Goal: Task Accomplishment & Management: Complete application form

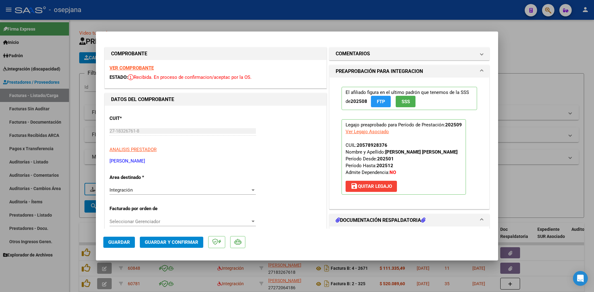
scroll to position [150, 0]
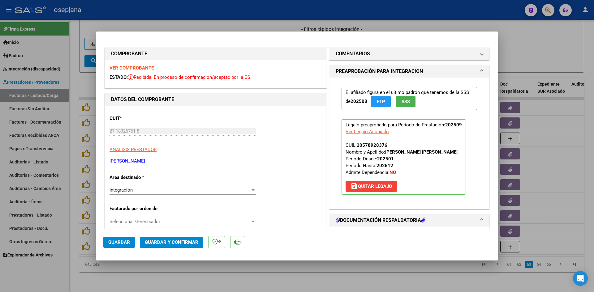
click at [142, 66] on strong "VER COMPROBANTE" at bounding box center [131, 68] width 44 height 6
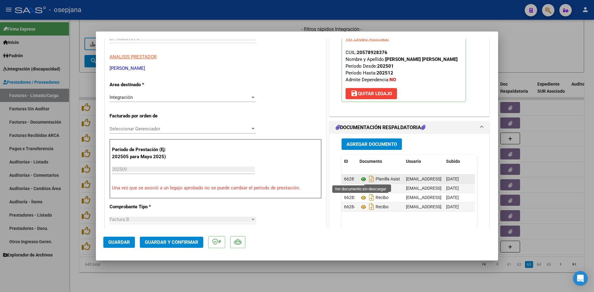
click at [359, 177] on icon at bounding box center [363, 179] width 8 height 7
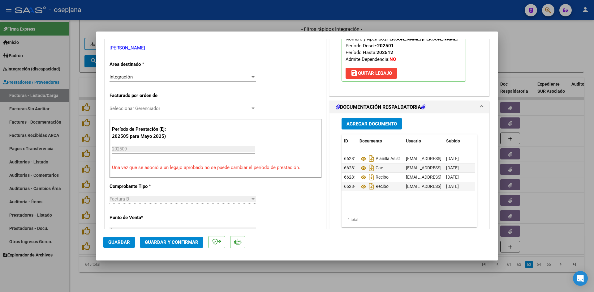
scroll to position [124, 0]
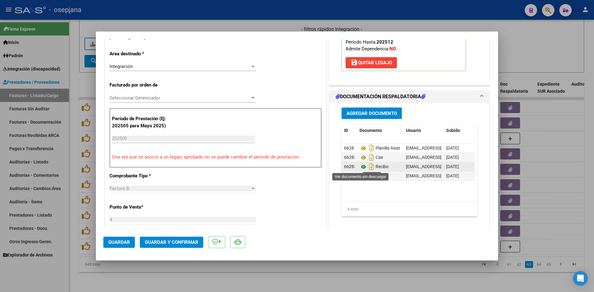
click at [361, 166] on icon at bounding box center [363, 166] width 8 height 7
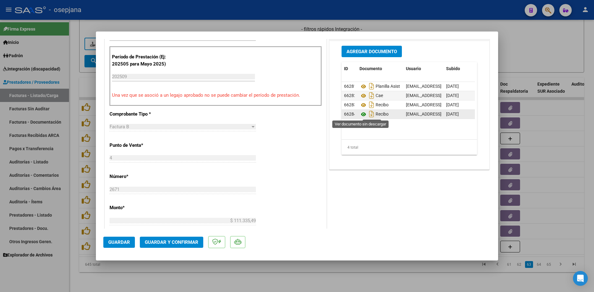
click at [360, 115] on icon at bounding box center [363, 114] width 8 height 7
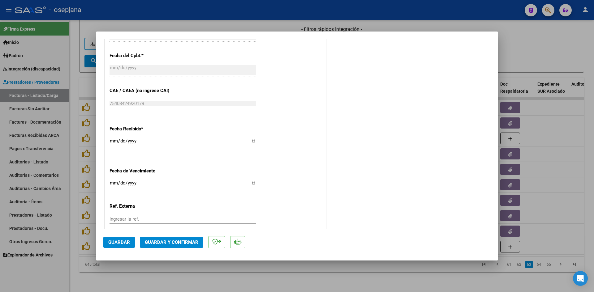
scroll to position [371, 0]
click at [113, 180] on input "[DATE]" at bounding box center [182, 184] width 146 height 10
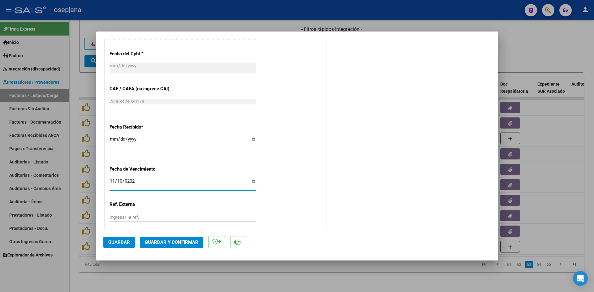
type input "[DATE]"
click at [178, 243] on span "Guardar y Confirmar" at bounding box center [171, 243] width 53 height 6
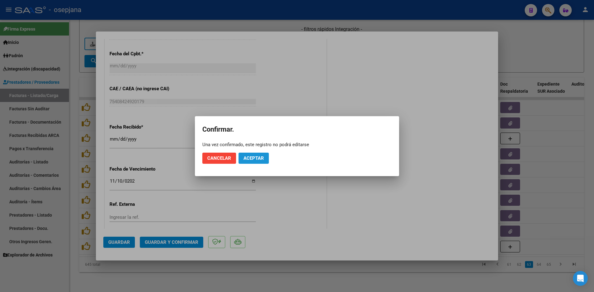
click at [262, 156] on span "Aceptar" at bounding box center [253, 158] width 20 height 6
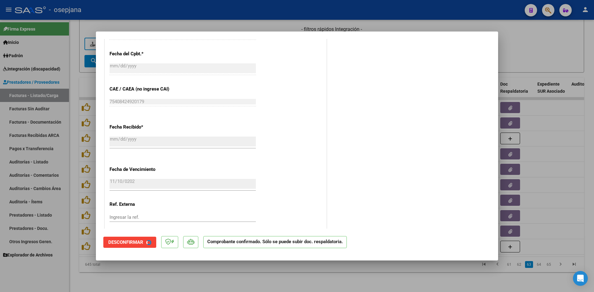
click at [538, 55] on div at bounding box center [297, 146] width 594 height 292
type input "$ 0,00"
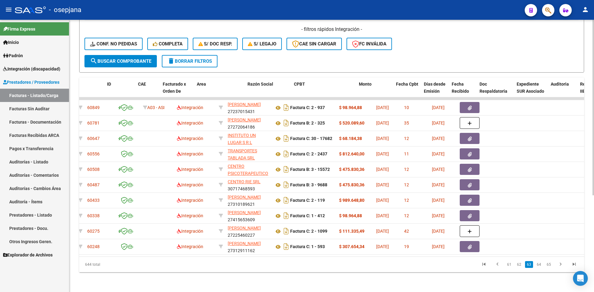
scroll to position [0, 0]
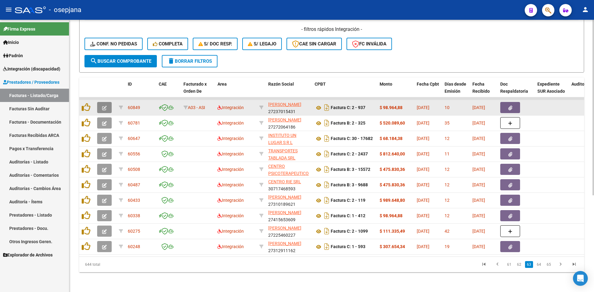
click at [104, 106] on icon "button" at bounding box center [104, 108] width 5 height 5
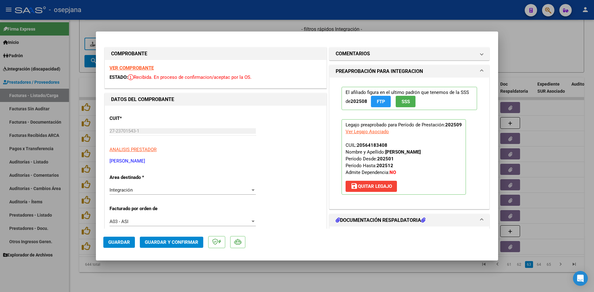
click at [143, 68] on strong "VER COMPROBANTE" at bounding box center [131, 68] width 44 height 6
click at [141, 70] on strong "VER COMPROBANTE" at bounding box center [131, 68] width 44 height 6
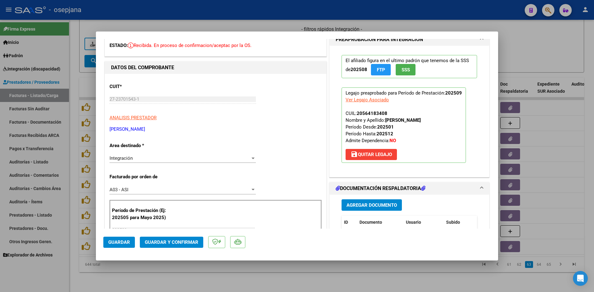
scroll to position [93, 0]
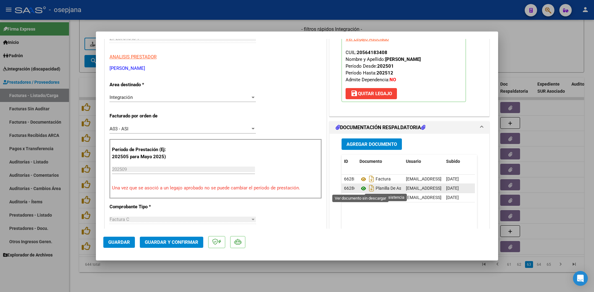
click at [360, 188] on icon at bounding box center [363, 188] width 8 height 7
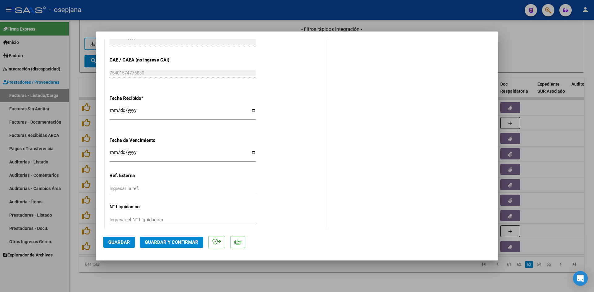
scroll to position [407, 0]
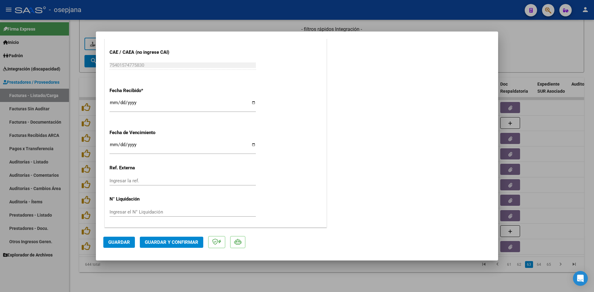
click at [111, 143] on input "[DATE]" at bounding box center [182, 147] width 146 height 10
type input "[DATE]"
click at [167, 240] on span "Guardar y Confirmar" at bounding box center [171, 243] width 53 height 6
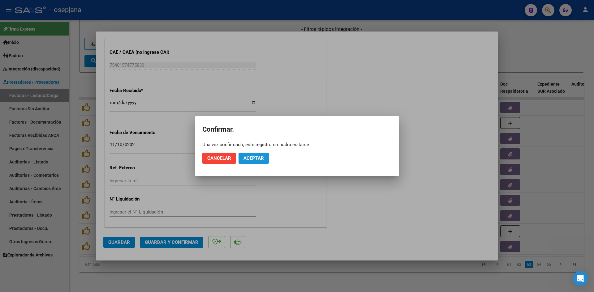
click at [239, 156] on button "Aceptar" at bounding box center [253, 158] width 30 height 11
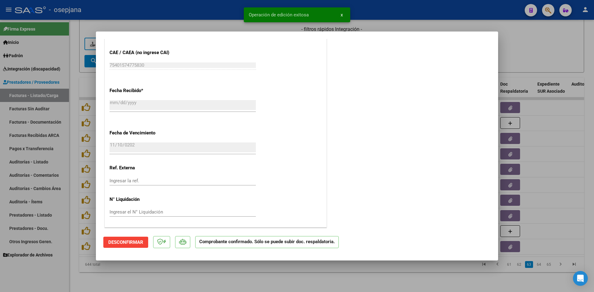
click at [513, 50] on div at bounding box center [297, 146] width 594 height 292
type input "$ 0,00"
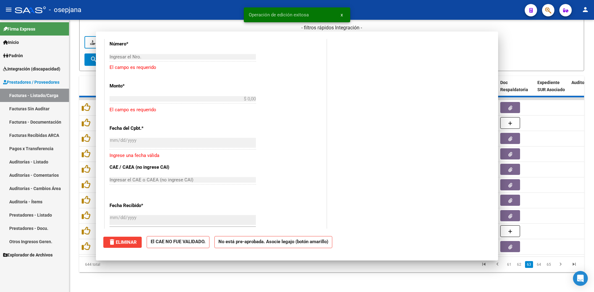
scroll to position [484, 0]
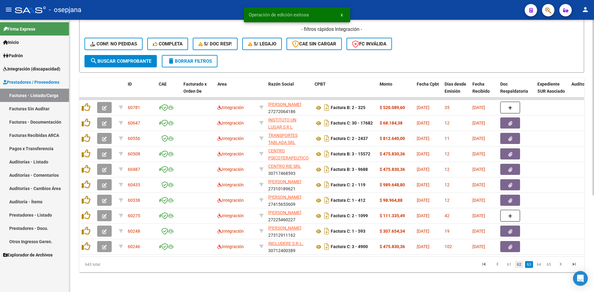
click at [517, 264] on link "62" at bounding box center [519, 264] width 8 height 7
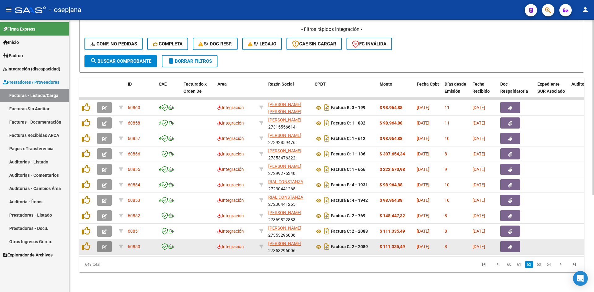
click at [102, 245] on icon "button" at bounding box center [104, 247] width 5 height 5
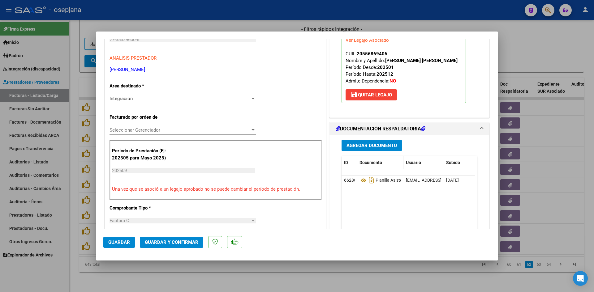
scroll to position [93, 0]
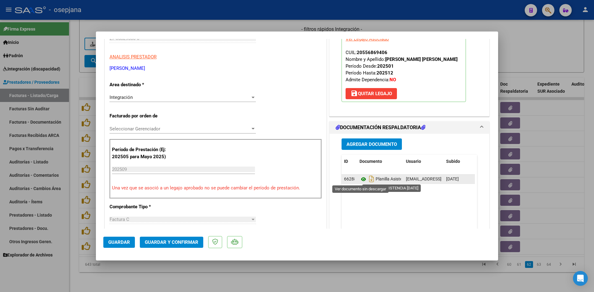
click at [363, 180] on icon at bounding box center [363, 179] width 8 height 7
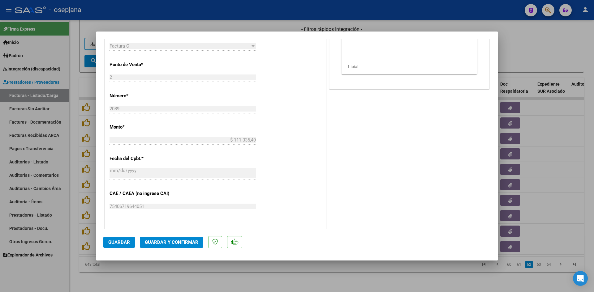
scroll to position [340, 0]
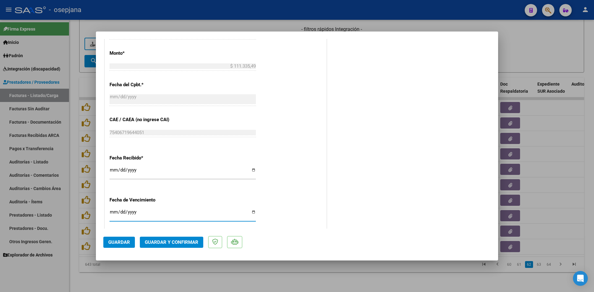
click at [112, 215] on input "Ingresar la fecha" at bounding box center [182, 215] width 146 height 10
type input "[DATE]"
click at [168, 241] on span "Guardar y Confirmar" at bounding box center [171, 243] width 53 height 6
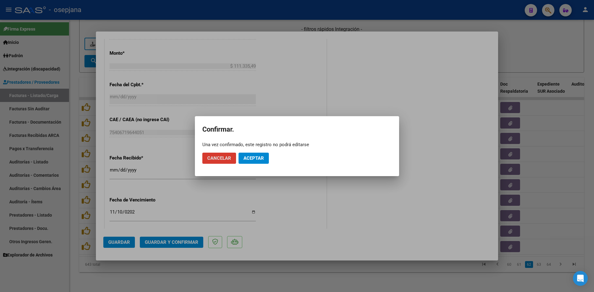
click at [250, 158] on span "Aceptar" at bounding box center [253, 158] width 20 height 6
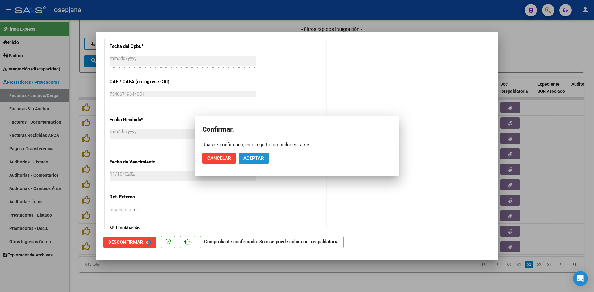
scroll to position [302, 0]
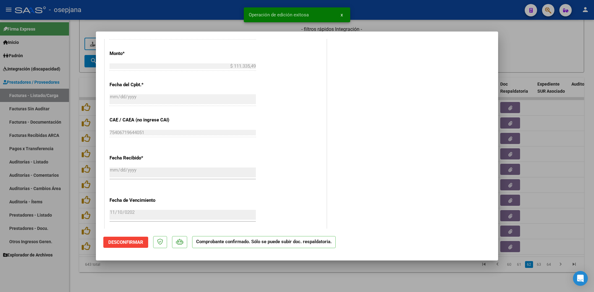
click at [524, 49] on div at bounding box center [297, 146] width 594 height 292
type input "$ 0,00"
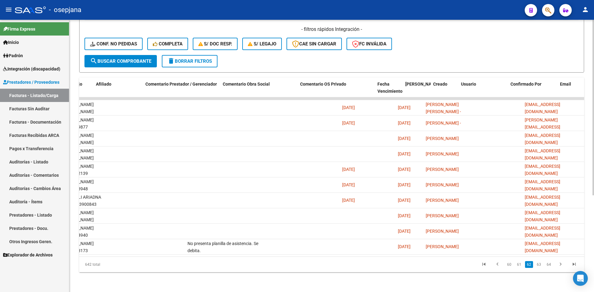
scroll to position [0, 0]
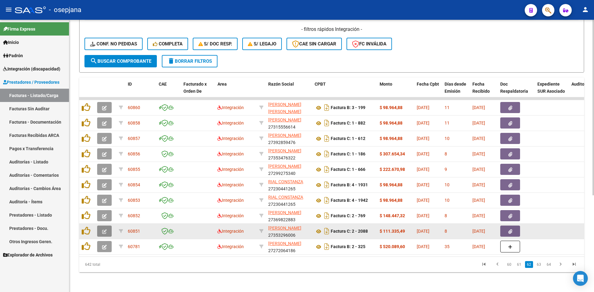
click at [104, 229] on icon "button" at bounding box center [104, 231] width 5 height 5
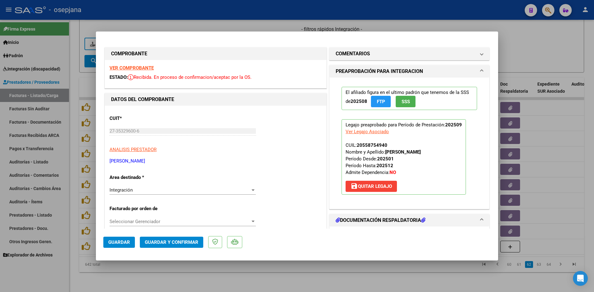
click at [131, 68] on strong "VER COMPROBANTE" at bounding box center [131, 68] width 44 height 6
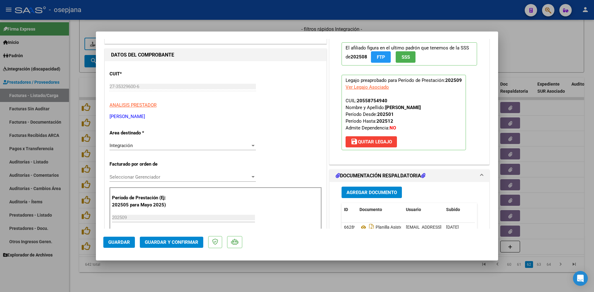
scroll to position [93, 0]
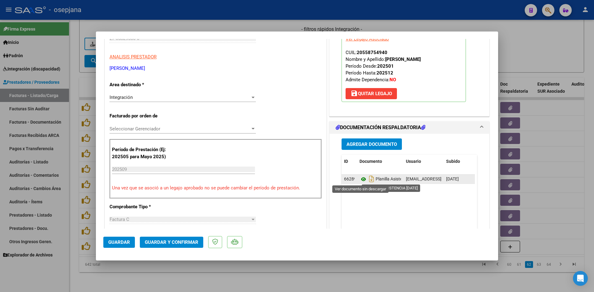
click at [362, 178] on icon at bounding box center [363, 179] width 8 height 7
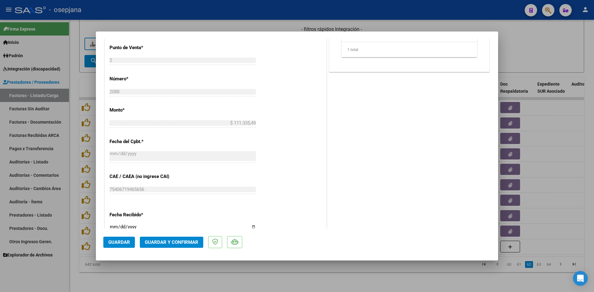
scroll to position [340, 0]
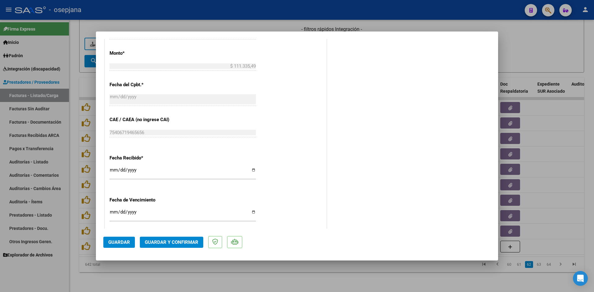
click at [113, 210] on input "Ingresar la fecha" at bounding box center [182, 215] width 146 height 10
type input "[DATE]"
click at [175, 243] on span "Guardar y Confirmar" at bounding box center [171, 243] width 53 height 6
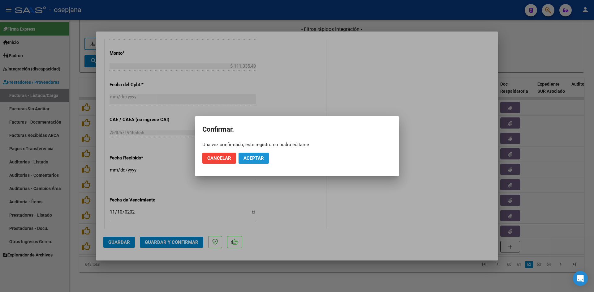
click at [264, 156] on button "Aceptar" at bounding box center [253, 158] width 30 height 11
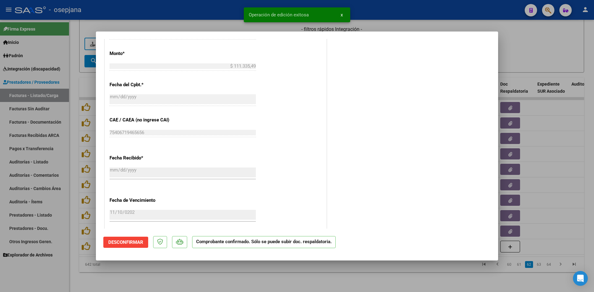
click at [541, 49] on div at bounding box center [297, 146] width 594 height 292
type input "$ 0,00"
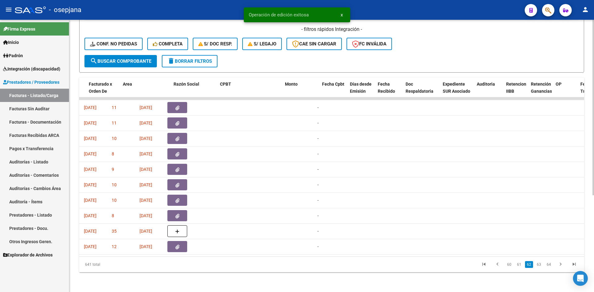
scroll to position [0, 0]
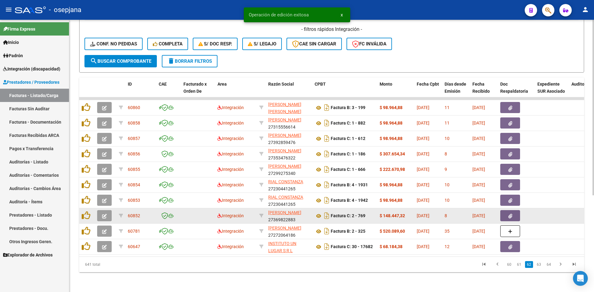
click at [107, 210] on button "button" at bounding box center [104, 215] width 15 height 11
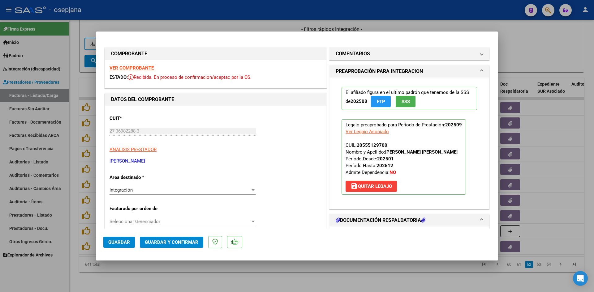
click at [121, 66] on strong "VER COMPROBANTE" at bounding box center [131, 68] width 44 height 6
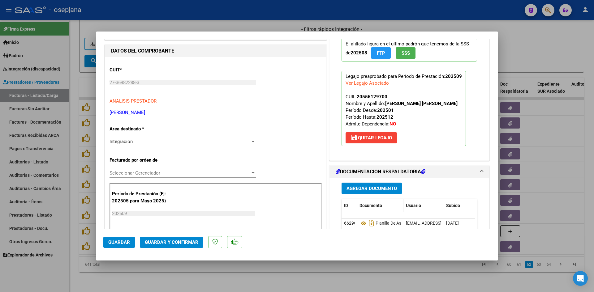
scroll to position [124, 0]
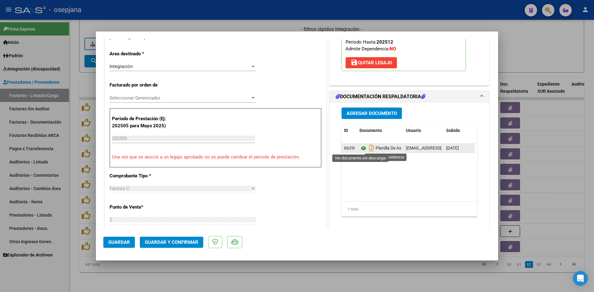
click at [360, 149] on icon at bounding box center [363, 148] width 8 height 7
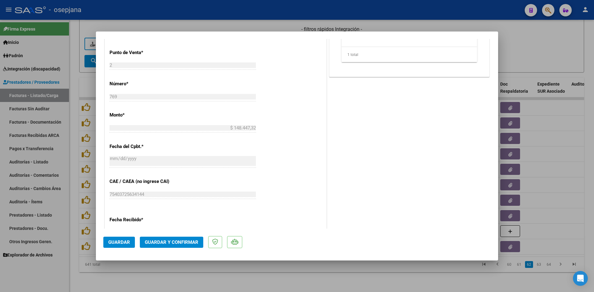
scroll to position [371, 0]
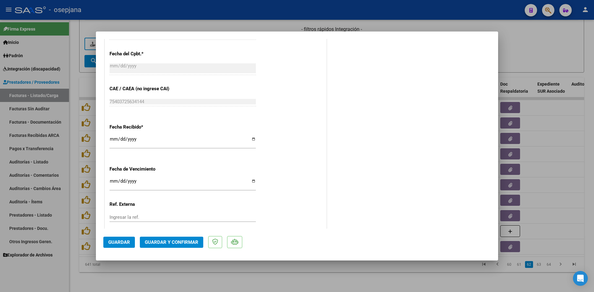
click at [110, 181] on input "Ingresar la fecha" at bounding box center [182, 184] width 146 height 10
type input "[DATE]"
click at [167, 240] on span "Guardar y Confirmar" at bounding box center [171, 243] width 53 height 6
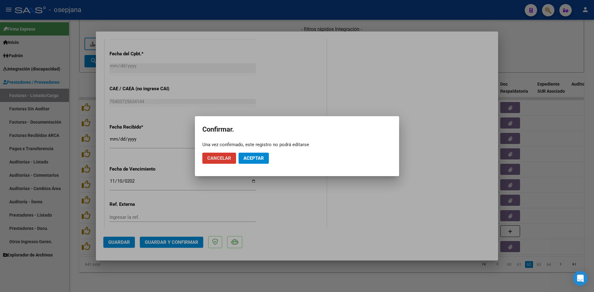
click at [281, 166] on mat-dialog-actions "Cancelar Aceptar" at bounding box center [296, 158] width 189 height 21
click at [261, 156] on span "Aceptar" at bounding box center [253, 158] width 20 height 6
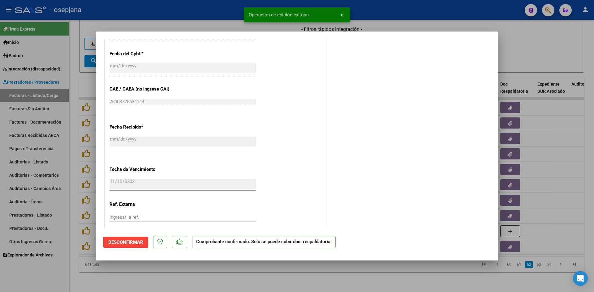
click at [552, 49] on div at bounding box center [297, 146] width 594 height 292
type input "$ 0,00"
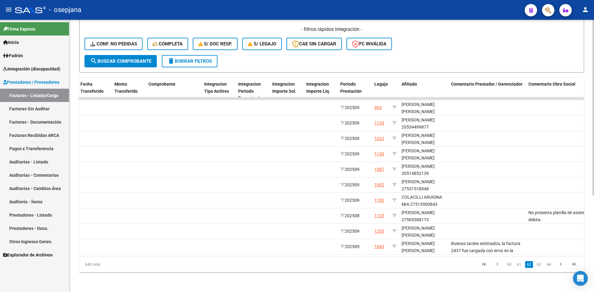
scroll to position [0, 0]
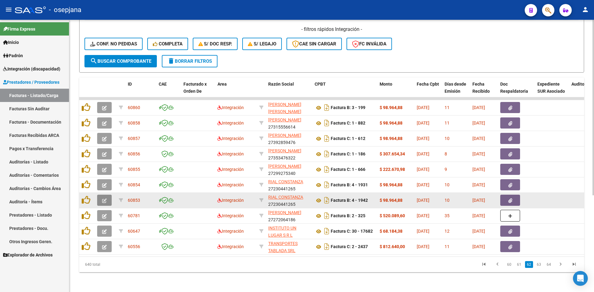
click at [105, 198] on icon "button" at bounding box center [104, 200] width 5 height 5
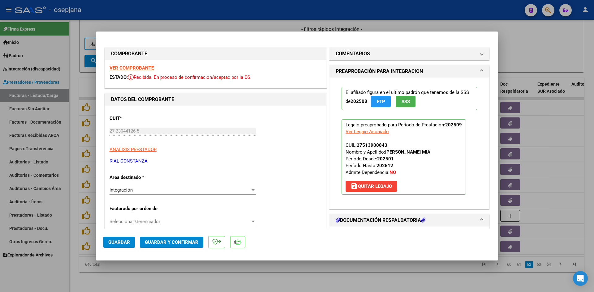
click at [130, 68] on strong "VER COMPROBANTE" at bounding box center [131, 68] width 44 height 6
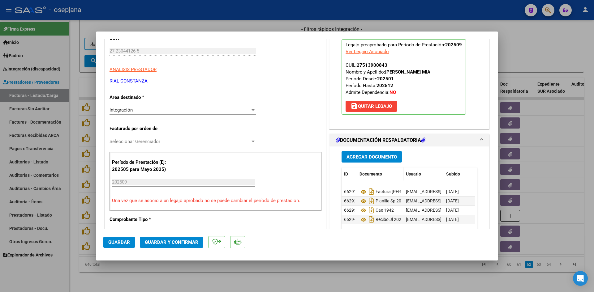
scroll to position [124, 0]
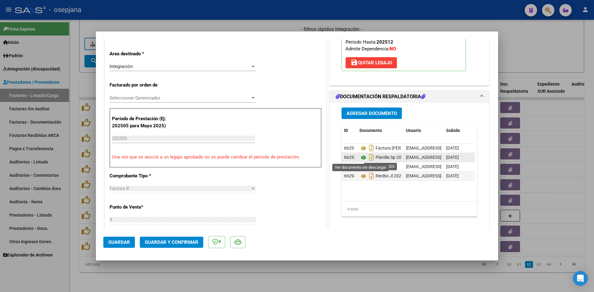
click at [359, 158] on icon at bounding box center [363, 157] width 8 height 7
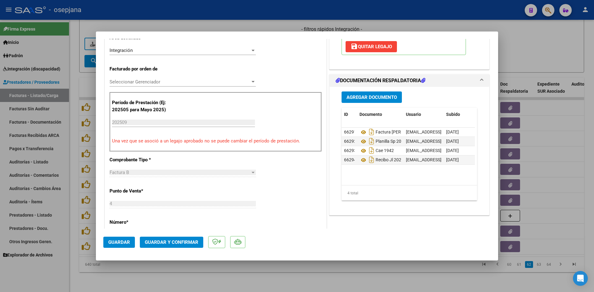
scroll to position [155, 0]
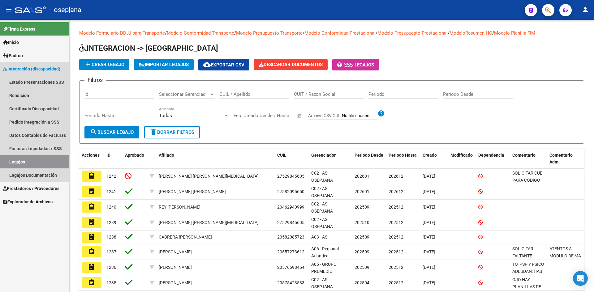
click at [23, 70] on span "Integración (discapacidad)" at bounding box center [31, 69] width 57 height 7
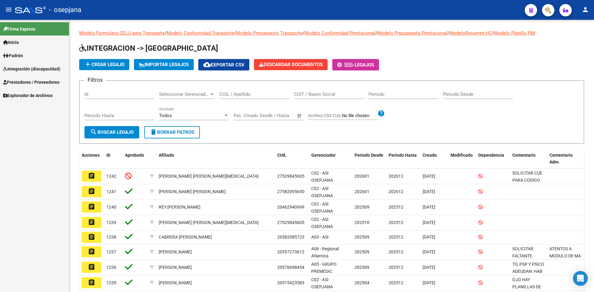
click at [23, 79] on span "Prestadores / Proveedores" at bounding box center [31, 82] width 56 height 7
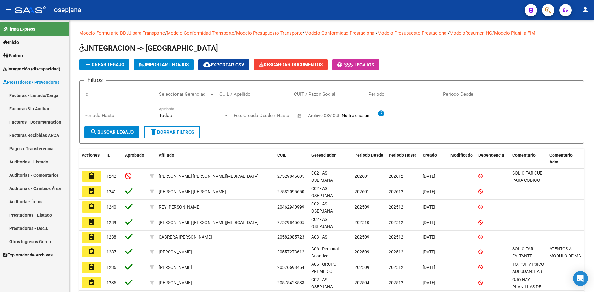
click at [30, 94] on link "Facturas - Listado/Carga" at bounding box center [34, 95] width 69 height 13
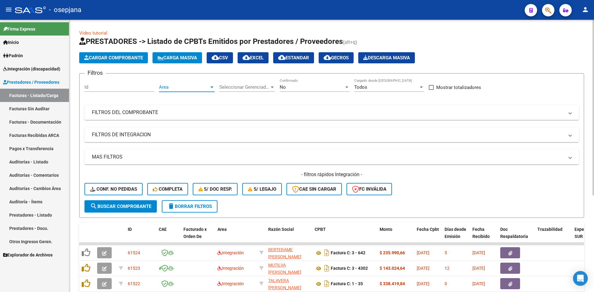
click at [163, 85] on span "Area" at bounding box center [184, 87] width 50 height 6
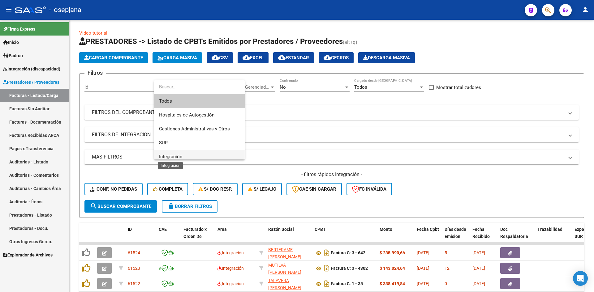
click at [180, 157] on span "Integración" at bounding box center [170, 157] width 23 height 6
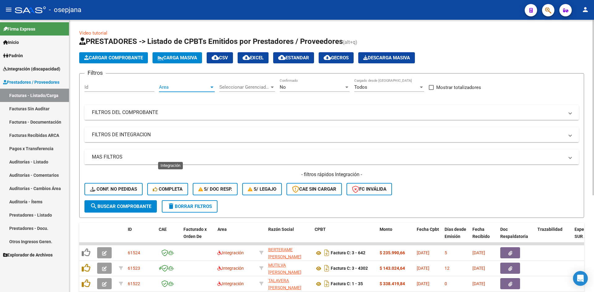
scroll to position [4, 0]
click at [291, 87] on div "No" at bounding box center [311, 87] width 64 height 6
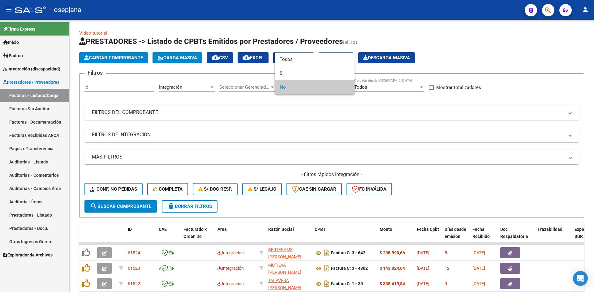
click at [292, 86] on span "No" at bounding box center [314, 87] width 70 height 14
click at [423, 172] on div at bounding box center [297, 146] width 594 height 292
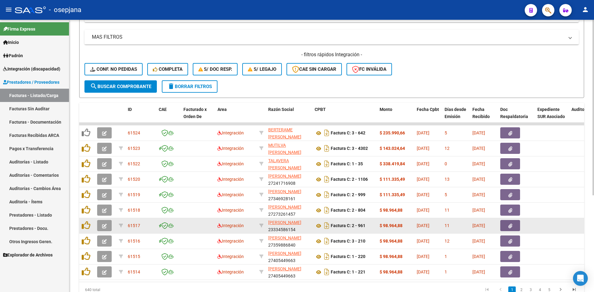
scroll to position [150, 0]
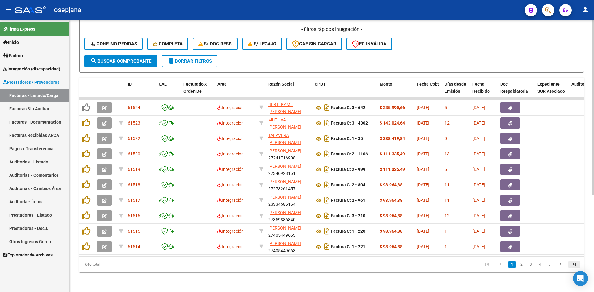
click at [571, 266] on icon "go to last page" at bounding box center [574, 265] width 8 height 7
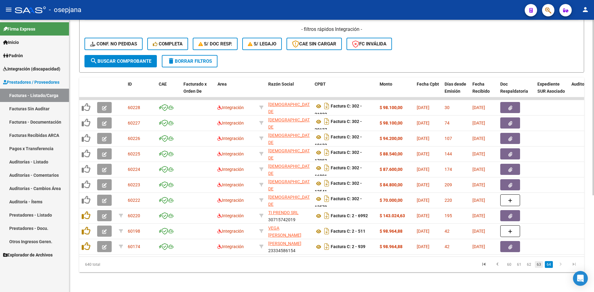
click at [538, 266] on link "63" at bounding box center [538, 264] width 8 height 7
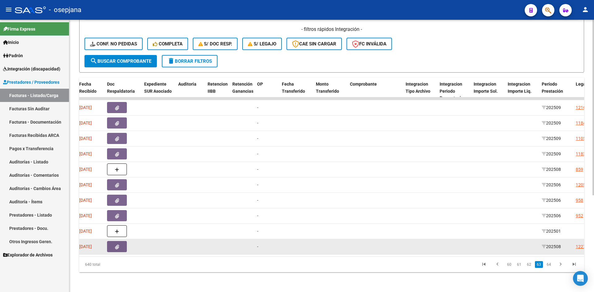
scroll to position [0, 407]
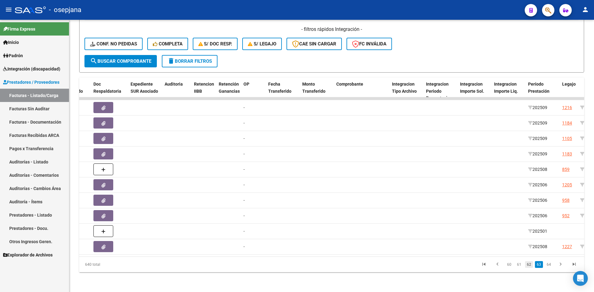
click at [531, 262] on link "62" at bounding box center [529, 264] width 8 height 7
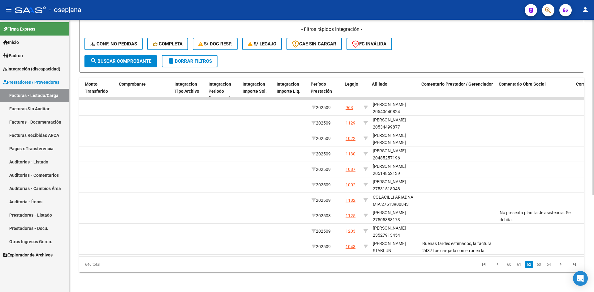
scroll to position [0, 0]
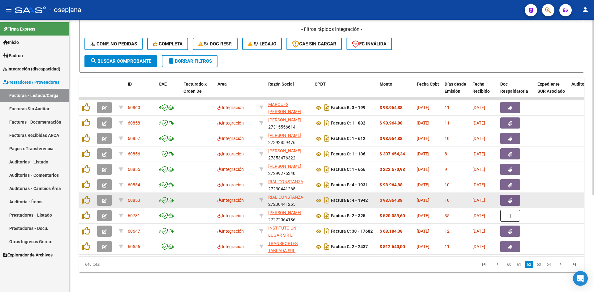
click at [100, 195] on button "button" at bounding box center [104, 200] width 15 height 11
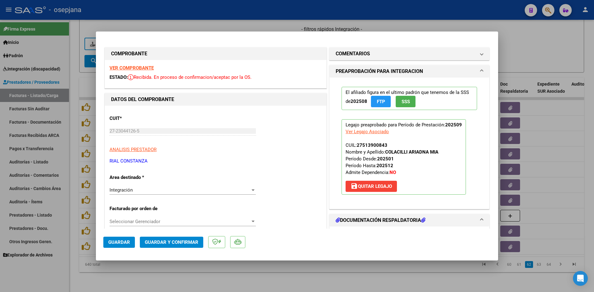
click at [125, 66] on strong "VER COMPROBANTE" at bounding box center [131, 68] width 44 height 6
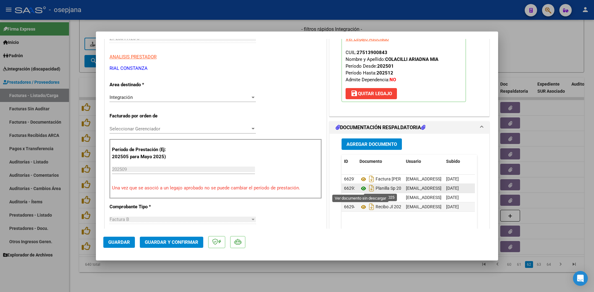
click at [360, 188] on icon at bounding box center [363, 188] width 8 height 7
click at [360, 206] on icon at bounding box center [363, 206] width 8 height 7
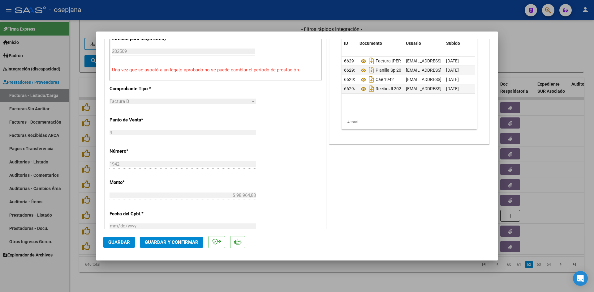
scroll to position [124, 0]
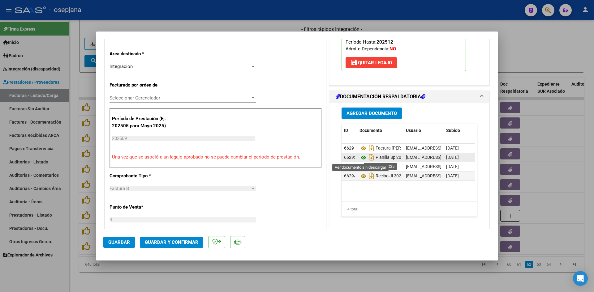
click at [361, 157] on icon at bounding box center [363, 157] width 8 height 7
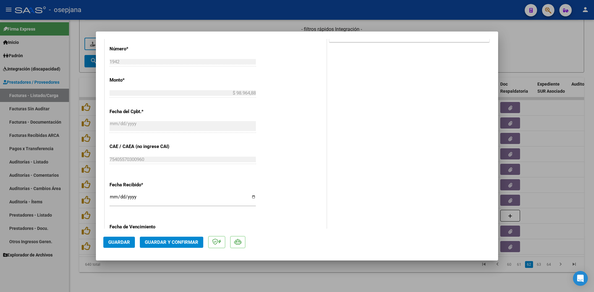
scroll to position [371, 0]
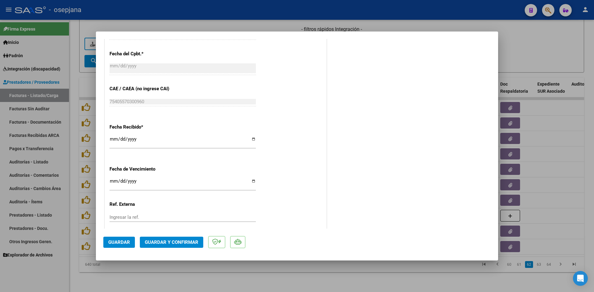
click at [115, 178] on div "2025-10-13 Ingresar la fecha" at bounding box center [182, 183] width 146 height 13
type input "[DATE]"
click at [171, 240] on span "Guardar y Confirmar" at bounding box center [171, 243] width 53 height 6
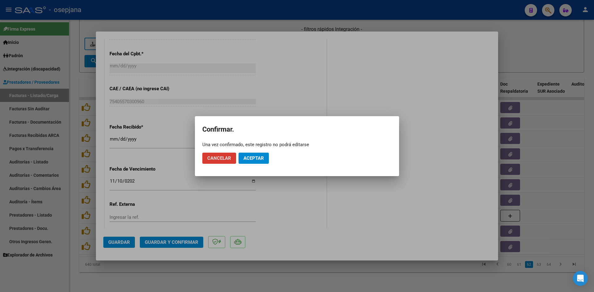
click at [258, 157] on span "Aceptar" at bounding box center [253, 158] width 20 height 6
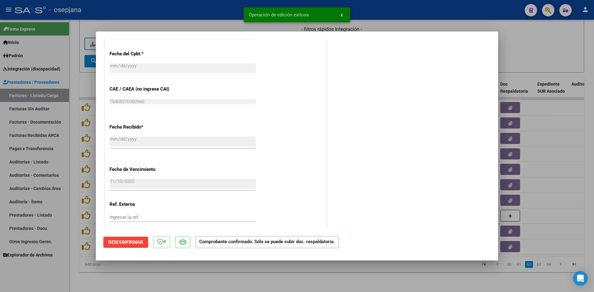
click at [527, 49] on div at bounding box center [297, 146] width 594 height 292
type input "$ 0,00"
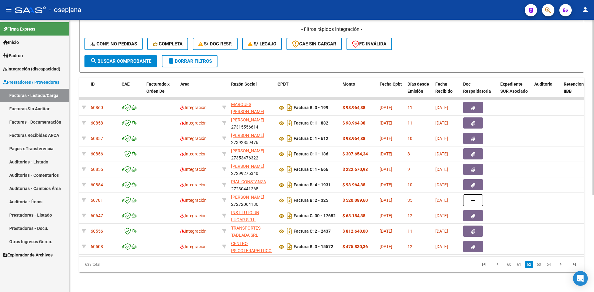
scroll to position [0, 0]
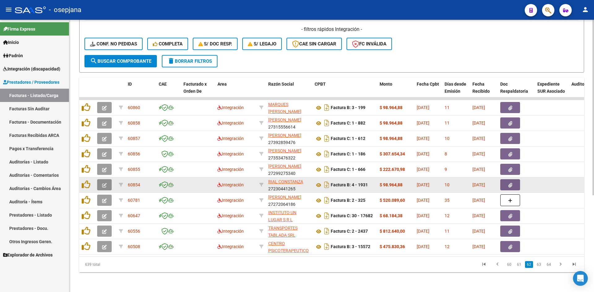
click at [99, 183] on button "button" at bounding box center [104, 184] width 15 height 11
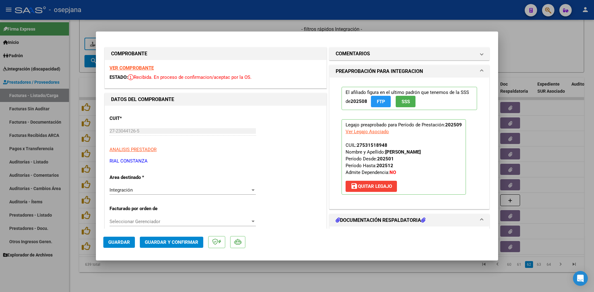
click at [131, 66] on strong "VER COMPROBANTE" at bounding box center [131, 68] width 44 height 6
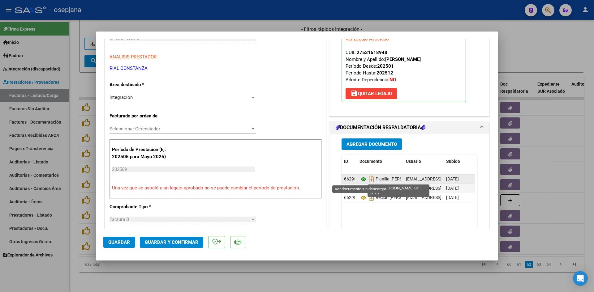
click at [359, 179] on icon at bounding box center [363, 179] width 8 height 7
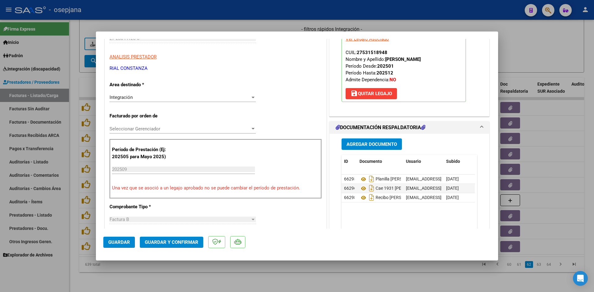
scroll to position [155, 0]
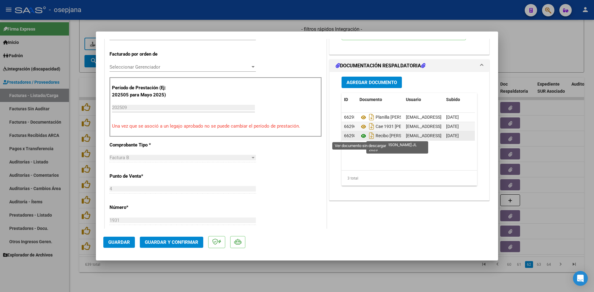
click at [359, 137] on icon at bounding box center [363, 135] width 8 height 7
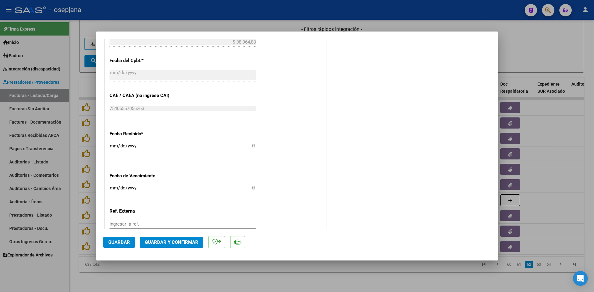
scroll to position [402, 0]
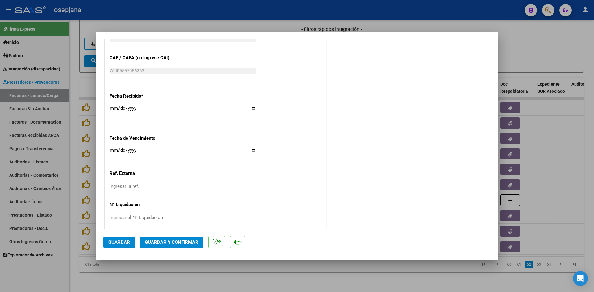
click at [113, 151] on input "[DATE]" at bounding box center [182, 153] width 146 height 10
type input "[DATE]"
click at [151, 244] on span "Guardar y Confirmar" at bounding box center [171, 243] width 53 height 6
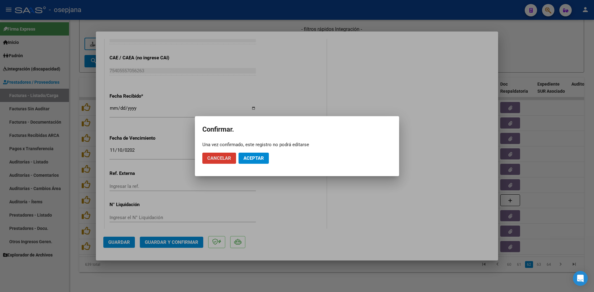
click at [262, 158] on span "Aceptar" at bounding box center [253, 158] width 20 height 6
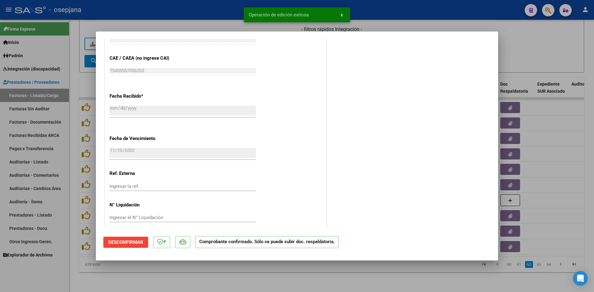
click at [556, 39] on div at bounding box center [297, 146] width 594 height 292
type input "$ 0,00"
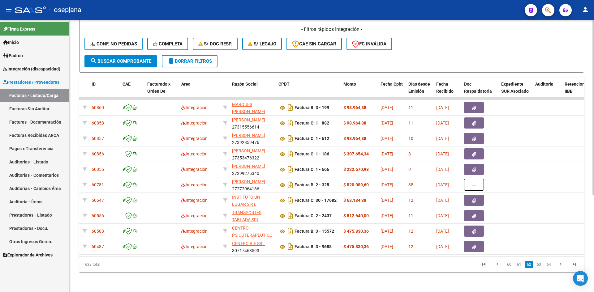
scroll to position [0, 0]
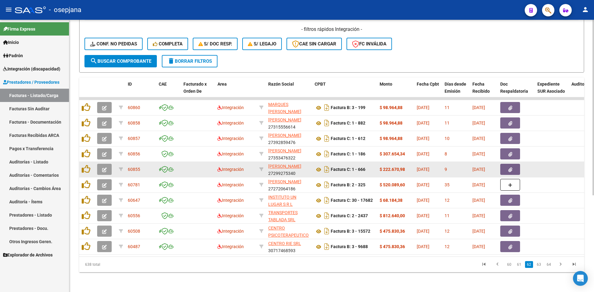
click at [97, 164] on datatable-body-cell at bounding box center [106, 169] width 22 height 15
click at [105, 168] on icon "button" at bounding box center [104, 170] width 5 height 5
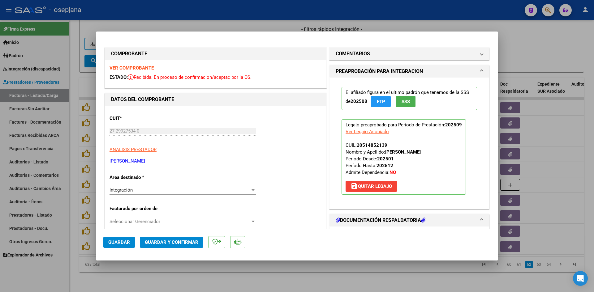
click at [129, 66] on strong "VER COMPROBANTE" at bounding box center [131, 68] width 44 height 6
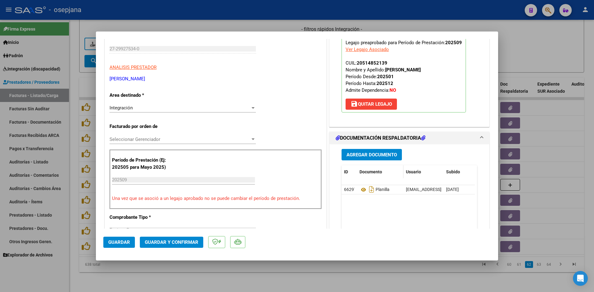
scroll to position [93, 0]
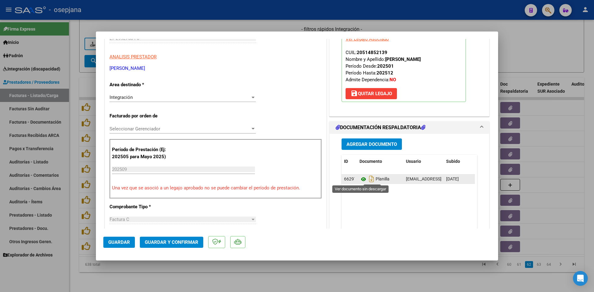
click at [360, 179] on icon at bounding box center [363, 179] width 8 height 7
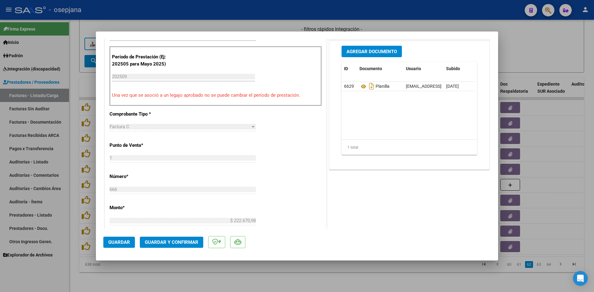
scroll to position [340, 0]
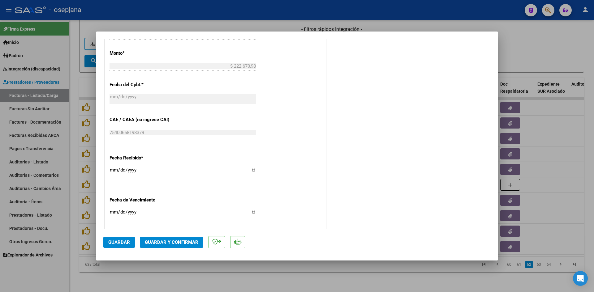
click at [113, 212] on input "2025-10-14" at bounding box center [182, 215] width 146 height 10
type input "[DATE]"
click at [161, 243] on span "Guardar y Confirmar" at bounding box center [171, 243] width 53 height 6
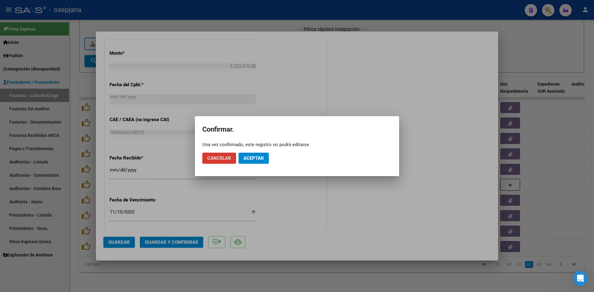
click at [243, 161] on button "Aceptar" at bounding box center [253, 158] width 30 height 11
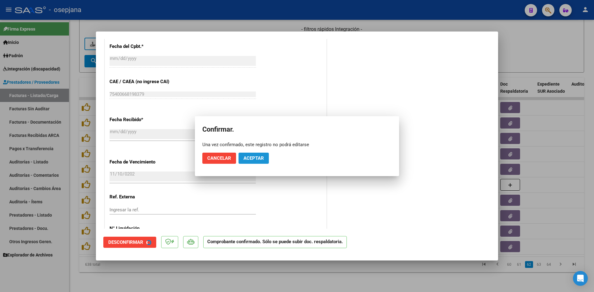
scroll to position [302, 0]
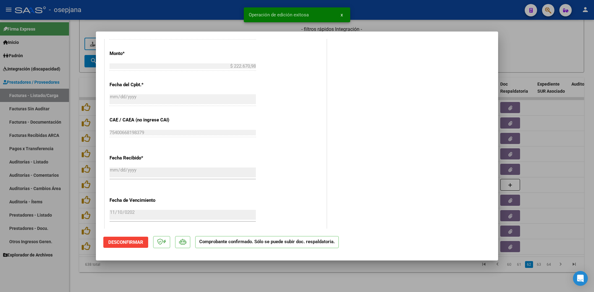
click at [556, 41] on div at bounding box center [297, 146] width 594 height 292
type input "$ 0,00"
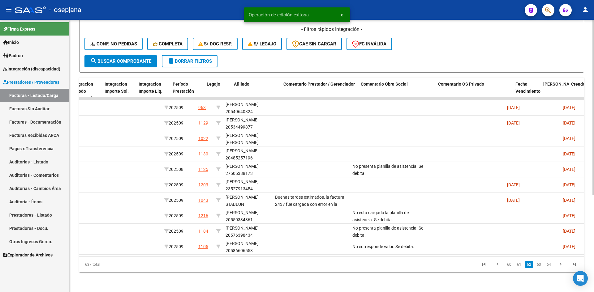
scroll to position [0, 0]
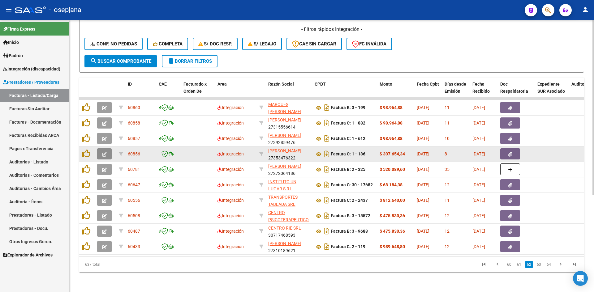
click at [105, 152] on icon "button" at bounding box center [104, 154] width 5 height 5
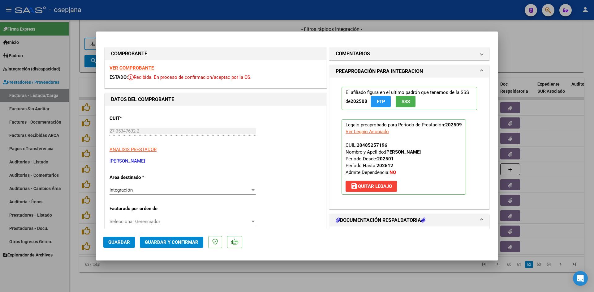
click at [139, 68] on strong "VER COMPROBANTE" at bounding box center [131, 68] width 44 height 6
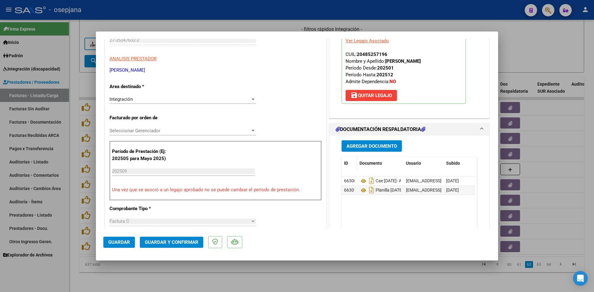
scroll to position [93, 0]
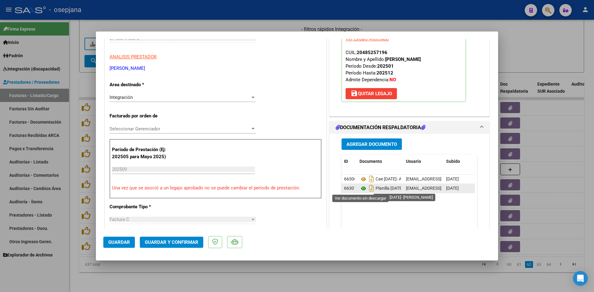
click at [359, 189] on icon at bounding box center [363, 188] width 8 height 7
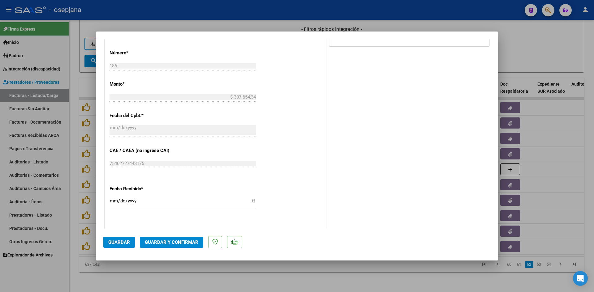
scroll to position [407, 0]
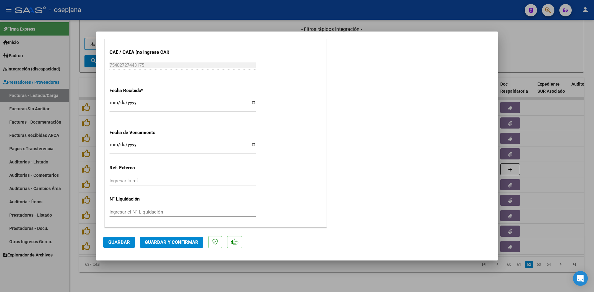
click at [113, 144] on input "Ingresar la fecha" at bounding box center [182, 147] width 146 height 10
type input "[DATE]"
click at [175, 241] on span "Guardar y Confirmar" at bounding box center [171, 243] width 53 height 6
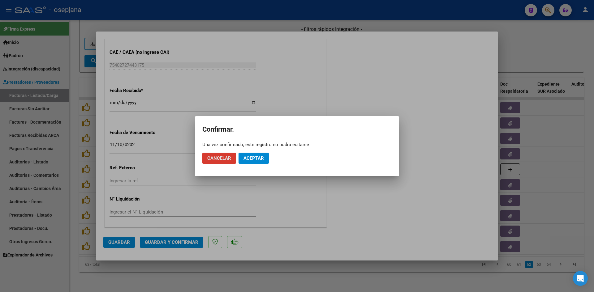
click at [249, 160] on button "Aceptar" at bounding box center [253, 158] width 30 height 11
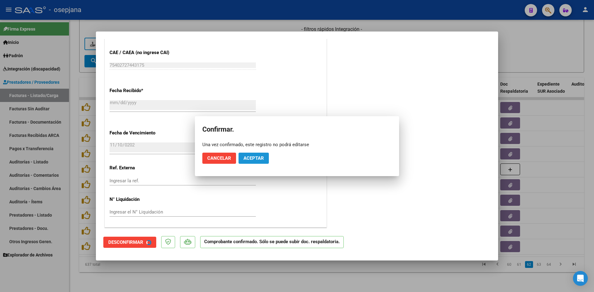
scroll to position [369, 0]
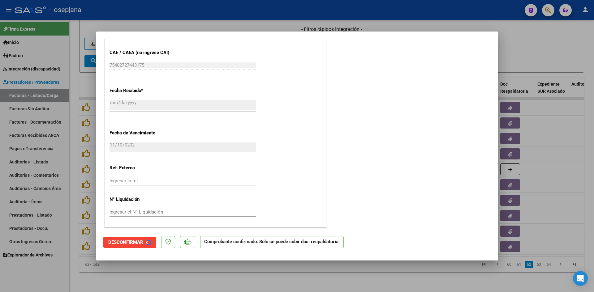
click at [523, 50] on div at bounding box center [297, 146] width 594 height 292
type input "$ 0,00"
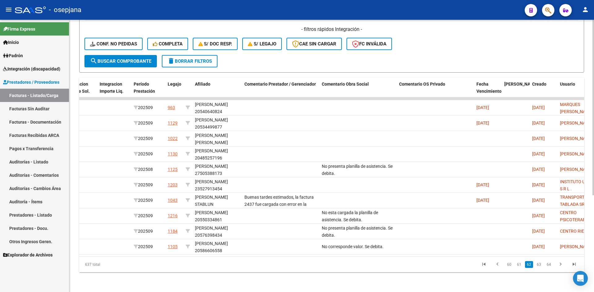
scroll to position [0, 0]
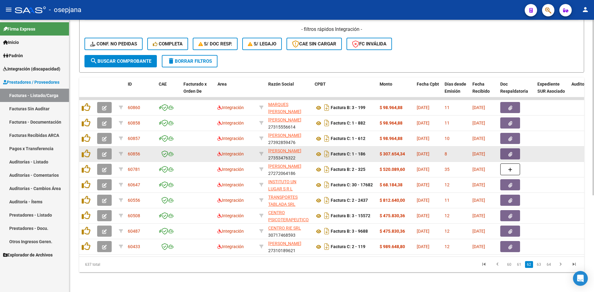
click at [99, 149] on button "button" at bounding box center [104, 153] width 15 height 11
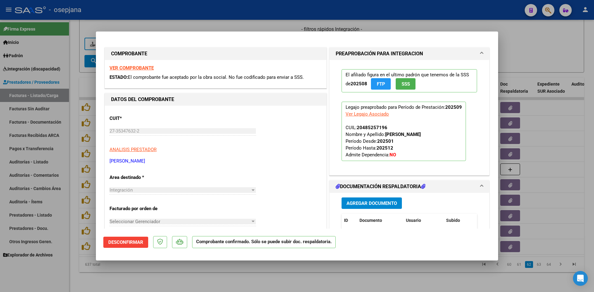
click at [523, 57] on div at bounding box center [297, 146] width 594 height 292
type input "$ 0,00"
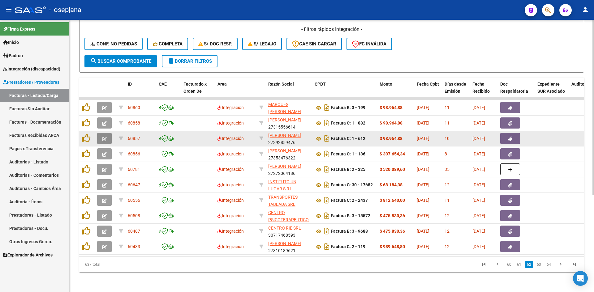
click at [105, 137] on icon "button" at bounding box center [104, 139] width 5 height 5
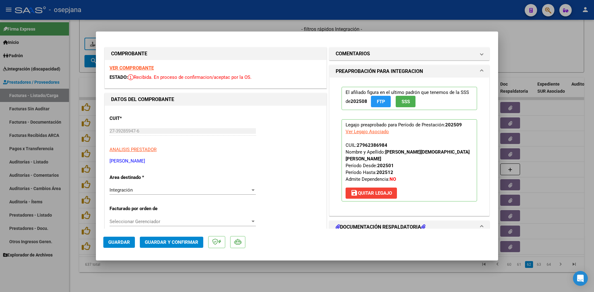
click at [125, 68] on strong "VER COMPROBANTE" at bounding box center [131, 68] width 44 height 6
click at [144, 66] on strong "VER COMPROBANTE" at bounding box center [131, 68] width 44 height 6
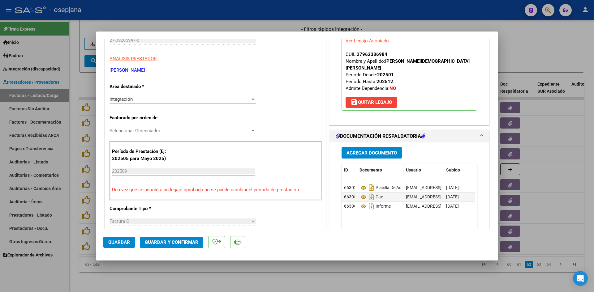
scroll to position [93, 0]
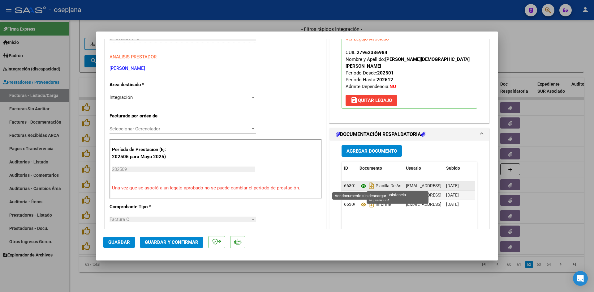
click at [360, 185] on icon at bounding box center [363, 185] width 8 height 7
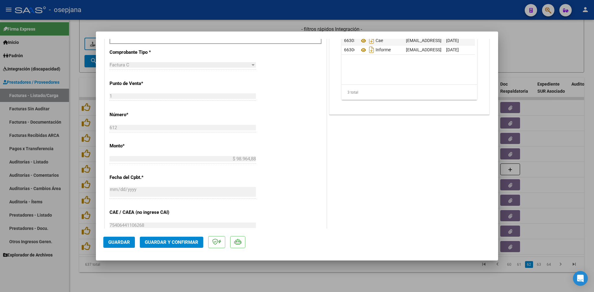
scroll to position [371, 0]
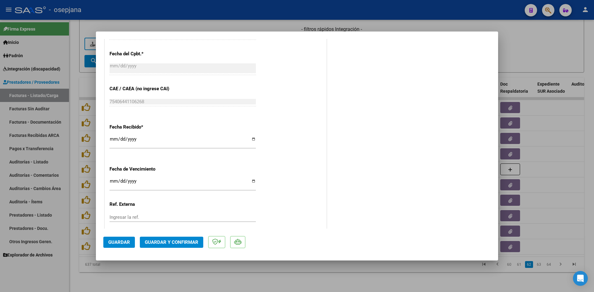
click at [111, 181] on input "Ingresar la fecha" at bounding box center [182, 184] width 146 height 10
type input "[DATE]"
click at [177, 240] on span "Guardar y Confirmar" at bounding box center [171, 243] width 53 height 6
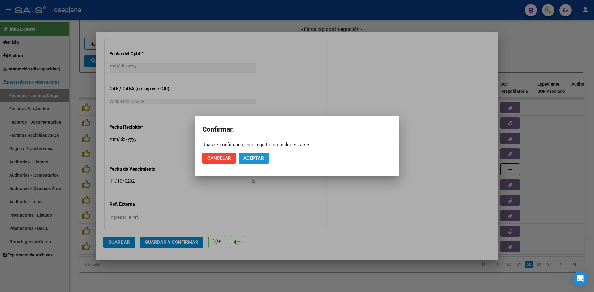
click at [246, 155] on span "Aceptar" at bounding box center [253, 158] width 20 height 6
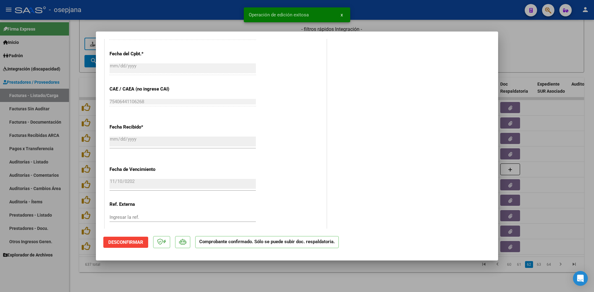
click at [536, 52] on div at bounding box center [297, 146] width 594 height 292
type input "$ 0,00"
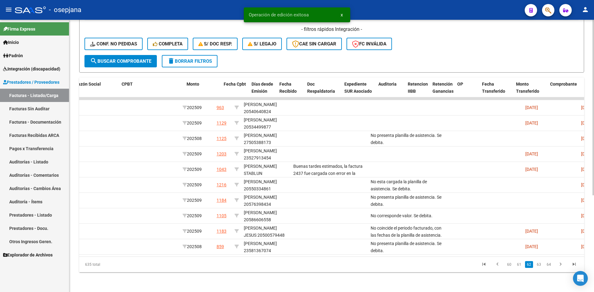
scroll to position [0, 0]
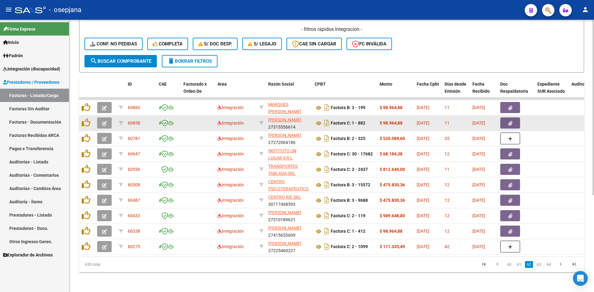
click at [104, 121] on icon "button" at bounding box center [104, 123] width 5 height 5
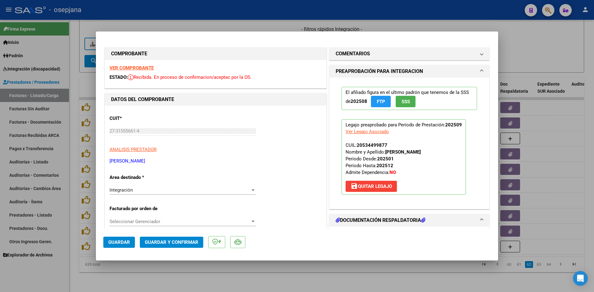
click at [127, 68] on strong "VER COMPROBANTE" at bounding box center [131, 68] width 44 height 6
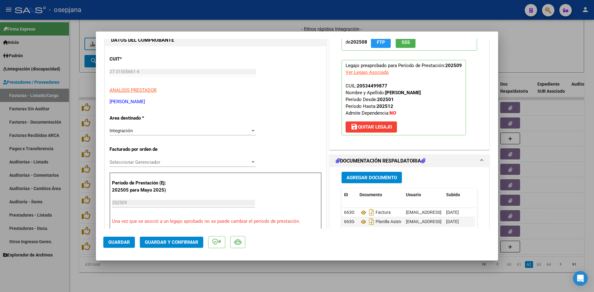
scroll to position [93, 0]
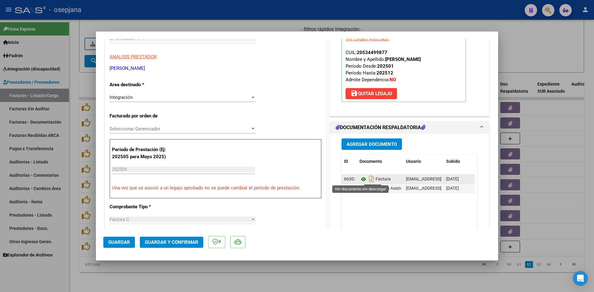
click at [361, 178] on icon at bounding box center [363, 179] width 8 height 7
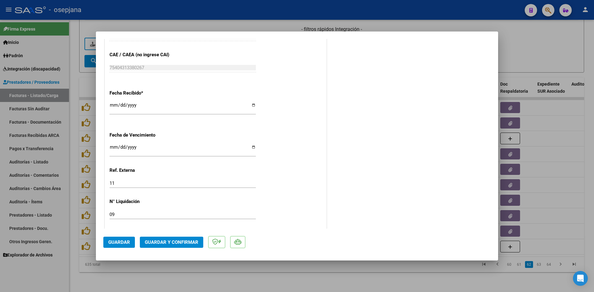
scroll to position [407, 0]
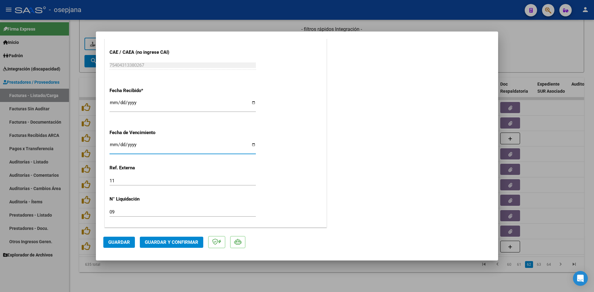
click at [110, 144] on input "[DATE]" at bounding box center [182, 147] width 146 height 10
type input "[DATE]"
click at [170, 241] on span "Guardar y Confirmar" at bounding box center [171, 243] width 53 height 6
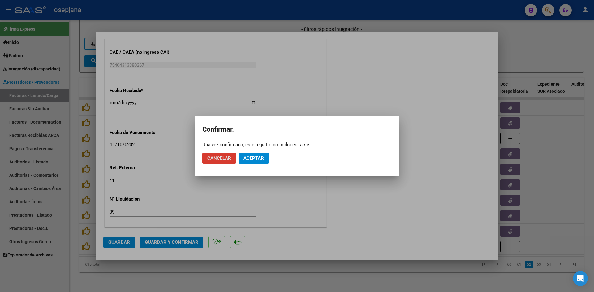
click at [254, 155] on span "Aceptar" at bounding box center [253, 158] width 20 height 6
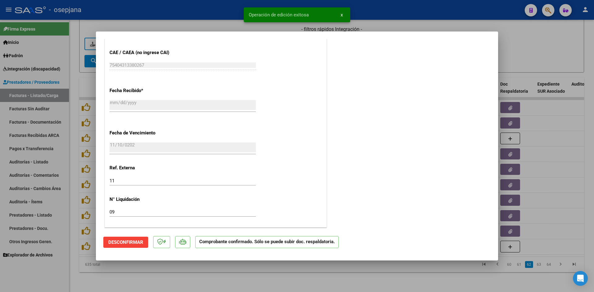
click at [528, 41] on div at bounding box center [297, 146] width 594 height 292
type input "$ 0,00"
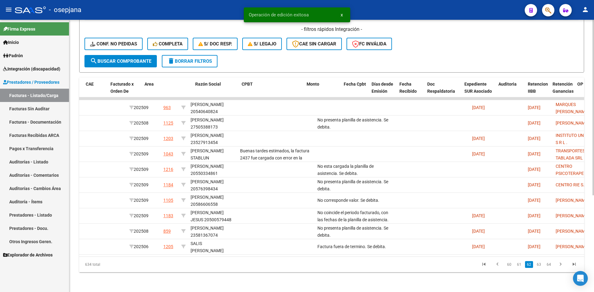
scroll to position [0, 0]
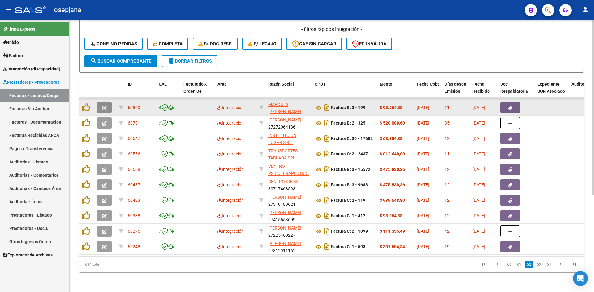
click at [103, 106] on icon "button" at bounding box center [104, 108] width 5 height 5
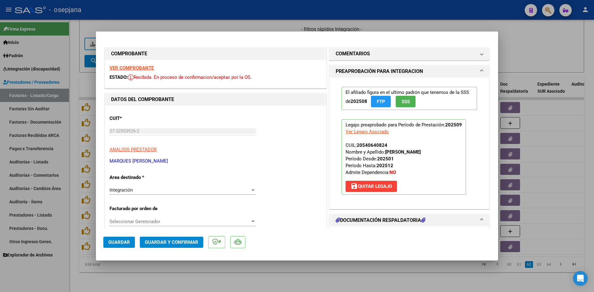
click at [142, 69] on strong "VER COMPROBANTE" at bounding box center [131, 68] width 44 height 6
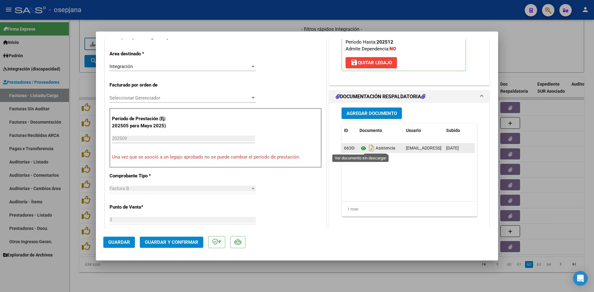
click at [360, 147] on icon at bounding box center [363, 148] width 8 height 7
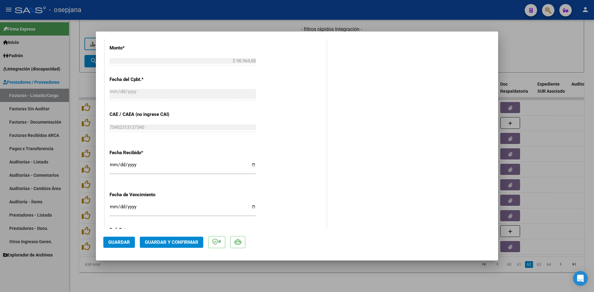
scroll to position [407, 0]
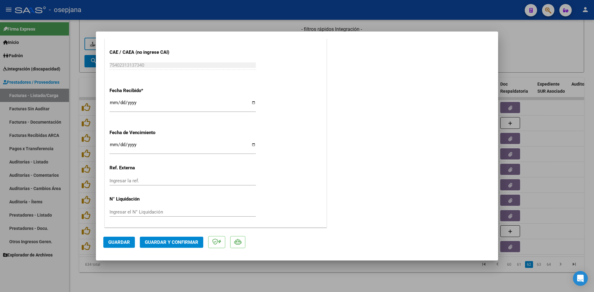
click at [112, 146] on input "2025-10-12" at bounding box center [182, 147] width 146 height 10
click at [112, 144] on input "[DATE]" at bounding box center [182, 147] width 146 height 10
type input "[DATE]"
click at [160, 239] on button "Guardar y Confirmar" at bounding box center [171, 242] width 63 height 11
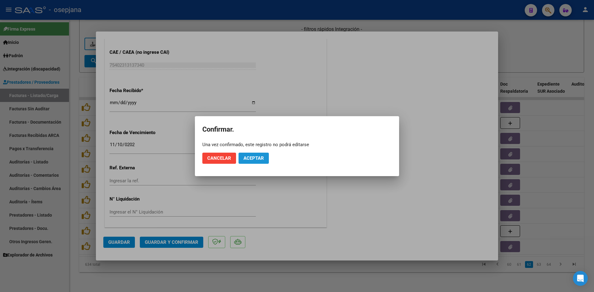
click at [255, 153] on button "Aceptar" at bounding box center [253, 158] width 30 height 11
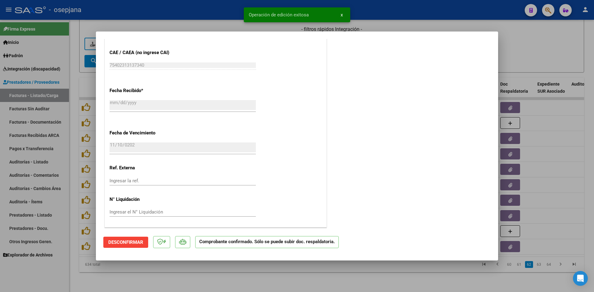
click at [528, 50] on div at bounding box center [297, 146] width 594 height 292
type input "$ 0,00"
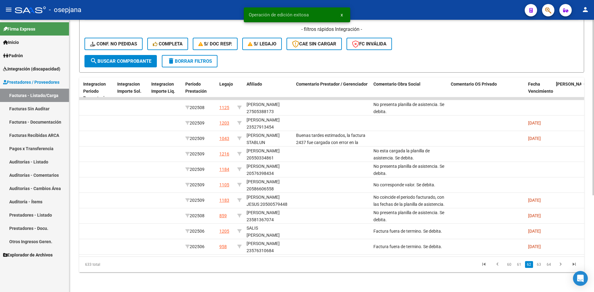
scroll to position [0, 0]
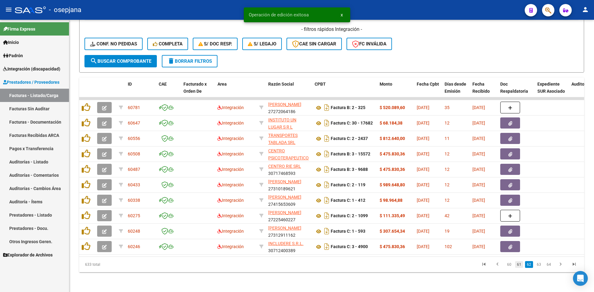
click at [518, 266] on link "61" at bounding box center [519, 264] width 8 height 7
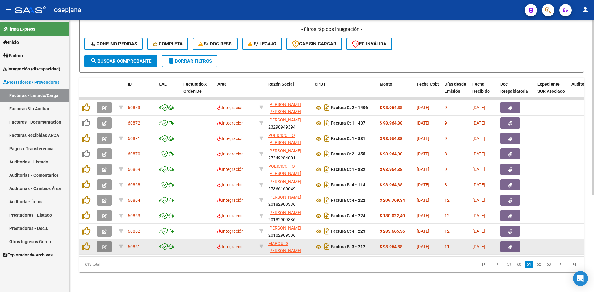
click at [109, 241] on button "button" at bounding box center [104, 246] width 15 height 11
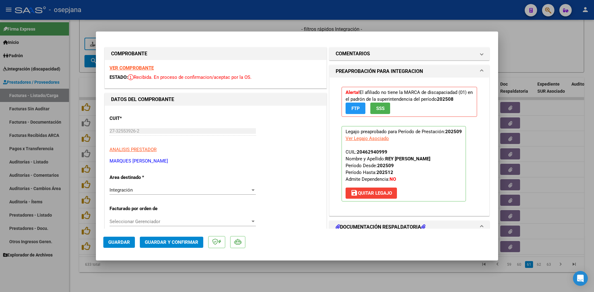
click at [134, 67] on strong "VER COMPROBANTE" at bounding box center [131, 68] width 44 height 6
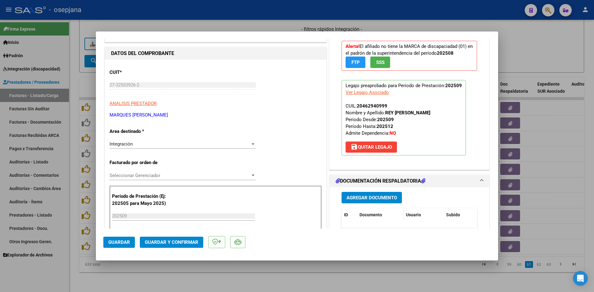
scroll to position [93, 0]
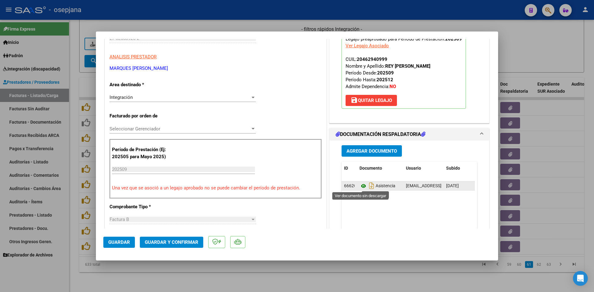
click at [362, 184] on icon at bounding box center [363, 185] width 8 height 7
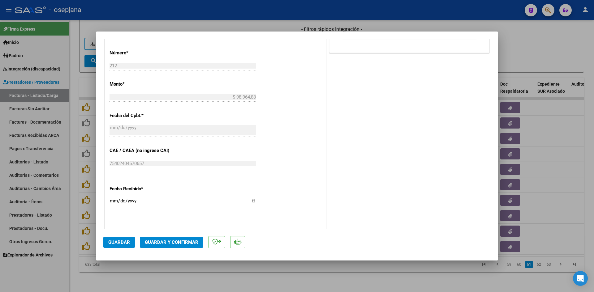
scroll to position [371, 0]
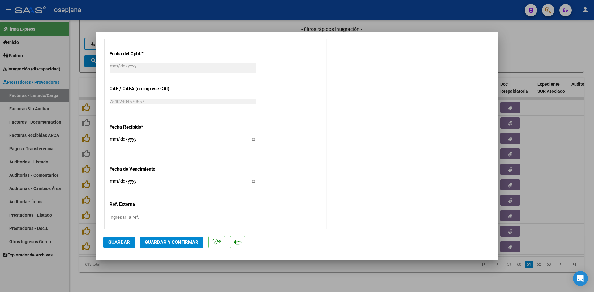
click at [113, 181] on input "2025-10-12" at bounding box center [182, 184] width 146 height 10
type input "[DATE]"
click at [164, 242] on span "Guardar y Confirmar" at bounding box center [171, 243] width 53 height 6
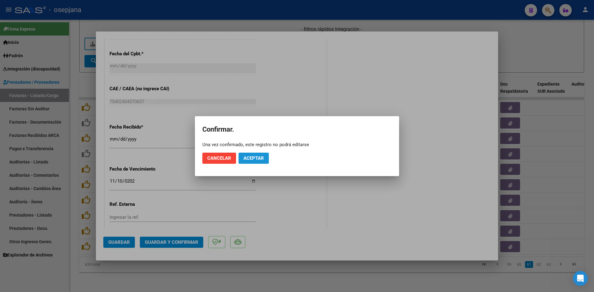
click at [247, 155] on span "Aceptar" at bounding box center [253, 158] width 20 height 6
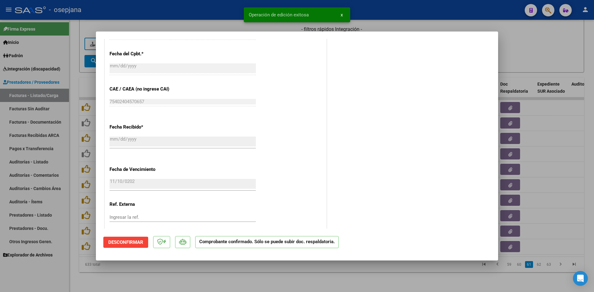
click at [515, 48] on div at bounding box center [297, 146] width 594 height 292
type input "$ 0,00"
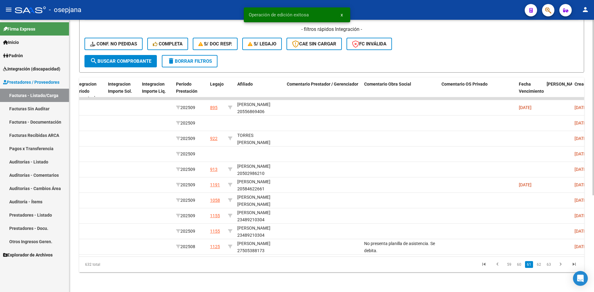
scroll to position [0, 0]
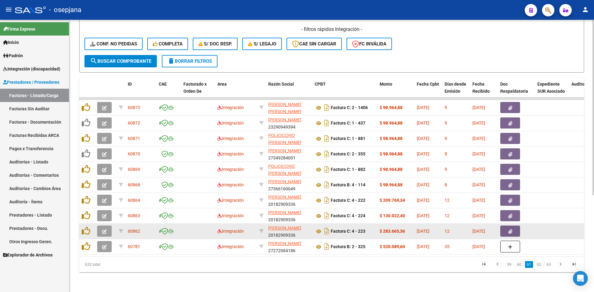
click at [106, 229] on icon "button" at bounding box center [104, 231] width 5 height 5
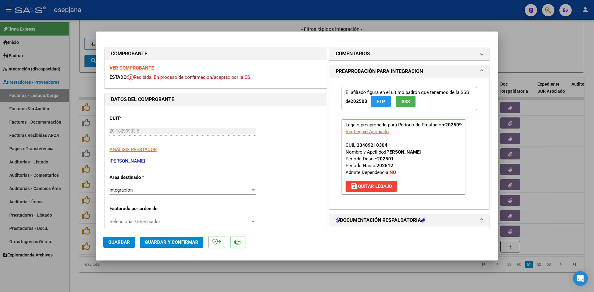
click at [138, 66] on strong "VER COMPROBANTE" at bounding box center [131, 68] width 44 height 6
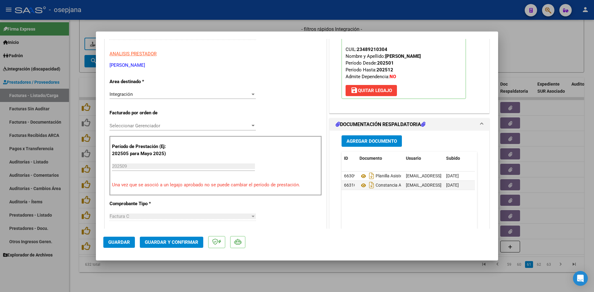
scroll to position [155, 0]
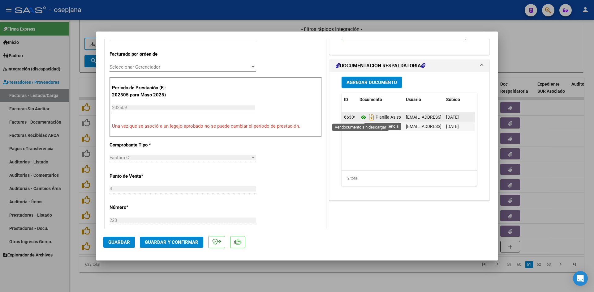
click at [360, 118] on icon at bounding box center [363, 117] width 8 height 7
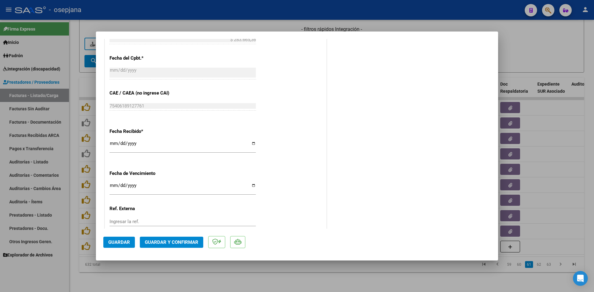
scroll to position [407, 0]
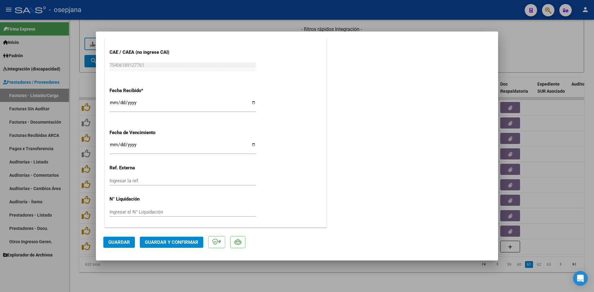
click at [111, 147] on input "Ingresar la fecha" at bounding box center [182, 147] width 146 height 10
type input "[DATE]"
click at [172, 237] on button "Guardar y Confirmar" at bounding box center [171, 242] width 63 height 11
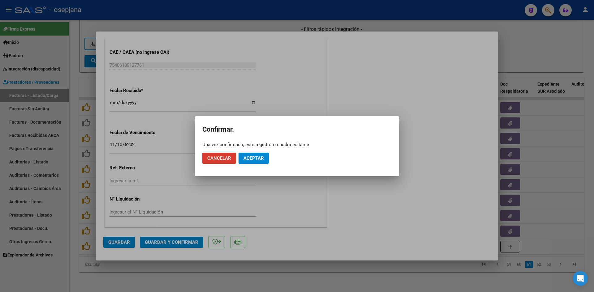
click at [261, 154] on button "Aceptar" at bounding box center [253, 158] width 30 height 11
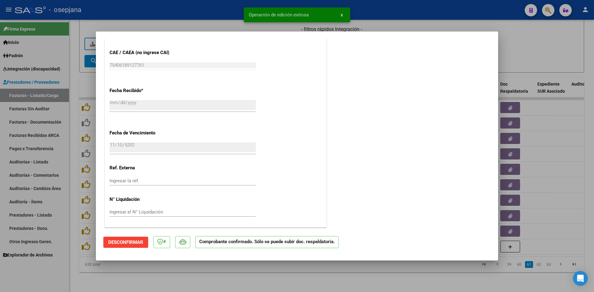
click at [526, 56] on div at bounding box center [297, 146] width 594 height 292
type input "$ 0,00"
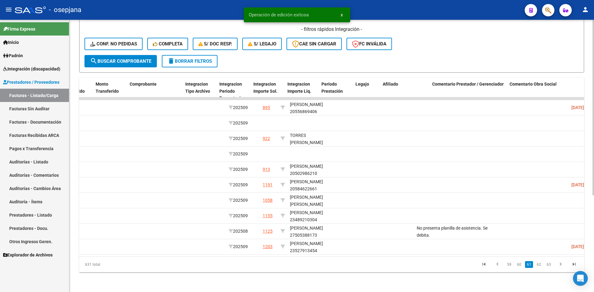
scroll to position [0, 0]
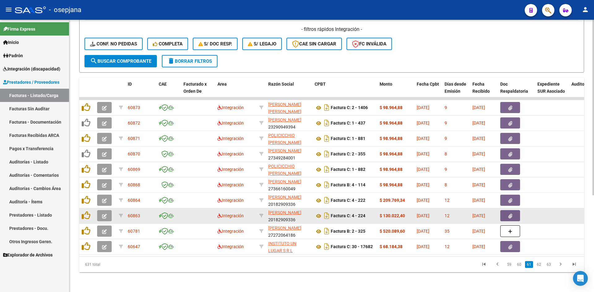
click at [107, 210] on button "button" at bounding box center [104, 215] width 15 height 11
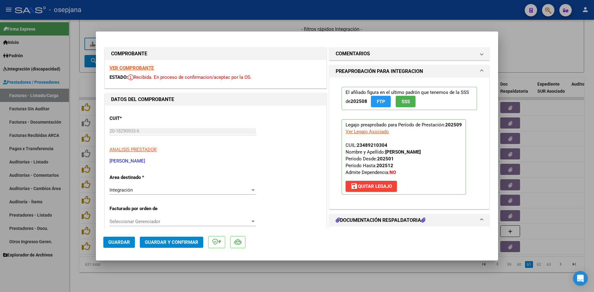
click at [118, 69] on strong "VER COMPROBANTE" at bounding box center [131, 68] width 44 height 6
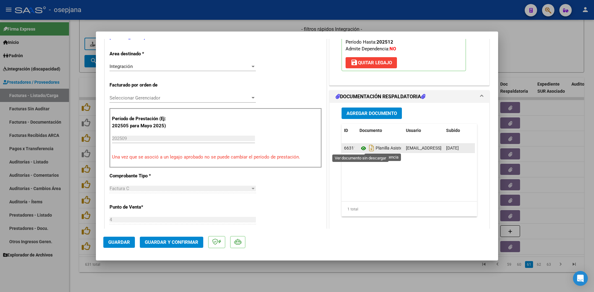
click at [361, 147] on icon at bounding box center [363, 148] width 8 height 7
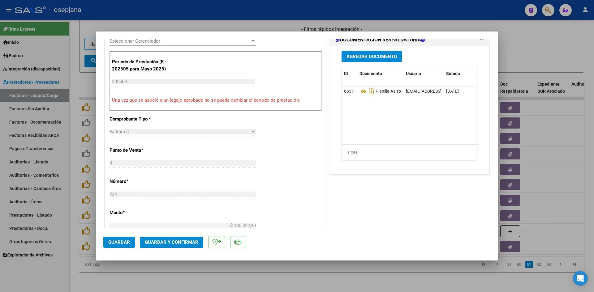
scroll to position [0, 0]
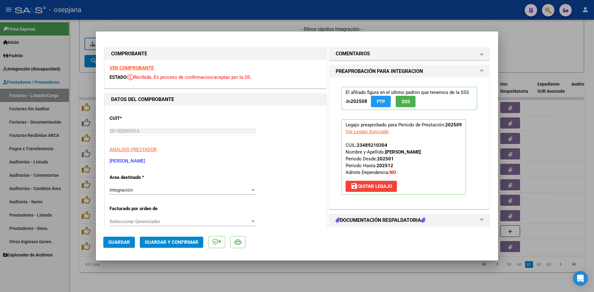
click at [131, 67] on strong "VER COMPROBANTE" at bounding box center [131, 68] width 44 height 6
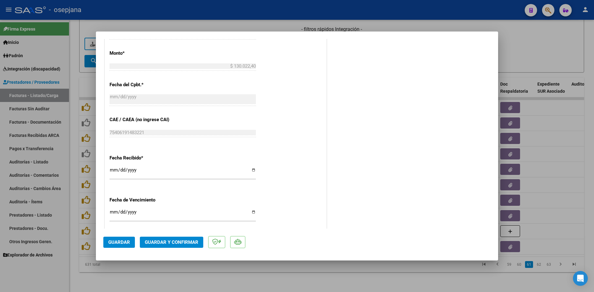
scroll to position [371, 0]
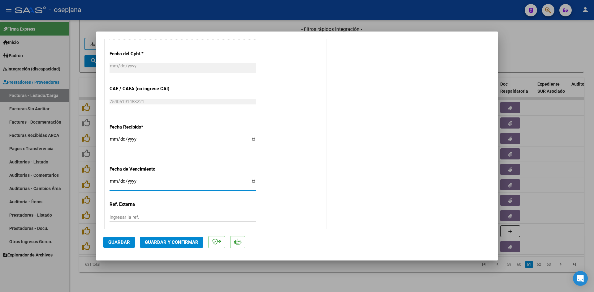
click at [113, 182] on input "Ingresar la fecha" at bounding box center [182, 184] width 146 height 10
type input "[DATE]"
click at [159, 241] on span "Guardar y Confirmar" at bounding box center [171, 243] width 53 height 6
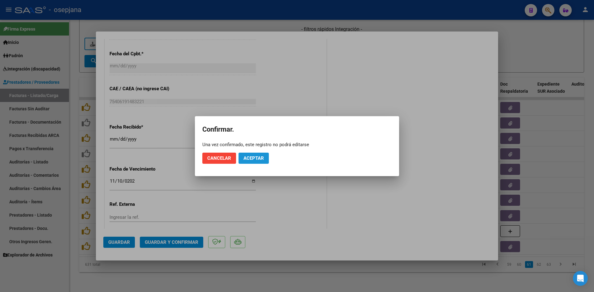
click at [266, 156] on button "Aceptar" at bounding box center [253, 158] width 30 height 11
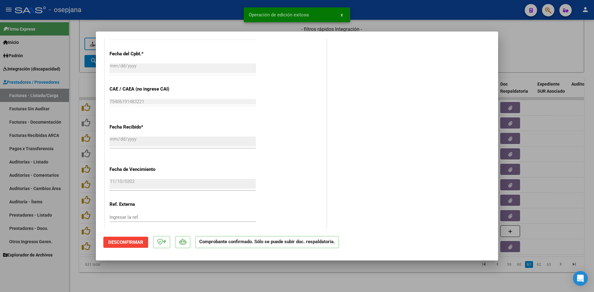
click at [528, 39] on div at bounding box center [297, 146] width 594 height 292
type input "$ 0,00"
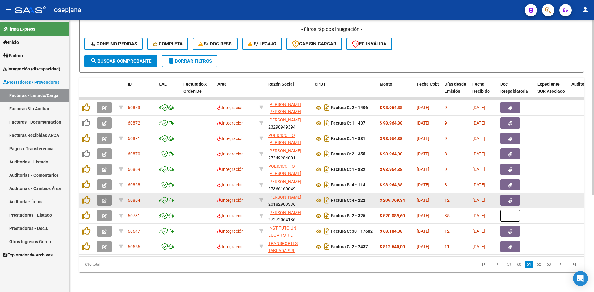
click at [104, 198] on icon "button" at bounding box center [104, 200] width 5 height 5
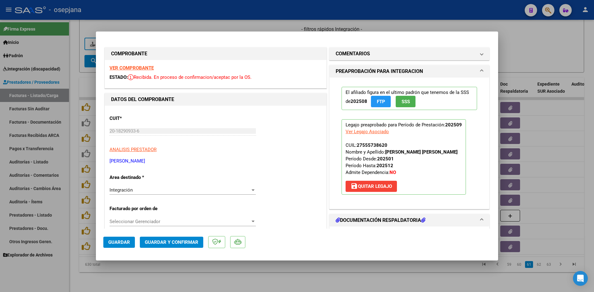
click at [142, 70] on strong "VER COMPROBANTE" at bounding box center [131, 68] width 44 height 6
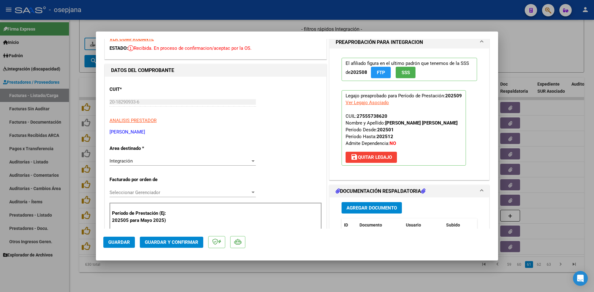
scroll to position [62, 0]
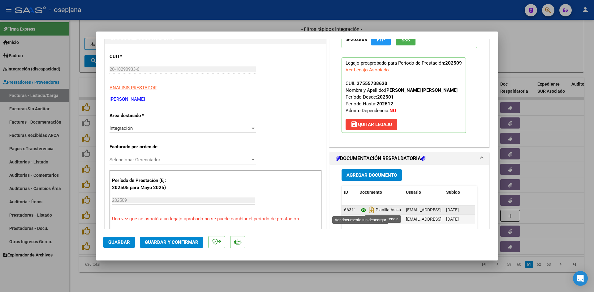
click at [359, 209] on icon at bounding box center [363, 209] width 8 height 7
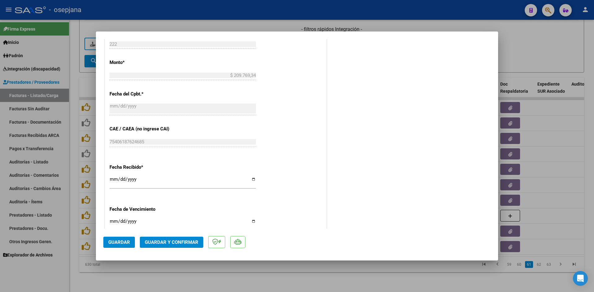
scroll to position [340, 0]
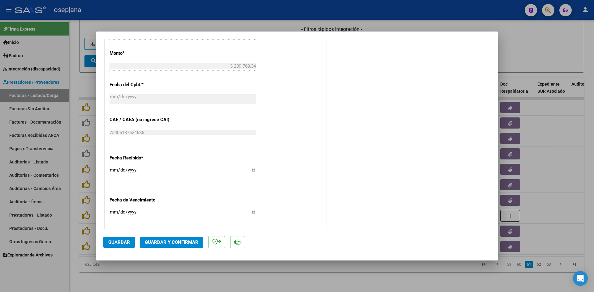
click at [114, 211] on input "Ingresar la fecha" at bounding box center [182, 215] width 146 height 10
type input "[DATE]"
click at [174, 243] on span "Guardar y Confirmar" at bounding box center [171, 243] width 53 height 6
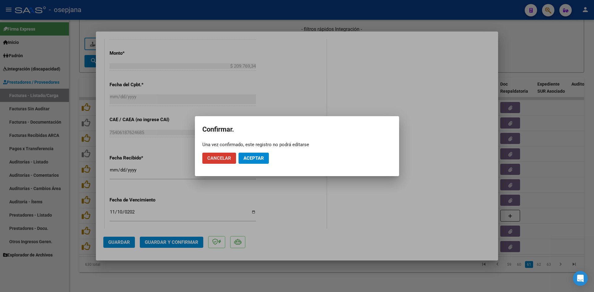
click at [269, 158] on mat-dialog-actions "Cancelar Aceptar" at bounding box center [296, 158] width 189 height 21
click at [253, 161] on button "Aceptar" at bounding box center [253, 158] width 30 height 11
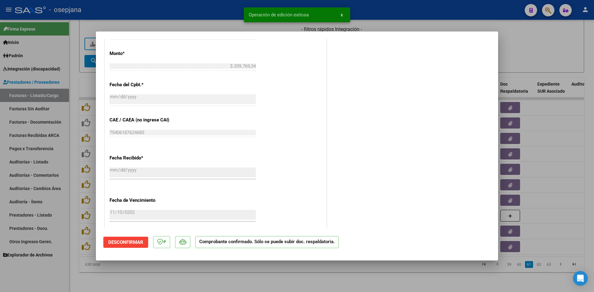
click at [530, 60] on div at bounding box center [297, 146] width 594 height 292
type input "$ 0,00"
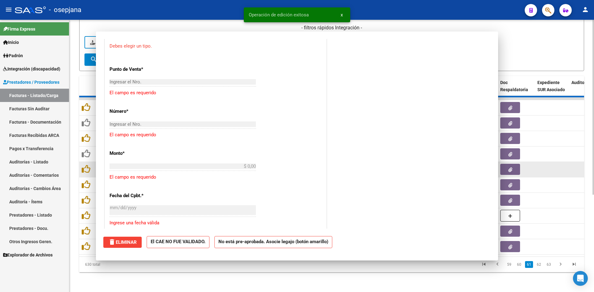
scroll to position [0, 0]
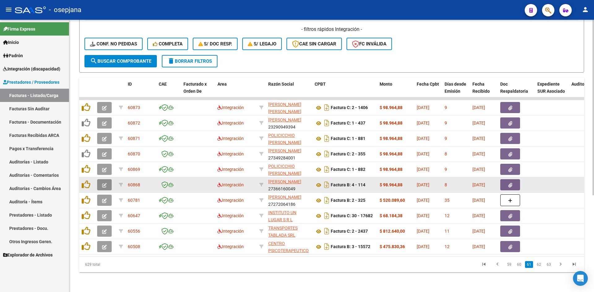
click at [103, 183] on icon "button" at bounding box center [104, 185] width 5 height 5
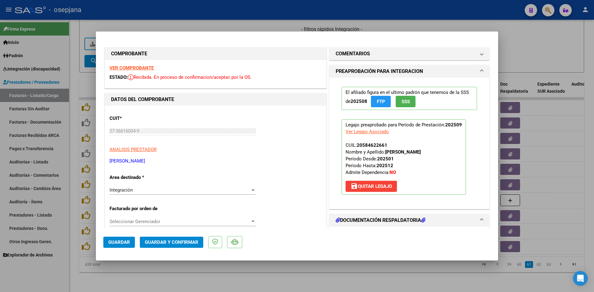
click at [126, 67] on strong "VER COMPROBANTE" at bounding box center [131, 68] width 44 height 6
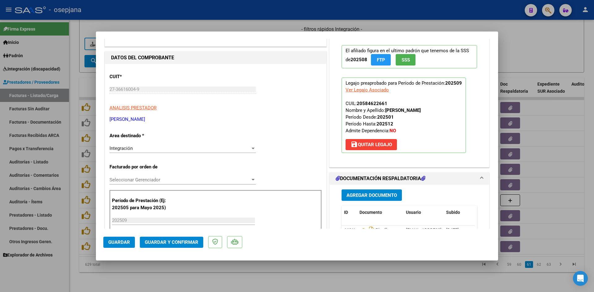
scroll to position [93, 0]
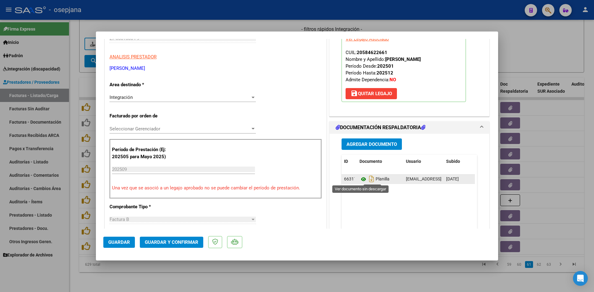
click at [363, 178] on icon at bounding box center [363, 179] width 8 height 7
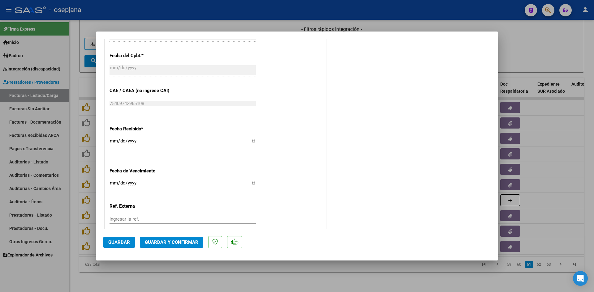
scroll to position [371, 0]
click at [113, 181] on input "2025-10-15" at bounding box center [182, 184] width 146 height 10
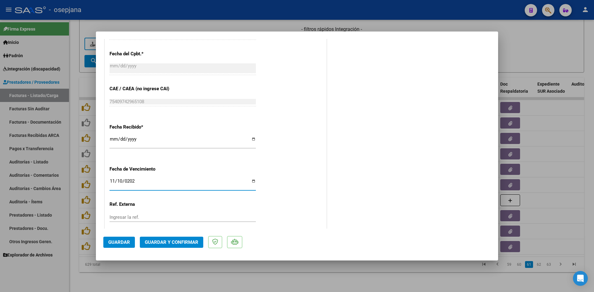
type input "[DATE]"
click at [155, 242] on span "Guardar y Confirmar" at bounding box center [171, 243] width 53 height 6
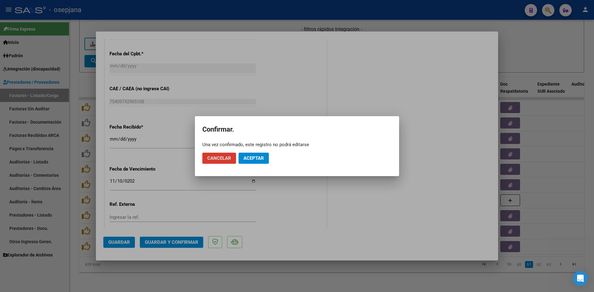
click at [250, 155] on span "Aceptar" at bounding box center [253, 158] width 20 height 6
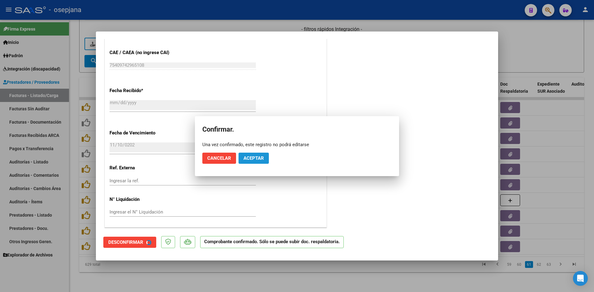
scroll to position [333, 0]
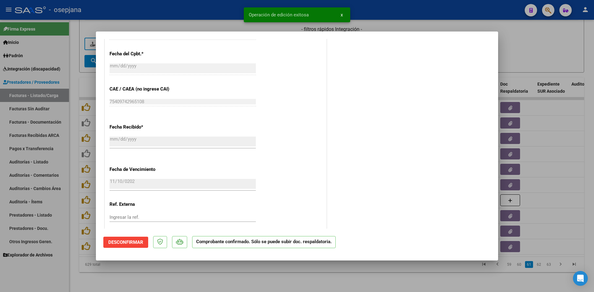
click at [520, 57] on div at bounding box center [297, 146] width 594 height 292
type input "$ 0,00"
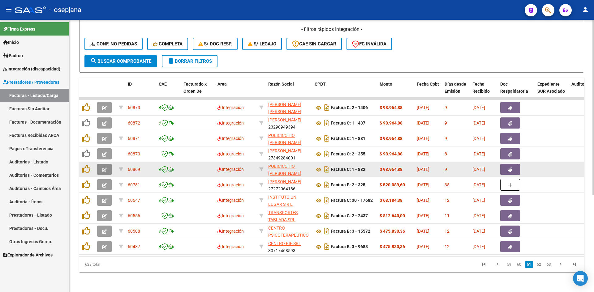
click at [107, 165] on button "button" at bounding box center [104, 169] width 15 height 11
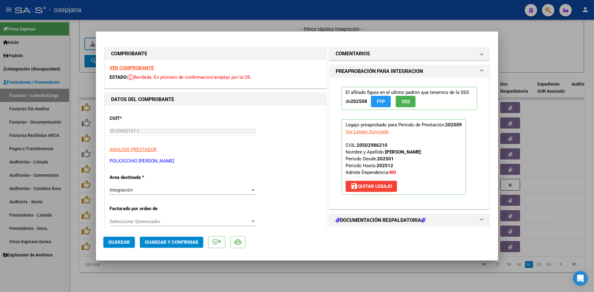
click at [143, 67] on strong "VER COMPROBANTE" at bounding box center [131, 68] width 44 height 6
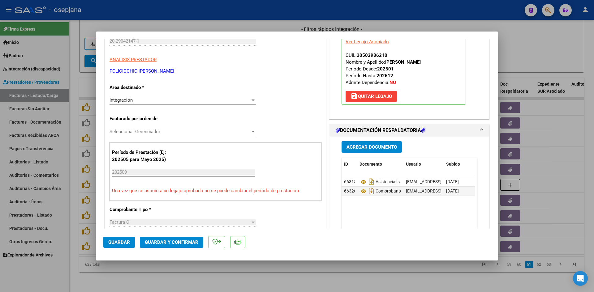
scroll to position [93, 0]
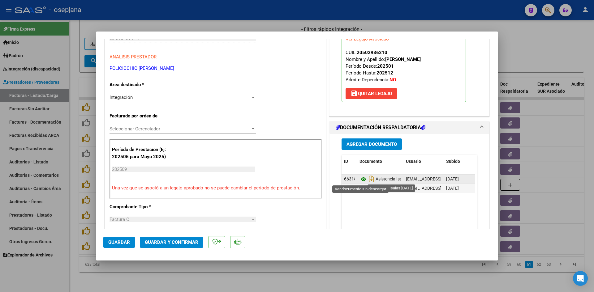
click at [360, 178] on icon at bounding box center [363, 179] width 8 height 7
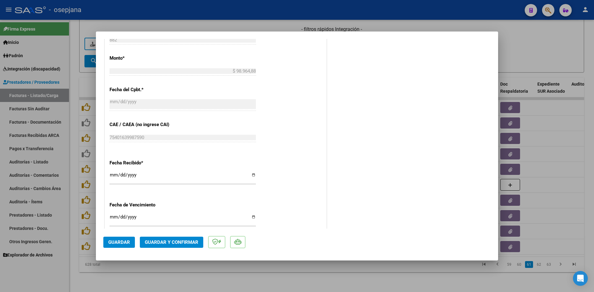
scroll to position [340, 0]
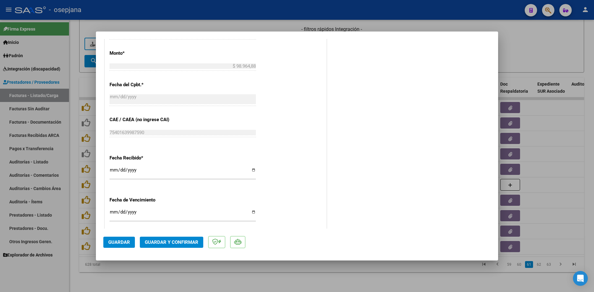
click at [112, 212] on input "Ingresar la fecha" at bounding box center [182, 215] width 146 height 10
type input "[DATE]"
click at [165, 235] on mat-dialog-actions "Guardar Guardar y Confirmar" at bounding box center [296, 241] width 387 height 24
click at [165, 243] on span "Guardar y Confirmar" at bounding box center [171, 243] width 53 height 6
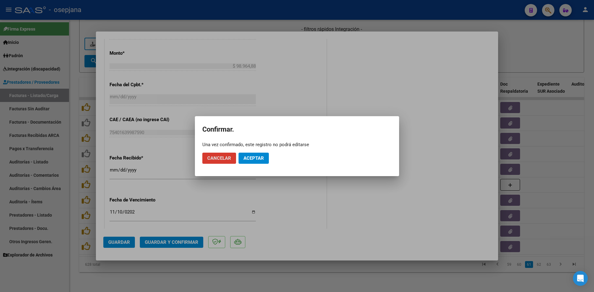
click at [249, 159] on span "Aceptar" at bounding box center [253, 158] width 20 height 6
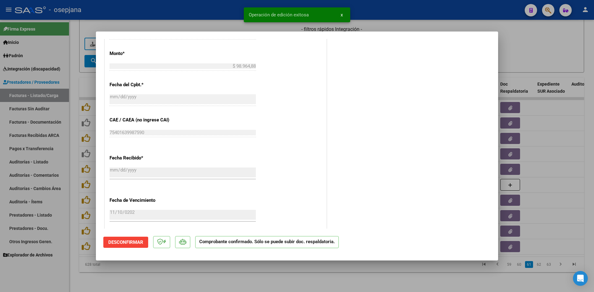
click at [513, 56] on div at bounding box center [297, 146] width 594 height 292
type input "$ 0,00"
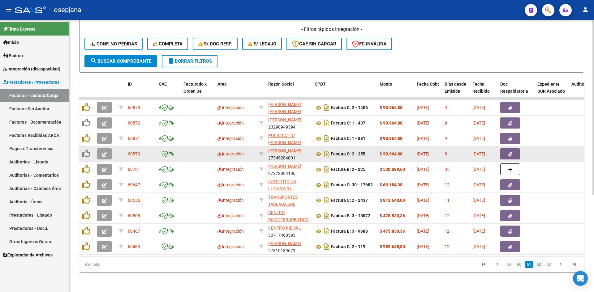
click at [107, 150] on button "button" at bounding box center [104, 153] width 15 height 11
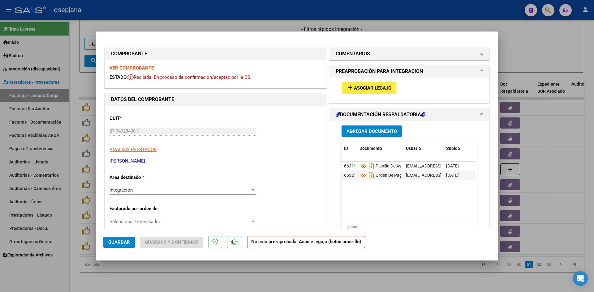
click at [136, 67] on strong "VER COMPROBANTE" at bounding box center [131, 68] width 44 height 6
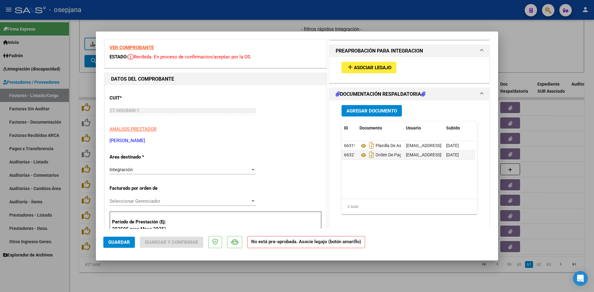
scroll to position [0, 0]
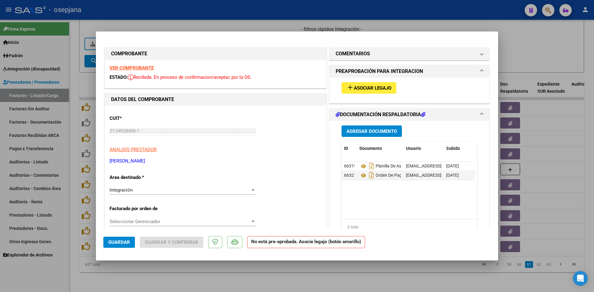
click at [133, 69] on strong "VER COMPROBANTE" at bounding box center [131, 68] width 44 height 6
click at [355, 84] on button "add Asociar Legajo" at bounding box center [368, 87] width 55 height 11
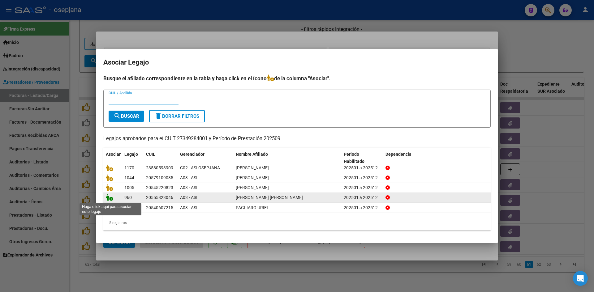
click at [111, 197] on icon at bounding box center [109, 197] width 7 height 7
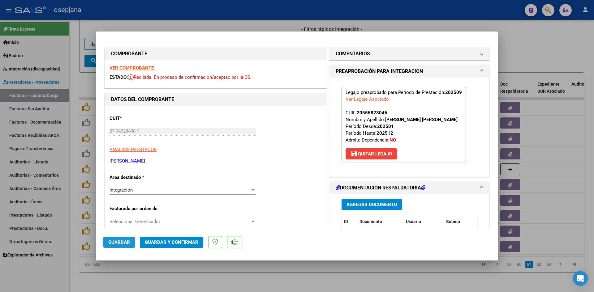
click at [114, 243] on span "Guardar" at bounding box center [119, 243] width 22 height 6
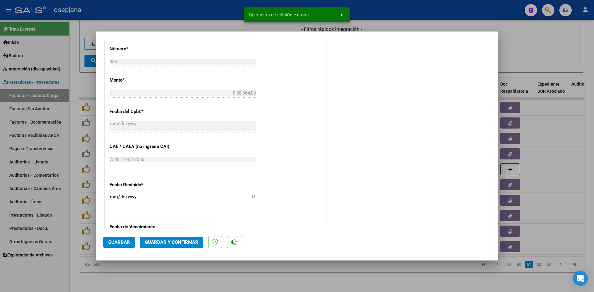
scroll to position [402, 0]
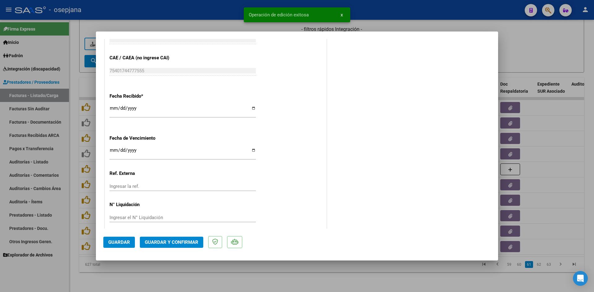
click at [113, 151] on input "Ingresar la fecha" at bounding box center [182, 153] width 146 height 10
type input "[DATE]"
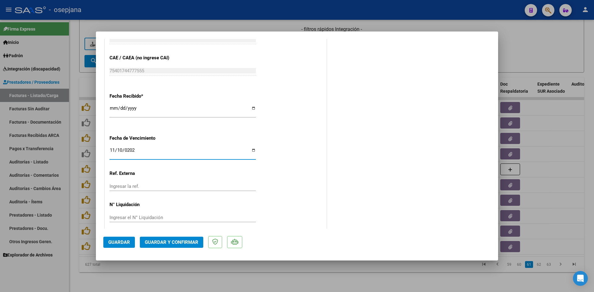
click at [164, 240] on span "Guardar y Confirmar" at bounding box center [171, 243] width 53 height 6
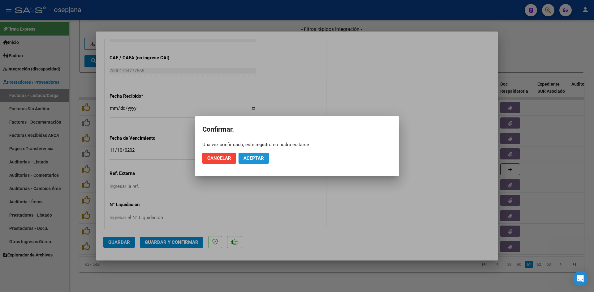
click at [252, 155] on span "Aceptar" at bounding box center [253, 158] width 20 height 6
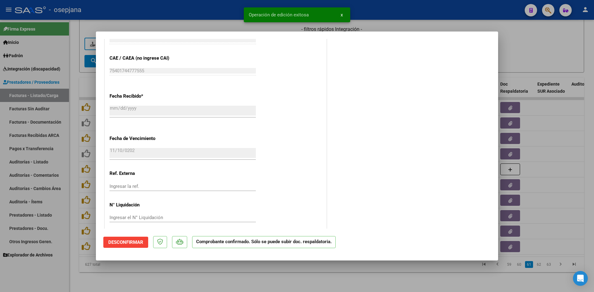
click at [527, 41] on div at bounding box center [297, 146] width 594 height 292
type input "$ 0,00"
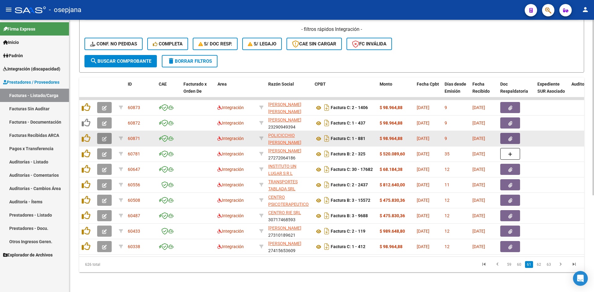
click at [108, 133] on button "button" at bounding box center [104, 138] width 15 height 11
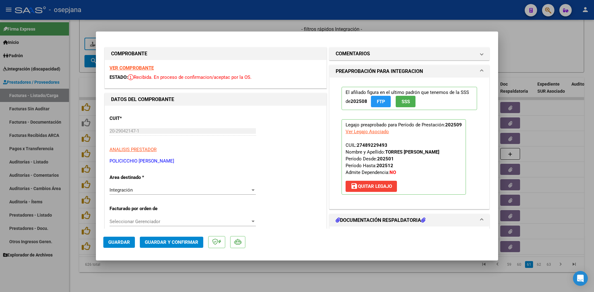
click at [130, 66] on strong "VER COMPROBANTE" at bounding box center [131, 68] width 44 height 6
click at [146, 68] on strong "VER COMPROBANTE" at bounding box center [131, 68] width 44 height 6
click at [144, 66] on strong "VER COMPROBANTE" at bounding box center [131, 68] width 44 height 6
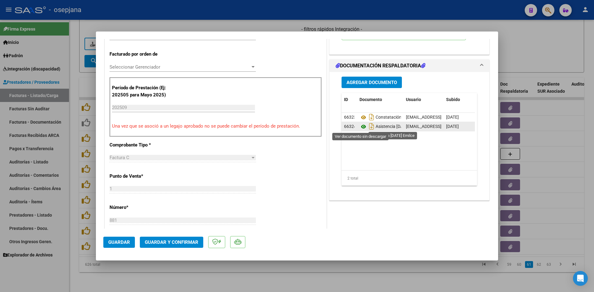
click at [362, 125] on icon at bounding box center [363, 126] width 8 height 7
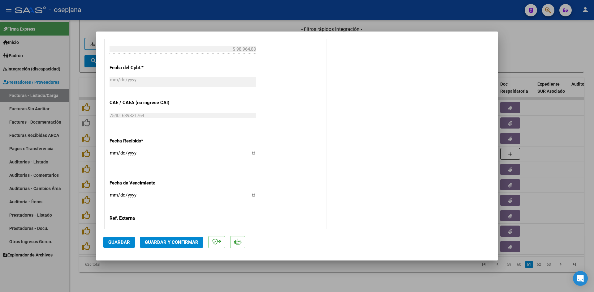
scroll to position [407, 0]
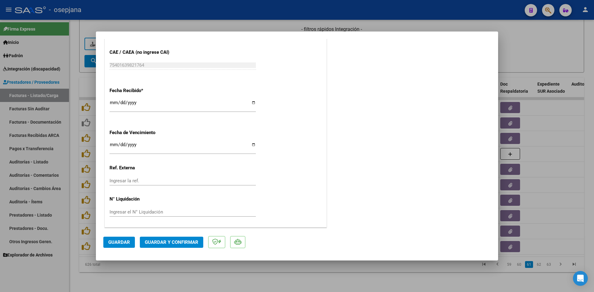
click at [111, 145] on input "Ingresar la fecha" at bounding box center [182, 147] width 146 height 10
type input "[DATE]"
click at [166, 241] on span "Guardar y Confirmar" at bounding box center [171, 243] width 53 height 6
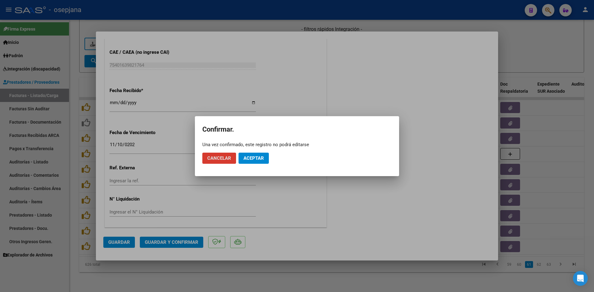
click at [249, 162] on button "Aceptar" at bounding box center [253, 158] width 30 height 11
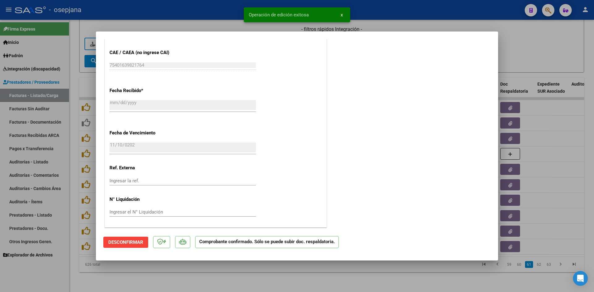
click at [524, 28] on div at bounding box center [297, 146] width 594 height 292
type input "$ 0,00"
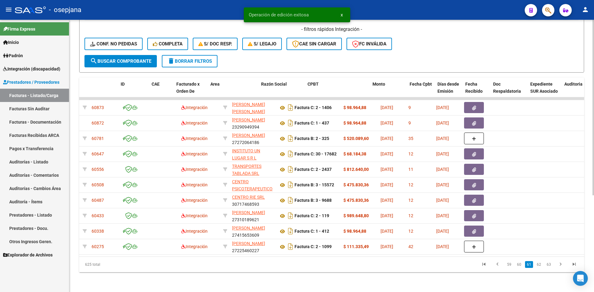
scroll to position [0, 0]
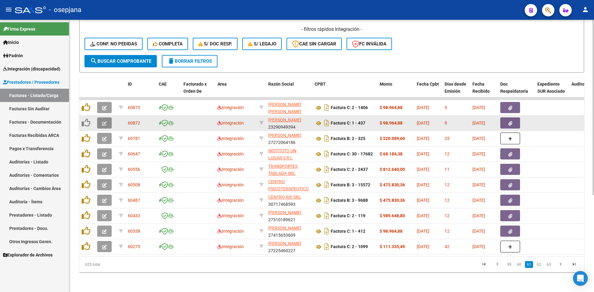
click at [102, 121] on icon "button" at bounding box center [104, 123] width 5 height 5
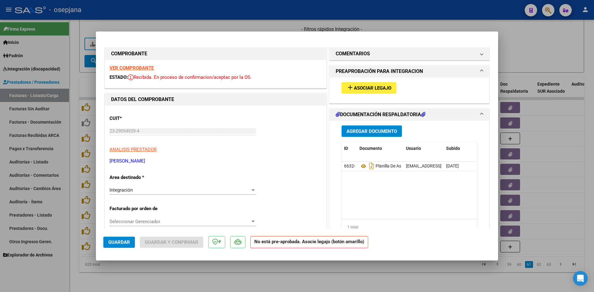
click at [127, 69] on strong "VER COMPROBANTE" at bounding box center [131, 68] width 44 height 6
click at [358, 87] on span "Asociar Legajo" at bounding box center [372, 88] width 37 height 6
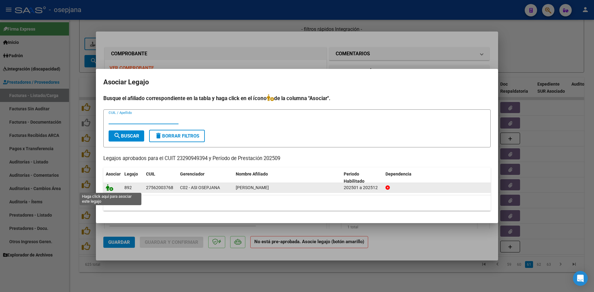
click at [110, 187] on icon at bounding box center [109, 187] width 7 height 7
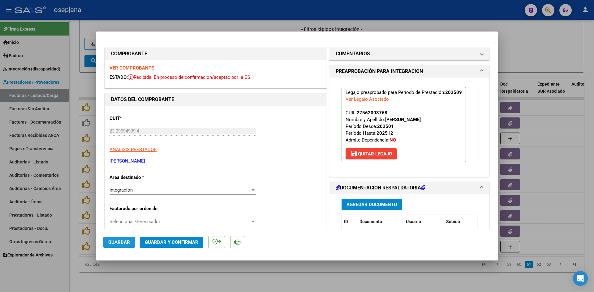
click at [115, 244] on span "Guardar" at bounding box center [119, 243] width 22 height 6
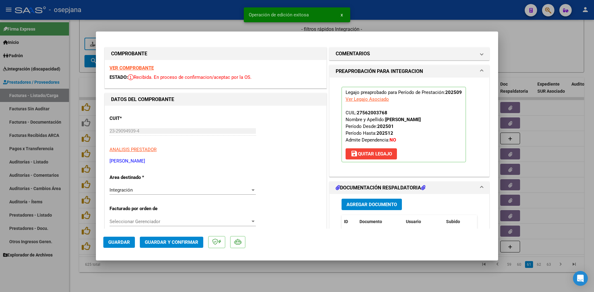
scroll to position [124, 0]
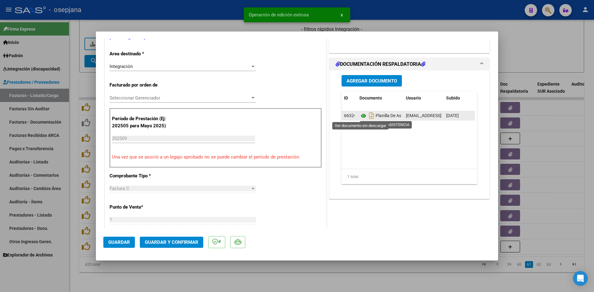
click at [359, 114] on icon at bounding box center [363, 115] width 8 height 7
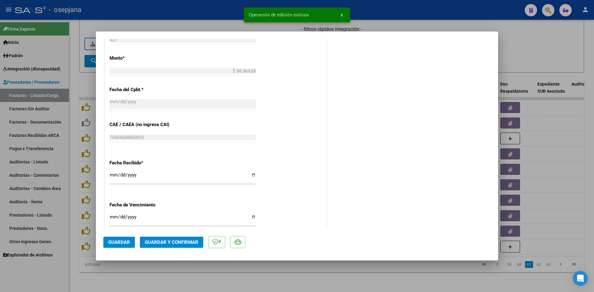
scroll to position [407, 0]
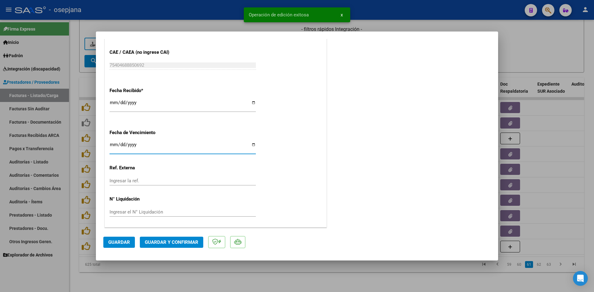
click at [113, 144] on input "Ingresar la fecha" at bounding box center [182, 147] width 146 height 10
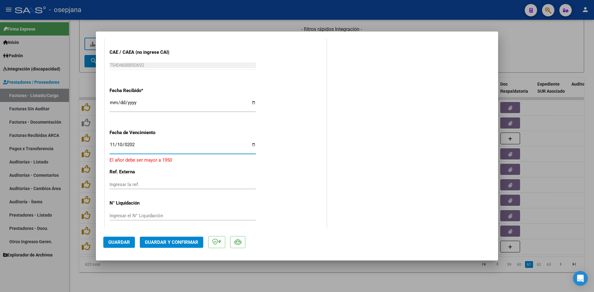
type input "[DATE]"
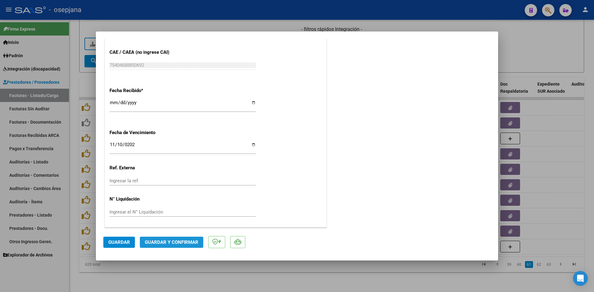
click at [189, 240] on span "Guardar y Confirmar" at bounding box center [171, 243] width 53 height 6
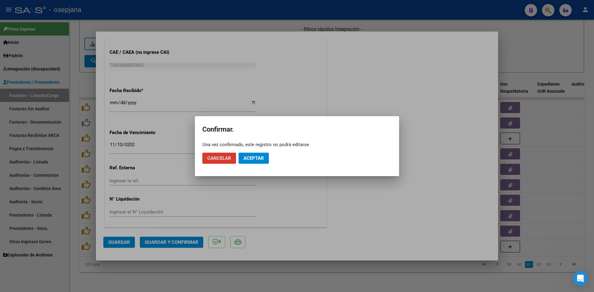
click at [247, 157] on span "Aceptar" at bounding box center [253, 158] width 20 height 6
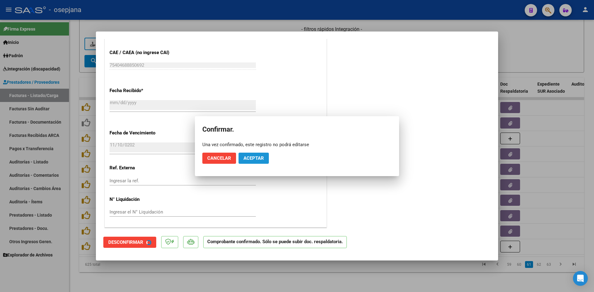
scroll to position [369, 0]
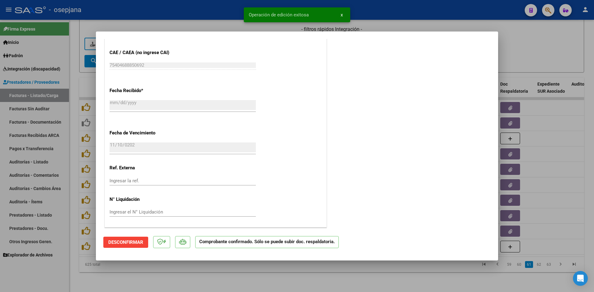
click at [558, 46] on div at bounding box center [297, 146] width 594 height 292
type input "$ 0,00"
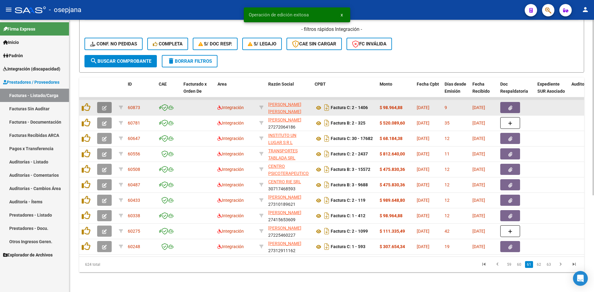
click at [102, 102] on button "button" at bounding box center [104, 107] width 15 height 11
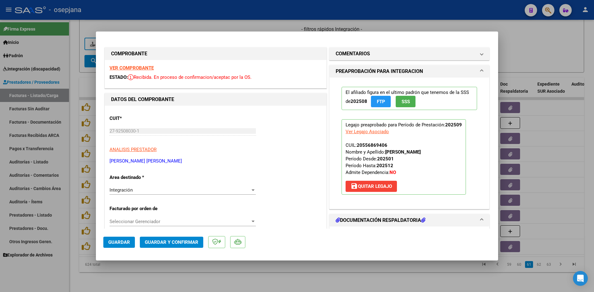
click at [138, 66] on strong "VER COMPROBANTE" at bounding box center [131, 68] width 44 height 6
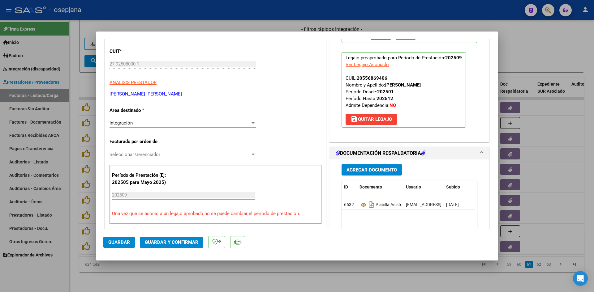
scroll to position [124, 0]
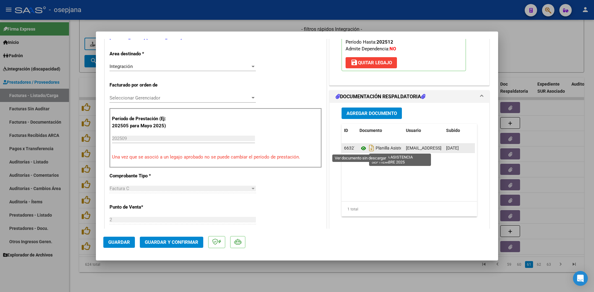
click at [359, 150] on icon at bounding box center [363, 148] width 8 height 7
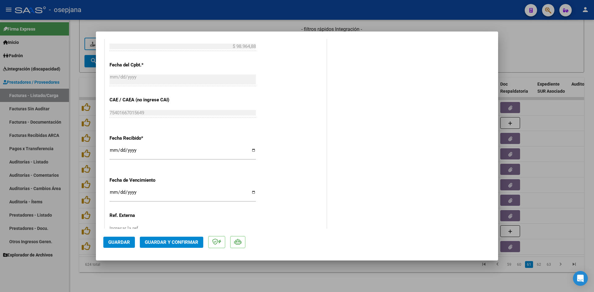
scroll to position [402, 0]
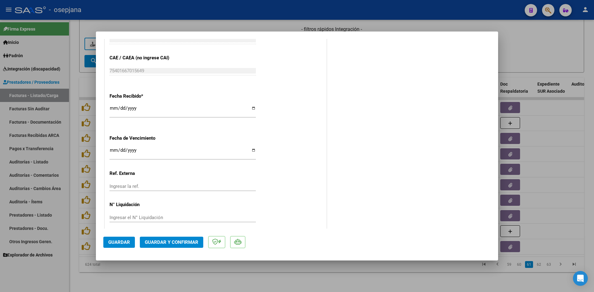
click at [112, 149] on input "2025-10-14" at bounding box center [182, 153] width 146 height 10
type input "[DATE]"
click at [166, 243] on span "Guardar y Confirmar" at bounding box center [171, 243] width 53 height 6
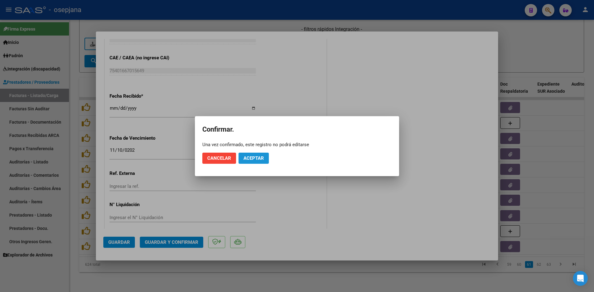
click at [248, 160] on span "Aceptar" at bounding box center [253, 158] width 20 height 6
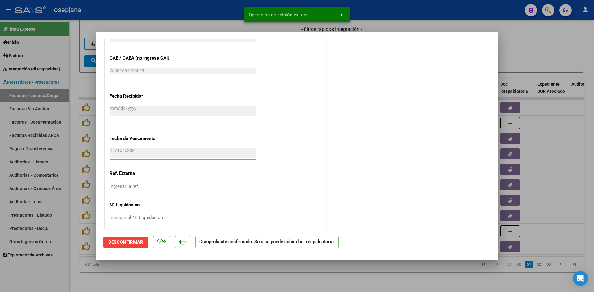
click at [529, 53] on div at bounding box center [297, 146] width 594 height 292
type input "$ 0,00"
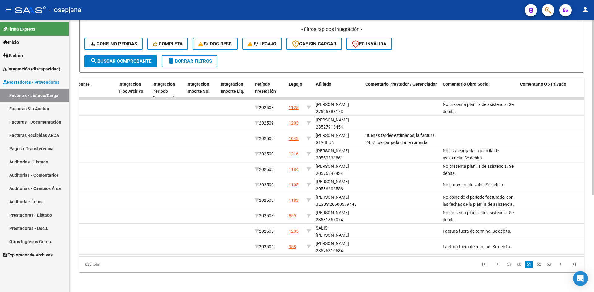
scroll to position [0, 0]
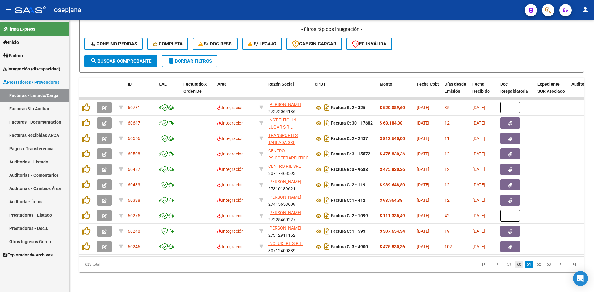
click at [517, 264] on link "60" at bounding box center [519, 264] width 8 height 7
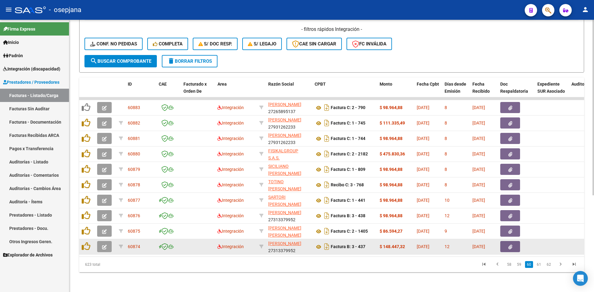
click at [101, 242] on button "button" at bounding box center [104, 246] width 15 height 11
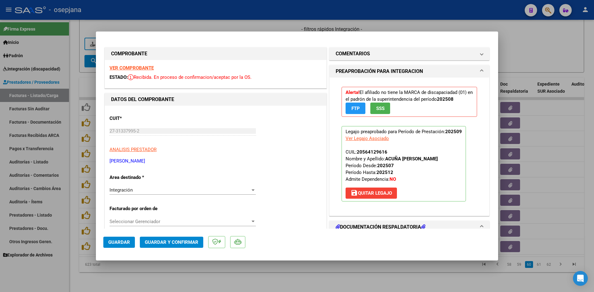
click at [145, 67] on strong "VER COMPROBANTE" at bounding box center [131, 68] width 44 height 6
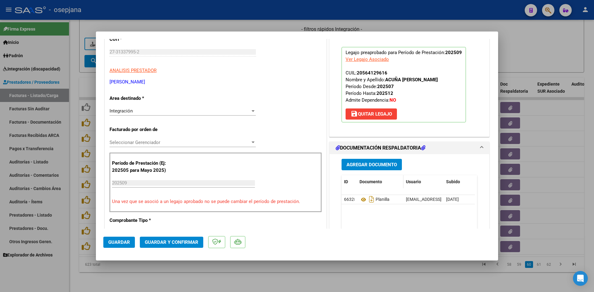
scroll to position [93, 0]
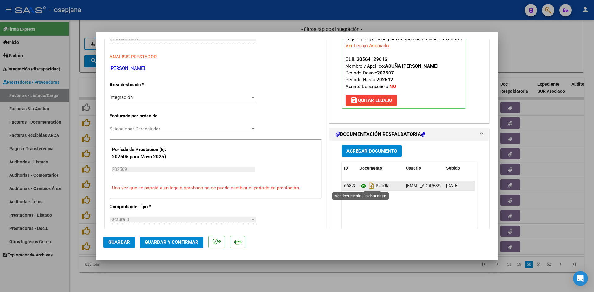
click at [360, 184] on icon at bounding box center [363, 185] width 8 height 7
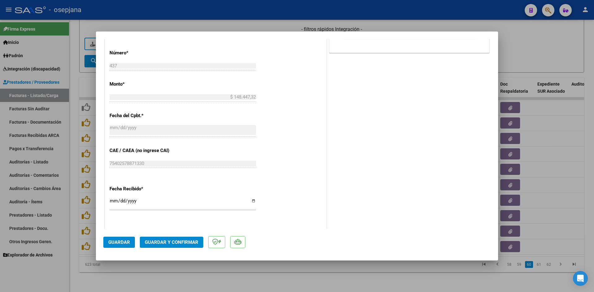
scroll to position [402, 0]
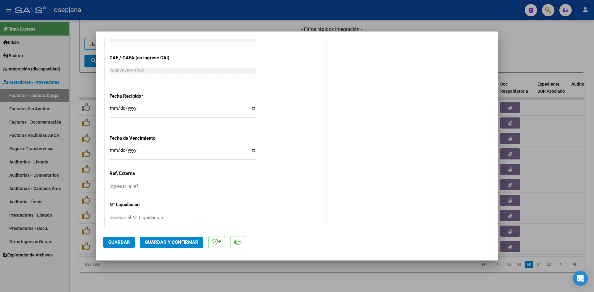
click at [111, 149] on input "Ingresar la fecha" at bounding box center [182, 153] width 146 height 10
type input "[DATE]"
click at [167, 243] on span "Guardar y Confirmar" at bounding box center [171, 243] width 53 height 6
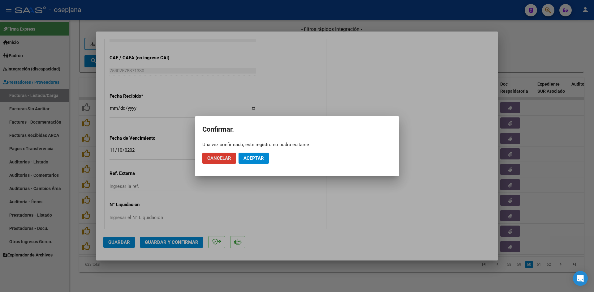
click at [266, 153] on button "Aceptar" at bounding box center [253, 158] width 30 height 11
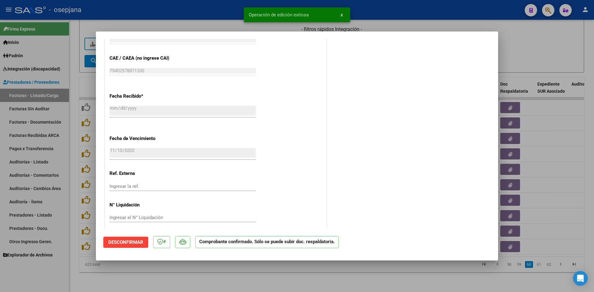
click at [519, 53] on div at bounding box center [297, 146] width 594 height 292
type input "$ 0,00"
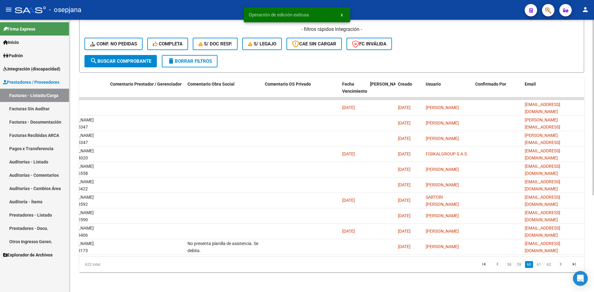
scroll to position [0, 0]
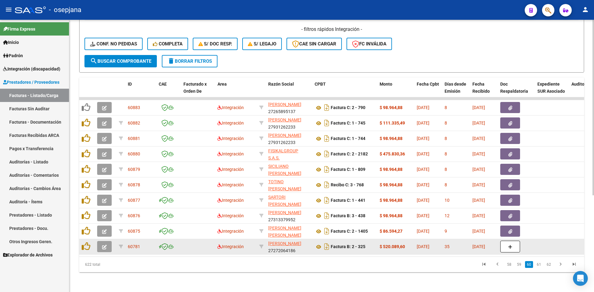
click at [102, 245] on icon "button" at bounding box center [104, 247] width 5 height 5
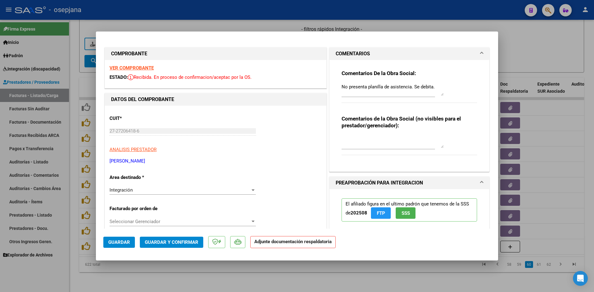
click at [522, 59] on div at bounding box center [297, 146] width 594 height 292
type input "$ 0,00"
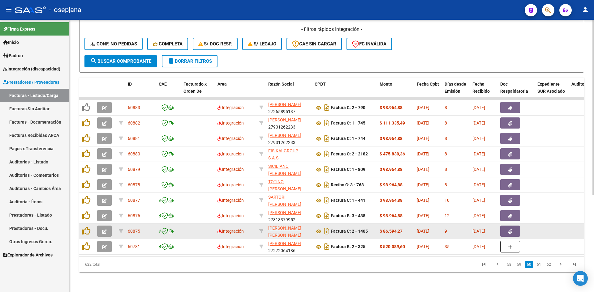
click at [109, 226] on button "button" at bounding box center [104, 231] width 15 height 11
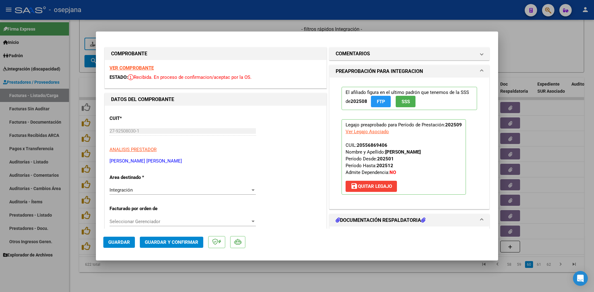
click at [133, 67] on strong "VER COMPROBANTE" at bounding box center [131, 68] width 44 height 6
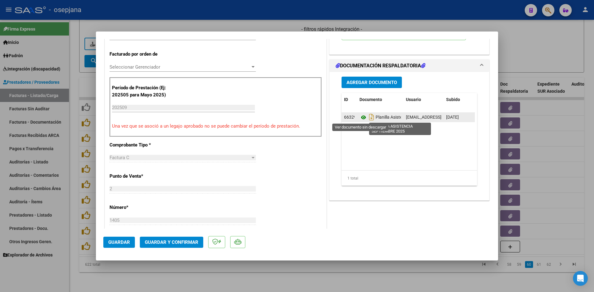
click at [359, 117] on icon at bounding box center [363, 117] width 8 height 7
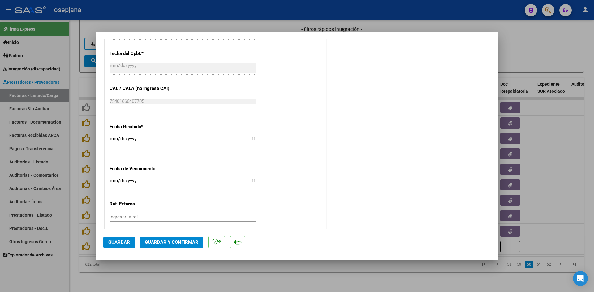
scroll to position [407, 0]
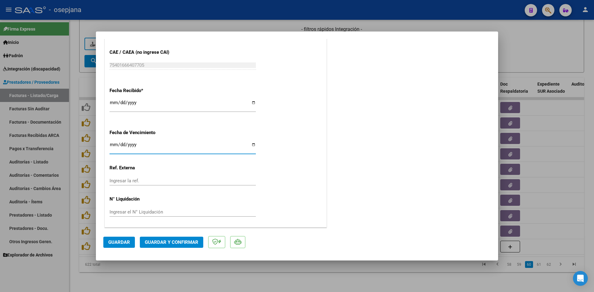
click at [110, 145] on input "2025-10-14" at bounding box center [182, 147] width 146 height 10
type input "[DATE]"
click at [166, 240] on span "Guardar y Confirmar" at bounding box center [171, 243] width 53 height 6
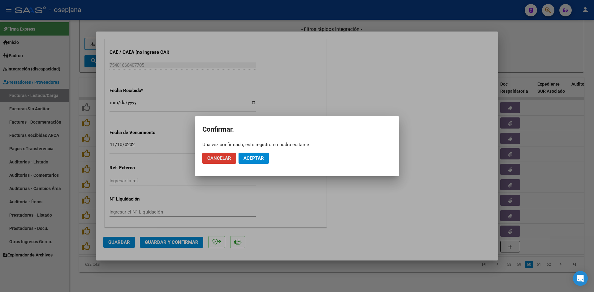
click at [249, 159] on span "Aceptar" at bounding box center [253, 158] width 20 height 6
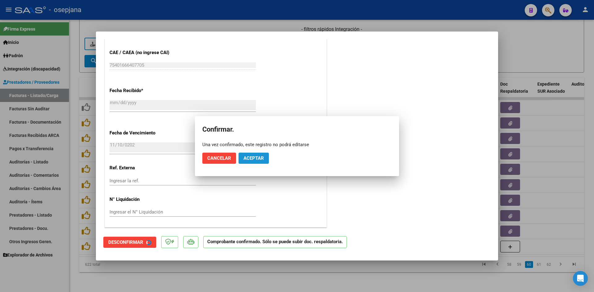
scroll to position [369, 0]
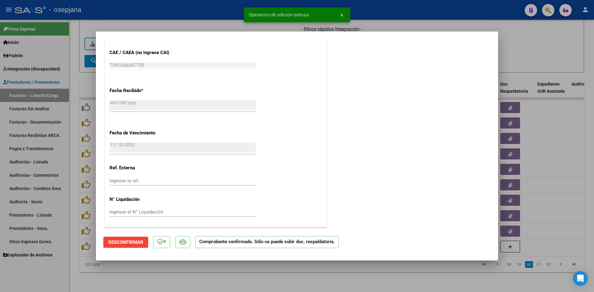
click at [518, 43] on div at bounding box center [297, 146] width 594 height 292
type input "$ 0,00"
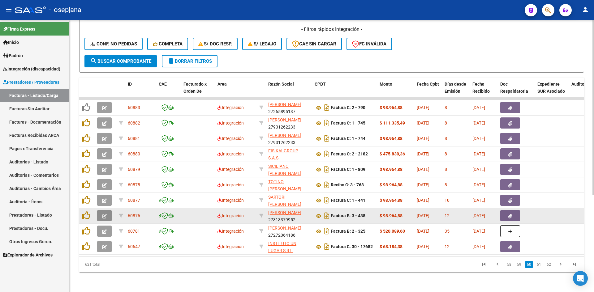
click at [101, 210] on button "button" at bounding box center [104, 215] width 15 height 11
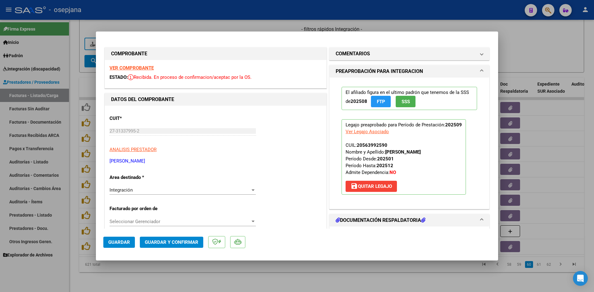
click at [131, 66] on strong "VER COMPROBANTE" at bounding box center [131, 68] width 44 height 6
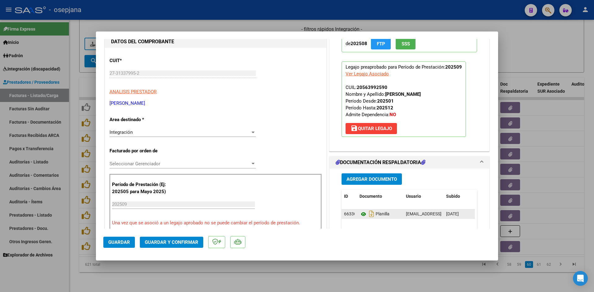
scroll to position [124, 0]
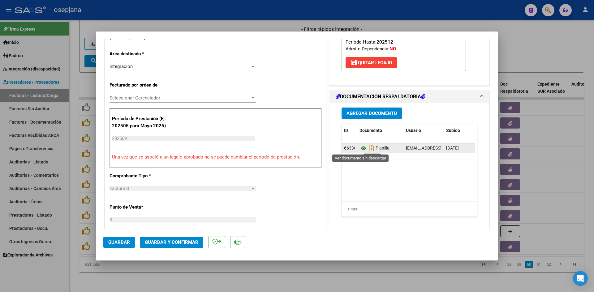
click at [359, 148] on icon at bounding box center [363, 148] width 8 height 7
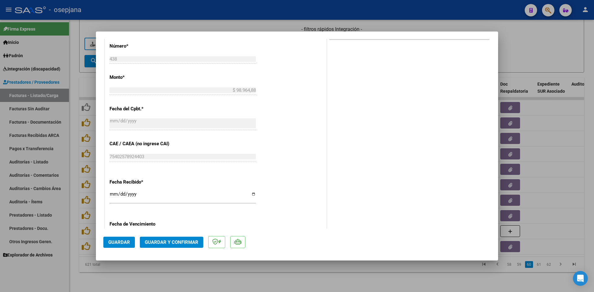
scroll to position [402, 0]
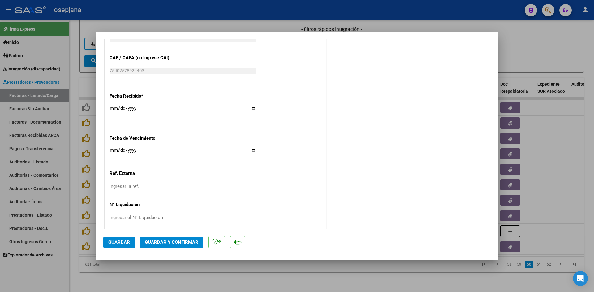
click at [110, 149] on input "Ingresar la fecha" at bounding box center [182, 153] width 146 height 10
type input "[DATE]"
click at [170, 241] on span "Guardar y Confirmar" at bounding box center [171, 243] width 53 height 6
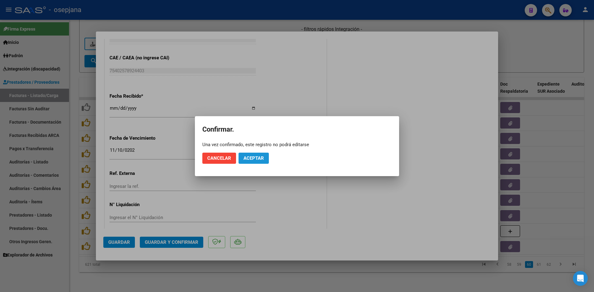
click at [261, 160] on span "Aceptar" at bounding box center [253, 158] width 20 height 6
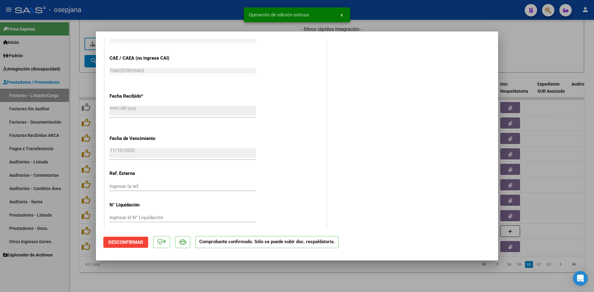
click at [521, 37] on div at bounding box center [297, 146] width 594 height 292
type input "$ 0,00"
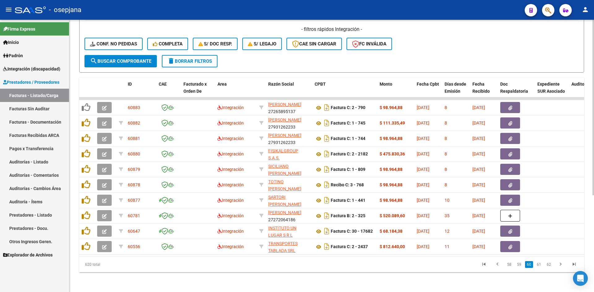
click at [548, 46] on div "- filtros rápidos Integración - Conf. no pedidas Completa S/ Doc Resp. S/ legaj…" at bounding box center [331, 40] width 494 height 29
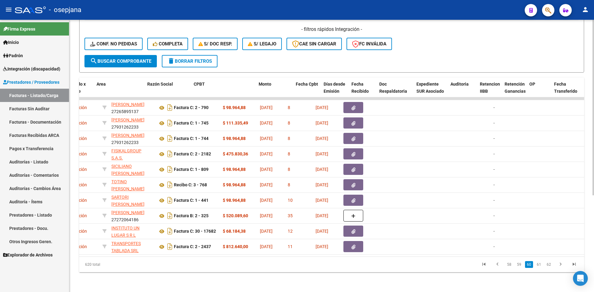
scroll to position [0, 0]
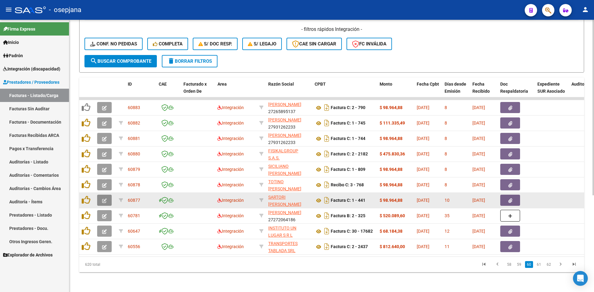
click at [109, 195] on button "button" at bounding box center [104, 200] width 15 height 11
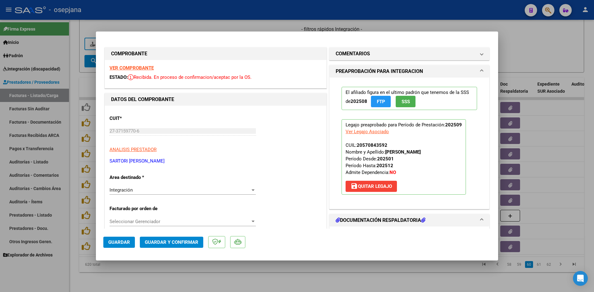
click at [124, 68] on strong "VER COMPROBANTE" at bounding box center [131, 68] width 44 height 6
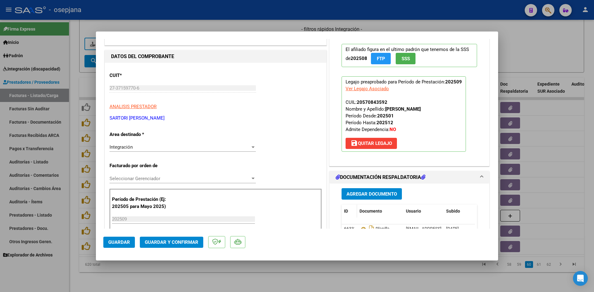
scroll to position [124, 0]
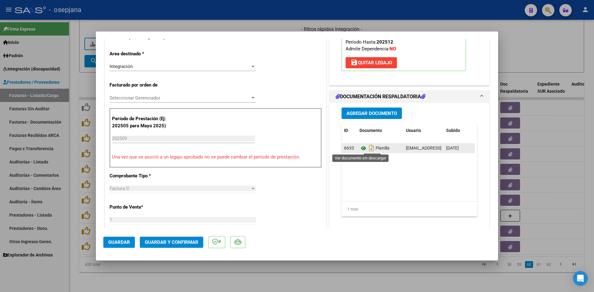
click at [359, 147] on icon at bounding box center [363, 148] width 8 height 7
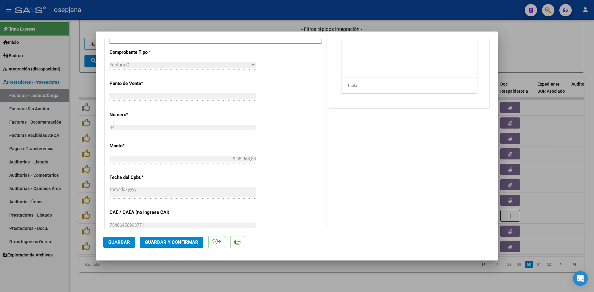
scroll to position [340, 0]
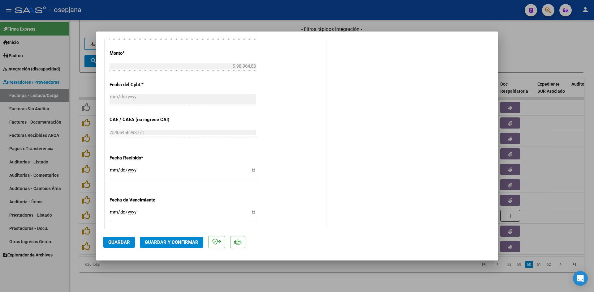
click at [112, 210] on input "[DATE]" at bounding box center [182, 215] width 146 height 10
type input "[DATE]"
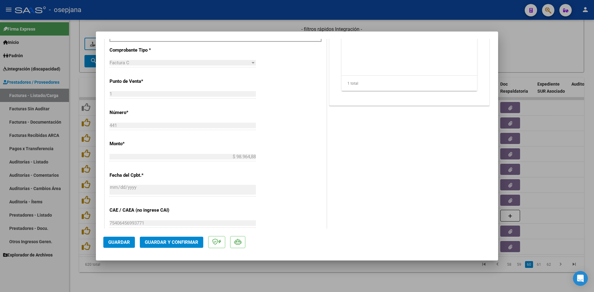
scroll to position [185, 0]
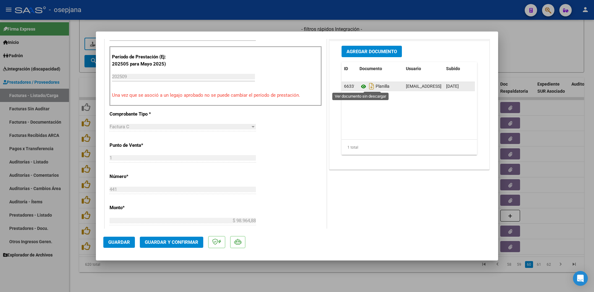
click at [361, 86] on icon at bounding box center [363, 86] width 8 height 7
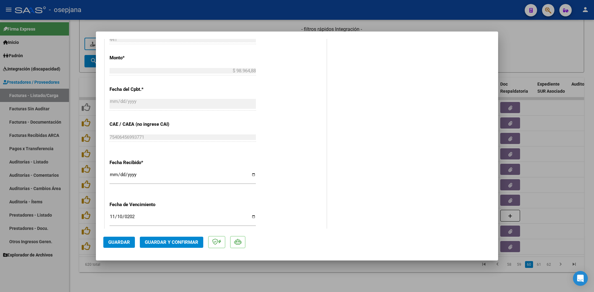
scroll to position [371, 0]
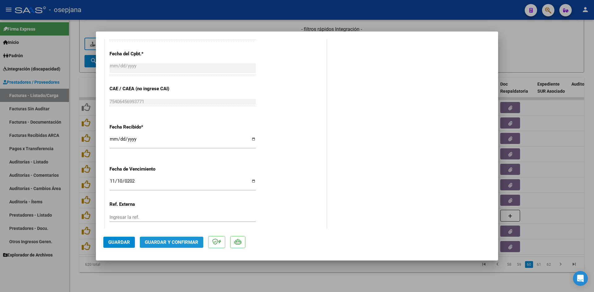
click at [161, 240] on span "Guardar y Confirmar" at bounding box center [171, 243] width 53 height 6
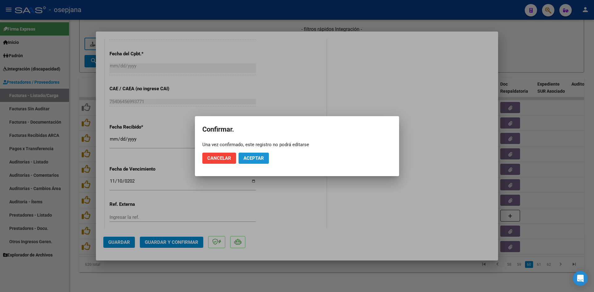
click at [258, 156] on span "Aceptar" at bounding box center [253, 158] width 20 height 6
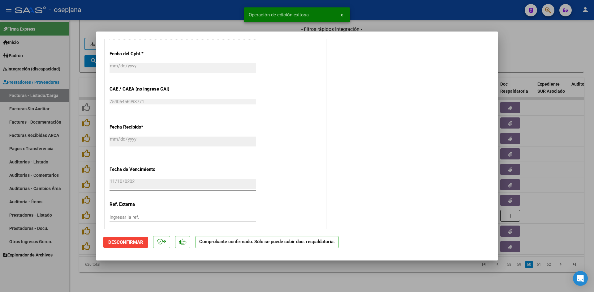
click at [525, 53] on div at bounding box center [297, 146] width 594 height 292
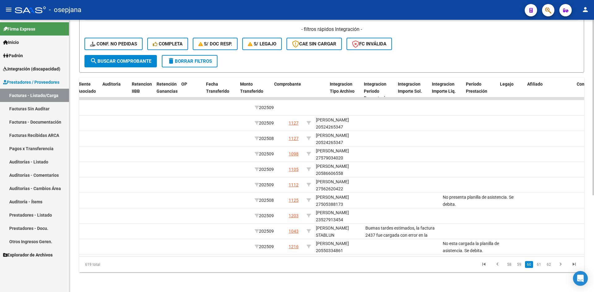
scroll to position [0, 0]
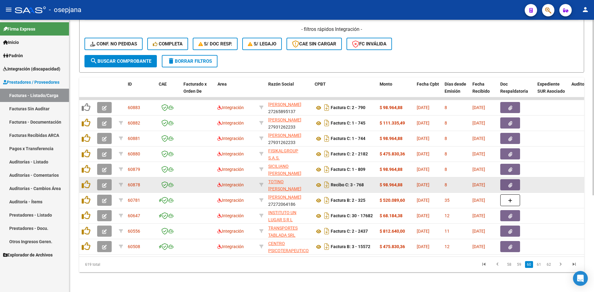
click at [98, 177] on datatable-body-cell at bounding box center [106, 184] width 22 height 15
click at [104, 183] on icon "button" at bounding box center [104, 185] width 5 height 5
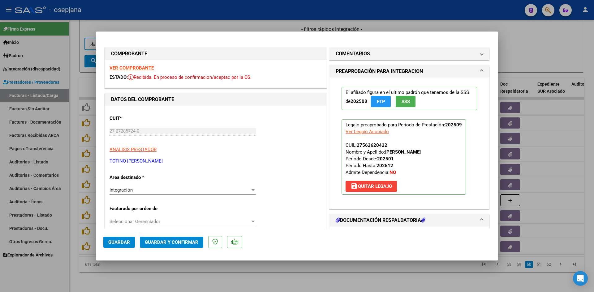
click at [137, 68] on strong "VER COMPROBANTE" at bounding box center [131, 68] width 44 height 6
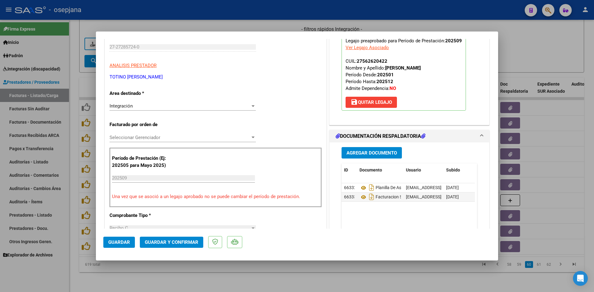
scroll to position [124, 0]
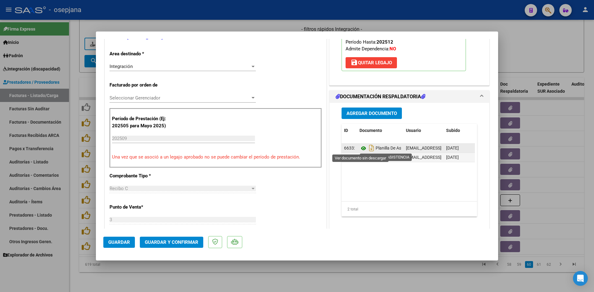
click at [361, 147] on icon at bounding box center [363, 148] width 8 height 7
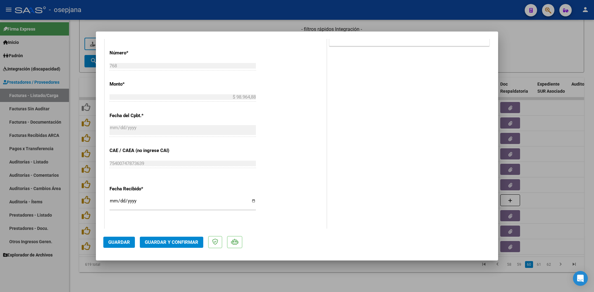
scroll to position [371, 0]
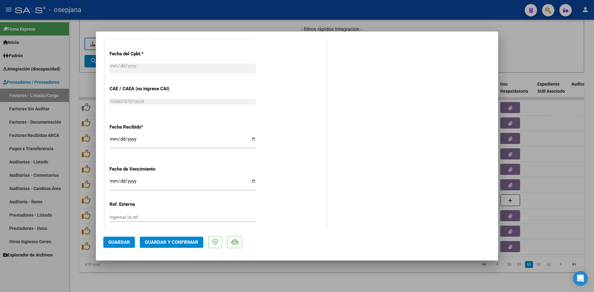
click at [112, 182] on input "Ingresar la fecha" at bounding box center [182, 184] width 146 height 10
click at [184, 243] on span "Guardar y Confirmar" at bounding box center [171, 243] width 53 height 6
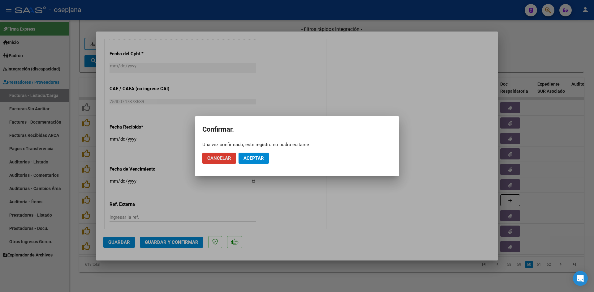
click at [251, 162] on button "Aceptar" at bounding box center [253, 158] width 30 height 11
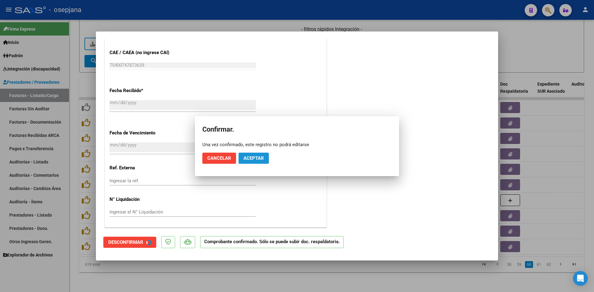
scroll to position [333, 0]
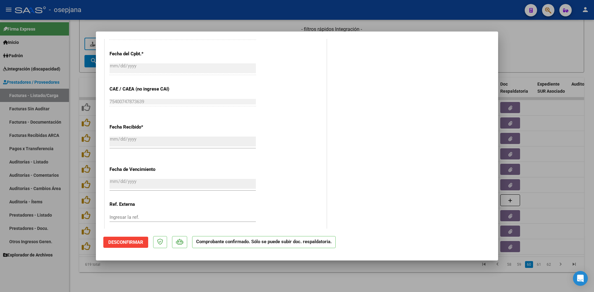
click at [516, 52] on div at bounding box center [297, 146] width 594 height 292
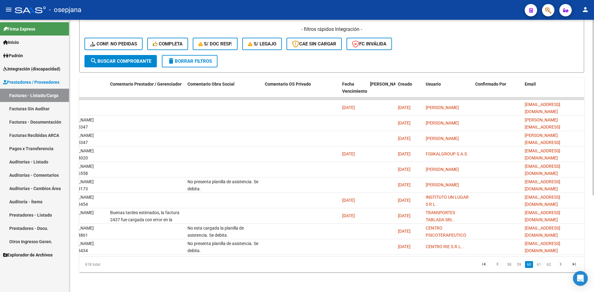
scroll to position [0, 0]
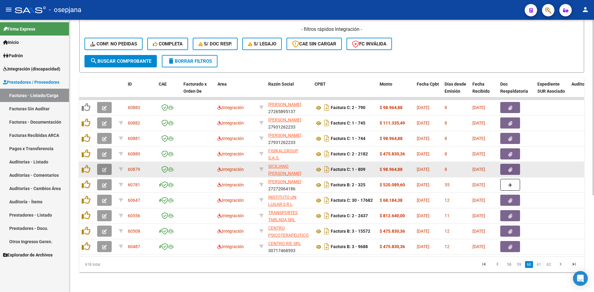
click at [106, 168] on icon "button" at bounding box center [104, 170] width 5 height 5
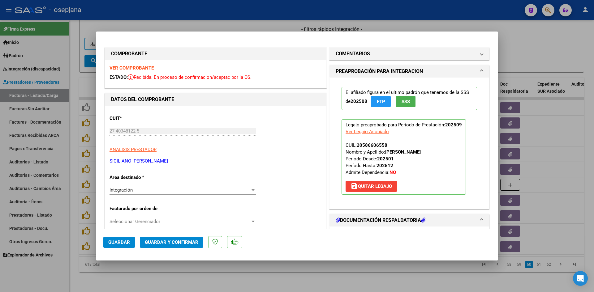
click at [119, 67] on strong "VER COMPROBANTE" at bounding box center [131, 68] width 44 height 6
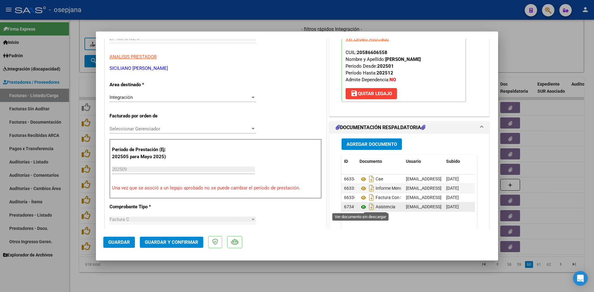
scroll to position [155, 0]
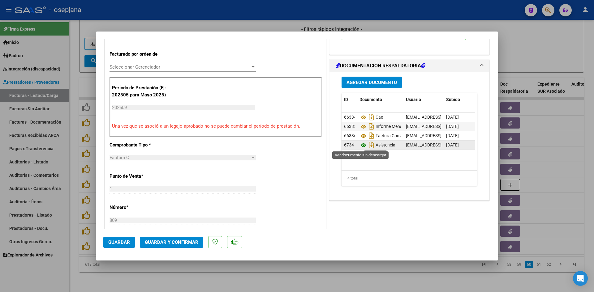
click at [362, 143] on icon at bounding box center [363, 145] width 8 height 7
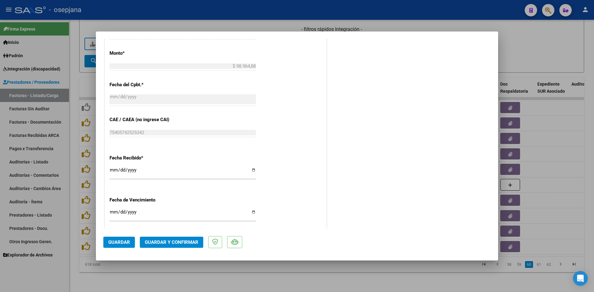
scroll to position [407, 0]
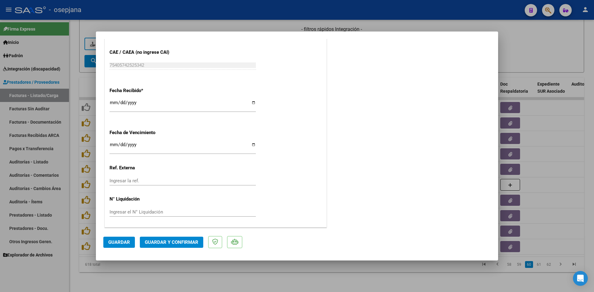
click at [113, 144] on input "Ingresar la fecha" at bounding box center [182, 147] width 146 height 10
click at [175, 238] on button "Guardar y Confirmar" at bounding box center [171, 242] width 63 height 11
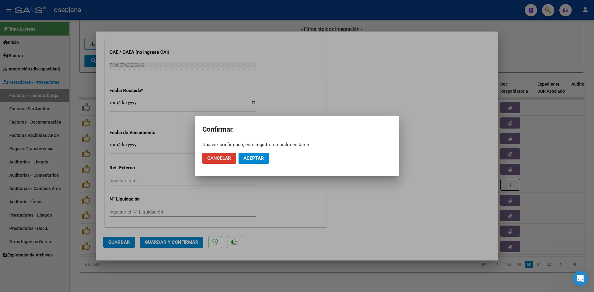
click at [245, 155] on button "Aceptar" at bounding box center [253, 158] width 30 height 11
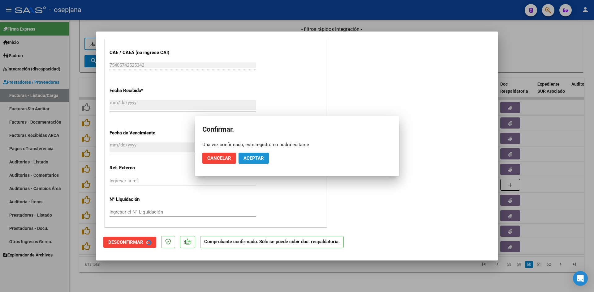
scroll to position [369, 0]
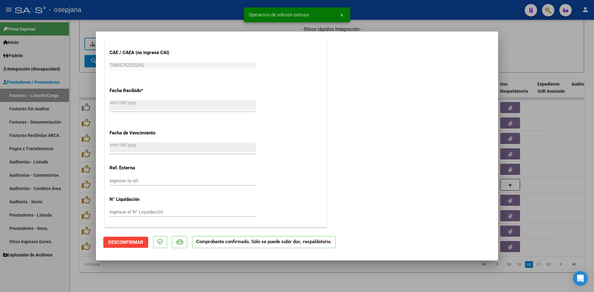
click at [562, 45] on div at bounding box center [297, 146] width 594 height 292
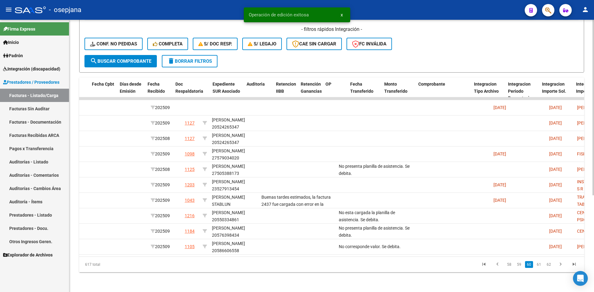
scroll to position [0, 0]
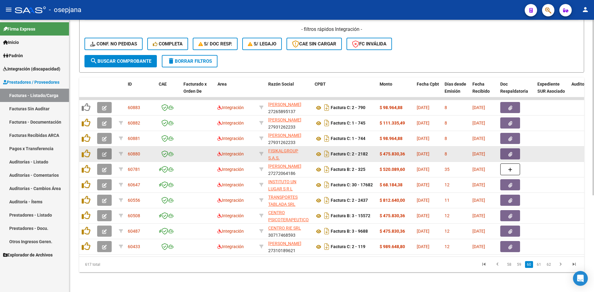
click at [101, 148] on button "button" at bounding box center [104, 153] width 15 height 11
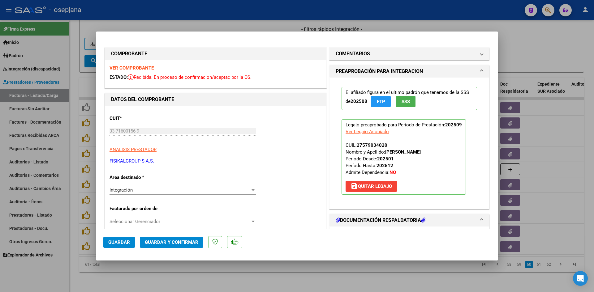
click at [147, 66] on strong "VER COMPROBANTE" at bounding box center [131, 68] width 44 height 6
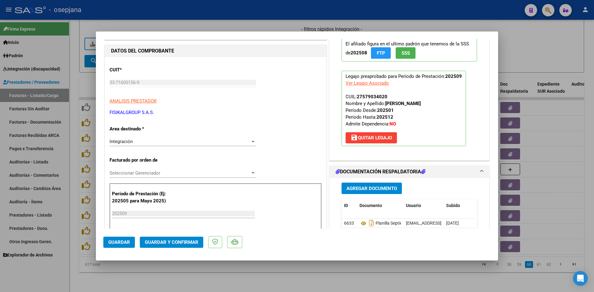
scroll to position [93, 0]
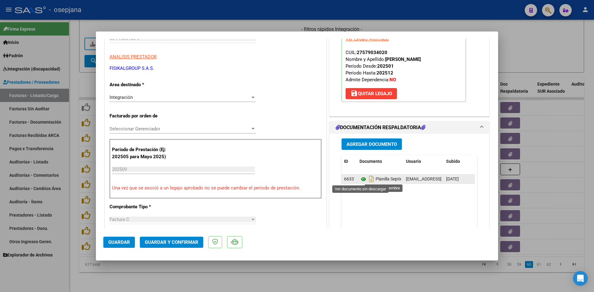
click at [360, 180] on icon at bounding box center [363, 179] width 8 height 7
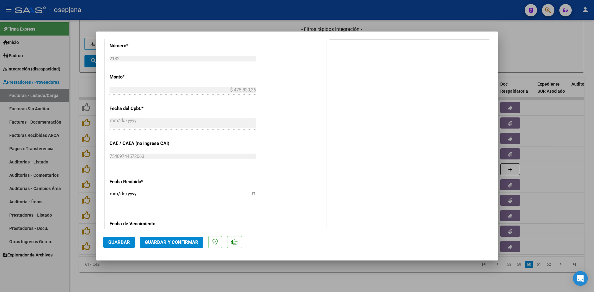
scroll to position [371, 0]
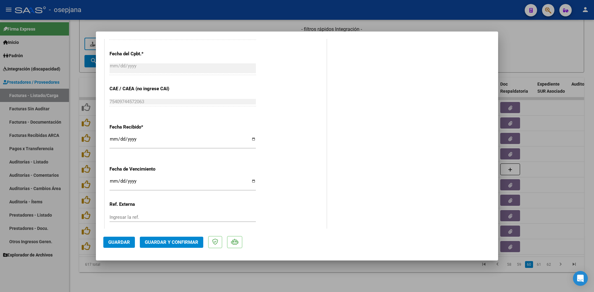
click at [113, 183] on input "2025-10-15" at bounding box center [182, 184] width 146 height 10
click at [166, 242] on span "Guardar y Confirmar" at bounding box center [171, 243] width 53 height 6
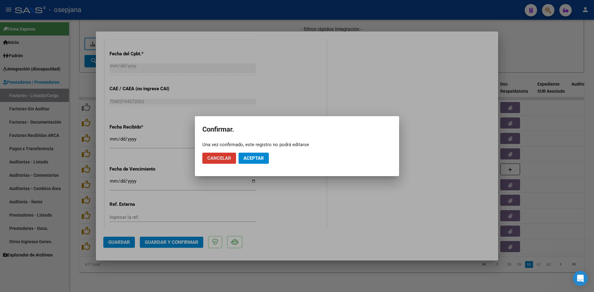
click at [251, 157] on span "Aceptar" at bounding box center [253, 158] width 20 height 6
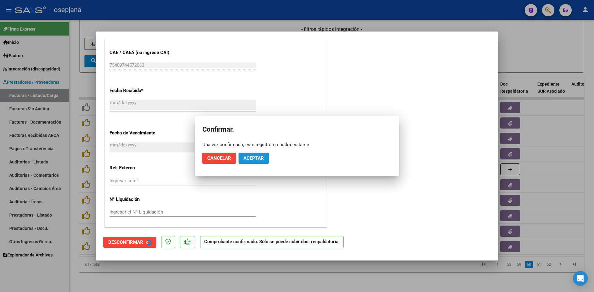
scroll to position [333, 0]
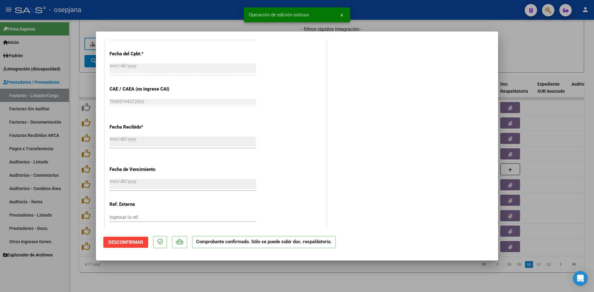
click at [529, 47] on div at bounding box center [297, 146] width 594 height 292
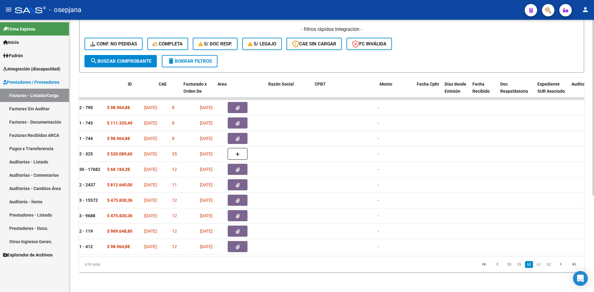
scroll to position [0, 0]
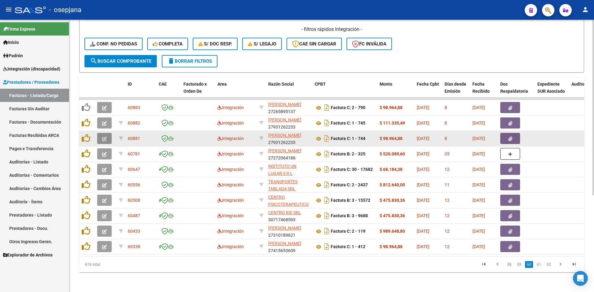
click at [98, 134] on button "button" at bounding box center [104, 138] width 15 height 11
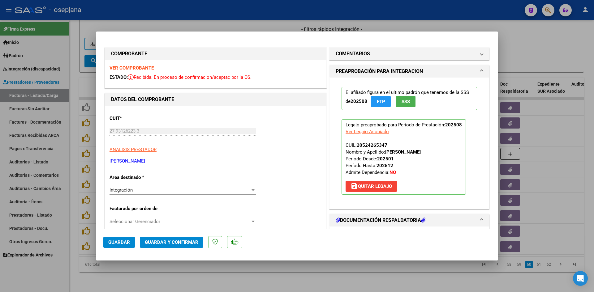
click at [122, 70] on strong "VER COMPROBANTE" at bounding box center [131, 68] width 44 height 6
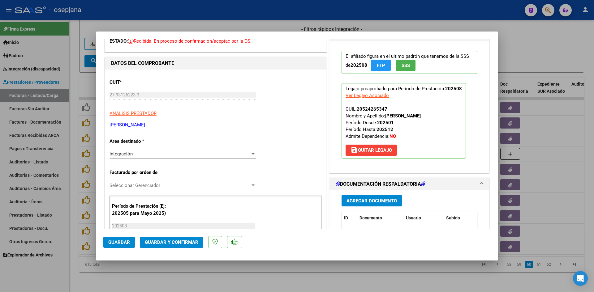
scroll to position [93, 0]
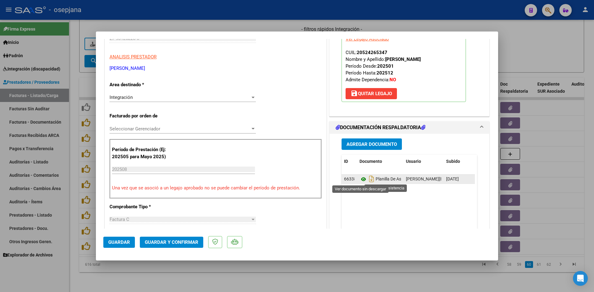
click at [361, 179] on icon at bounding box center [363, 179] width 8 height 7
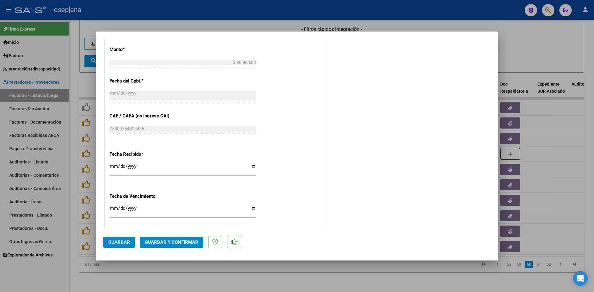
scroll to position [407, 0]
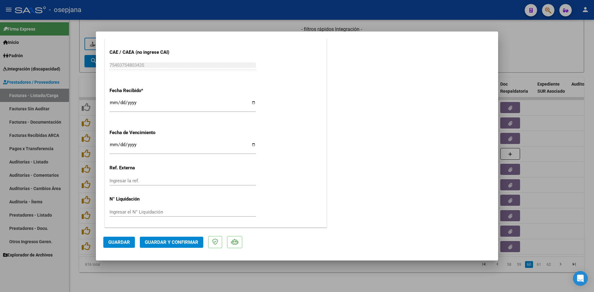
click at [112, 141] on div "Ingresar la fecha" at bounding box center [182, 147] width 146 height 13
click at [181, 241] on span "Guardar y Confirmar" at bounding box center [171, 243] width 53 height 6
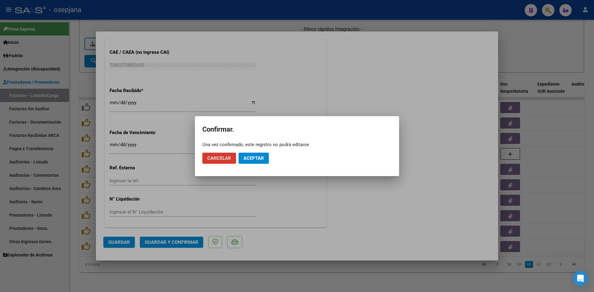
click at [250, 160] on span "Aceptar" at bounding box center [253, 158] width 20 height 6
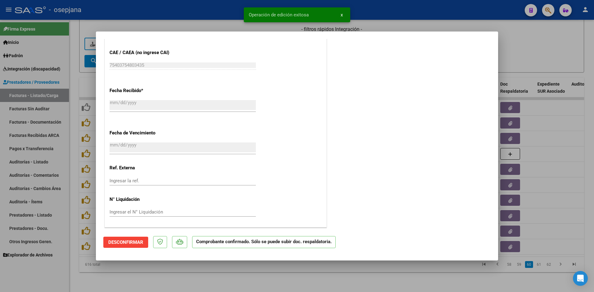
click at [510, 50] on div at bounding box center [297, 146] width 594 height 292
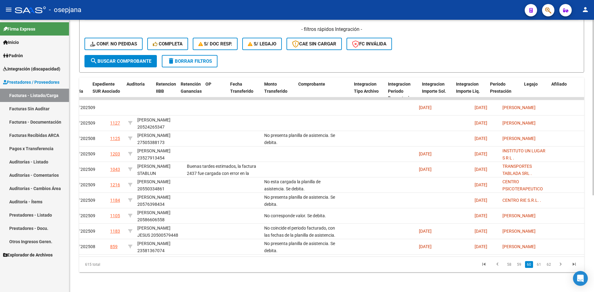
scroll to position [0, 0]
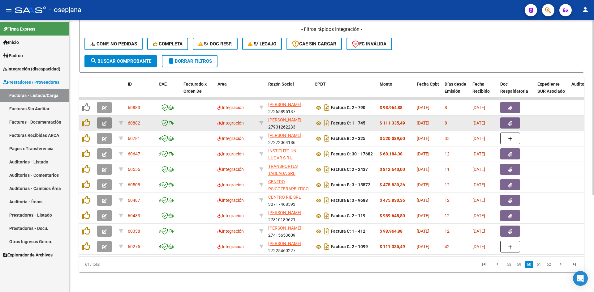
click at [108, 119] on button "button" at bounding box center [104, 122] width 15 height 11
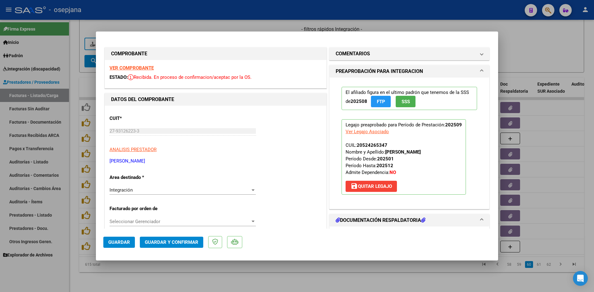
click at [144, 69] on strong "VER COMPROBANTE" at bounding box center [131, 68] width 44 height 6
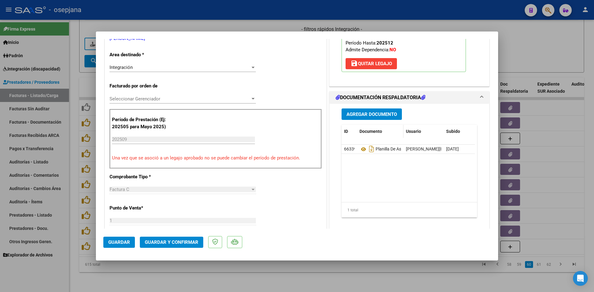
scroll to position [124, 0]
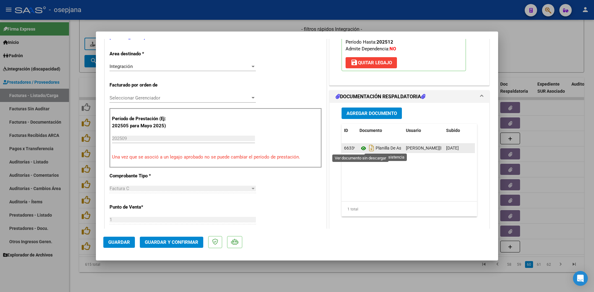
click at [361, 147] on icon at bounding box center [363, 148] width 8 height 7
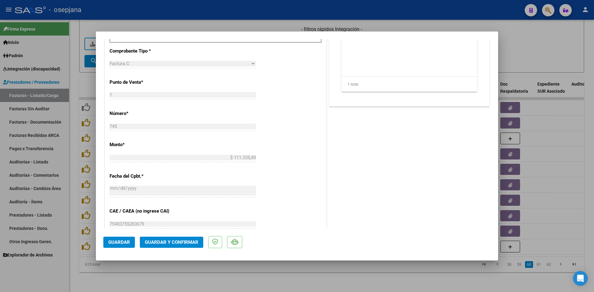
scroll to position [340, 0]
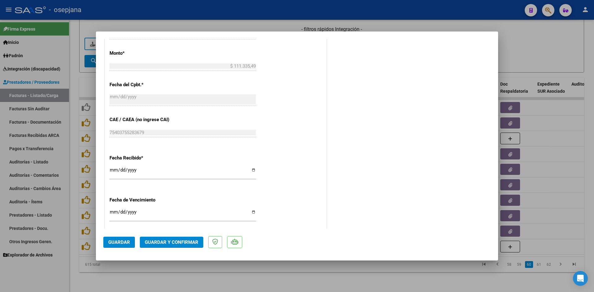
click at [114, 211] on input "Ingresar la fecha" at bounding box center [182, 215] width 146 height 10
click at [157, 243] on span "Guardar y Confirmar" at bounding box center [171, 243] width 53 height 6
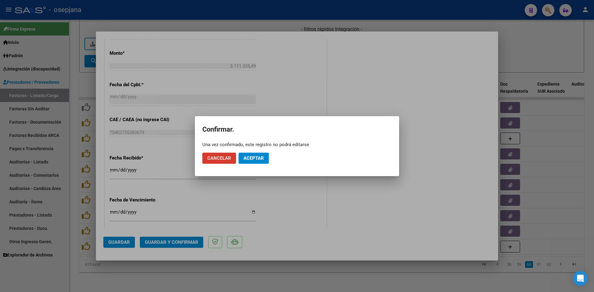
click at [246, 160] on span "Aceptar" at bounding box center [253, 158] width 20 height 6
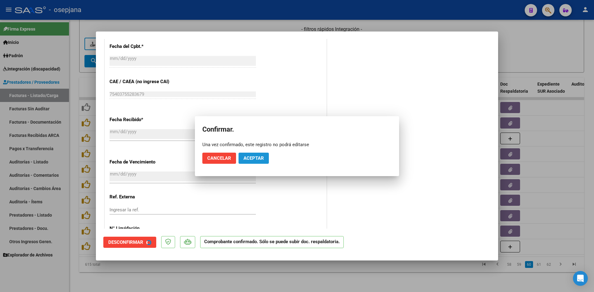
scroll to position [302, 0]
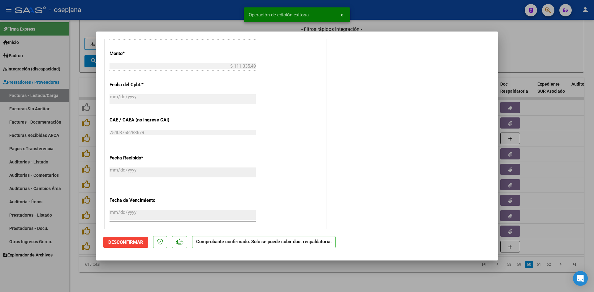
click at [514, 56] on div at bounding box center [297, 146] width 594 height 292
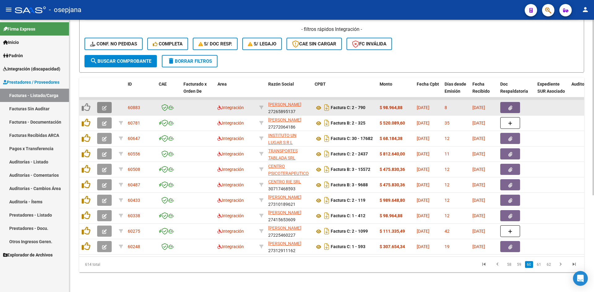
click at [104, 106] on icon "button" at bounding box center [104, 108] width 5 height 5
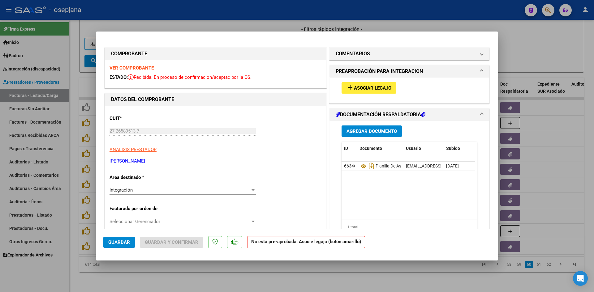
click at [129, 68] on strong "VER COMPROBANTE" at bounding box center [131, 68] width 44 height 6
click at [354, 87] on span "Asociar Legajo" at bounding box center [372, 88] width 37 height 6
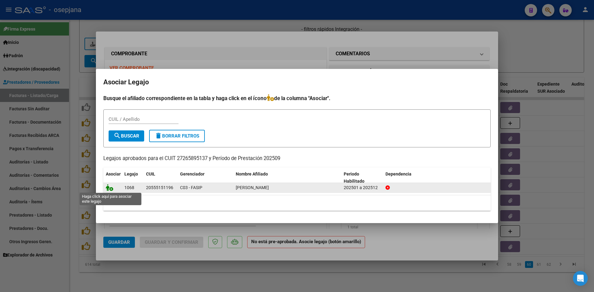
click at [110, 187] on icon at bounding box center [109, 187] width 7 height 7
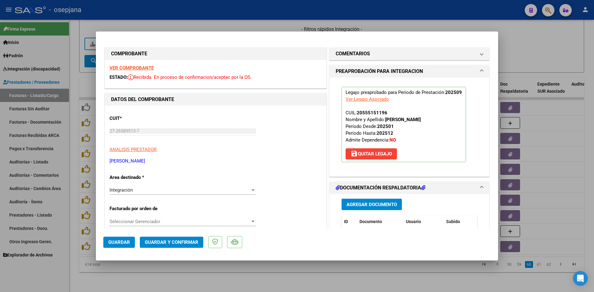
click at [122, 240] on span "Guardar" at bounding box center [119, 243] width 22 height 6
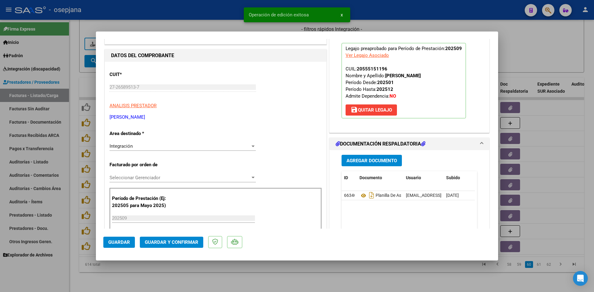
scroll to position [93, 0]
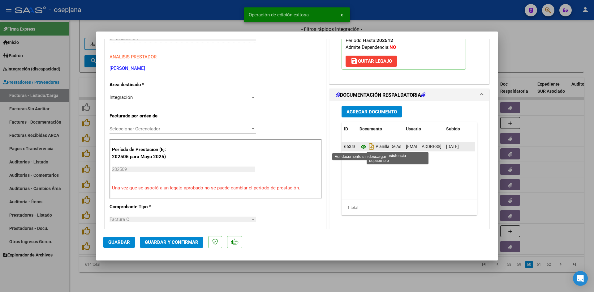
click at [360, 145] on icon at bounding box center [363, 146] width 8 height 7
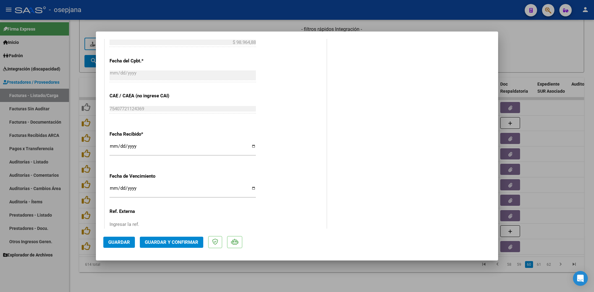
scroll to position [402, 0]
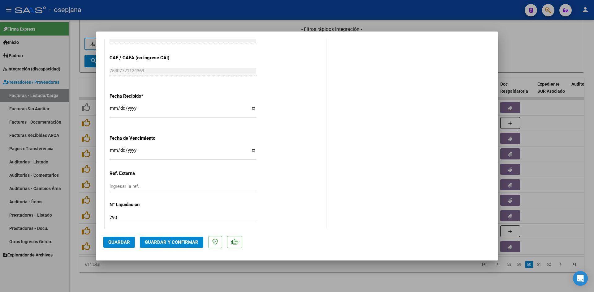
click at [113, 153] on input "2025-10-15" at bounding box center [182, 153] width 146 height 10
click at [163, 243] on span "Guardar y Confirmar" at bounding box center [171, 243] width 53 height 6
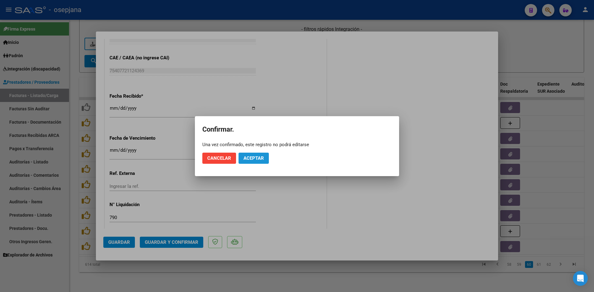
click at [248, 159] on span "Aceptar" at bounding box center [253, 158] width 20 height 6
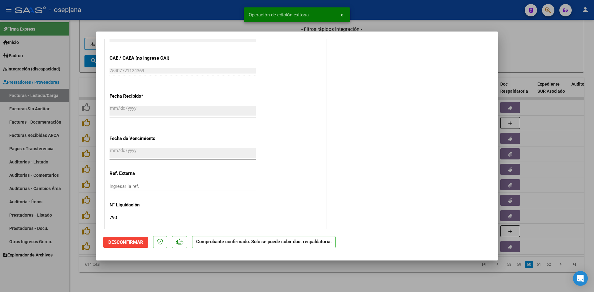
click at [532, 51] on div at bounding box center [297, 146] width 594 height 292
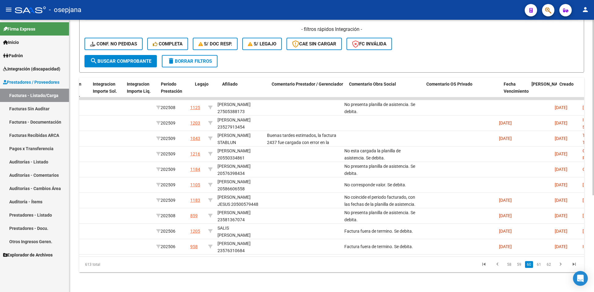
scroll to position [0, 0]
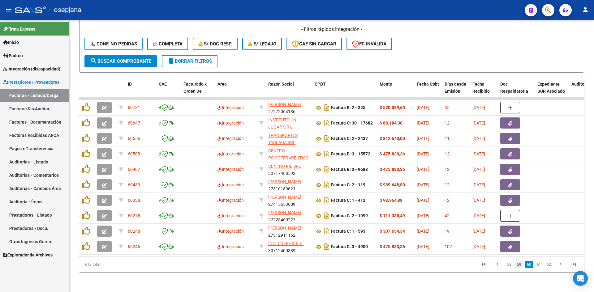
click at [521, 265] on link "59" at bounding box center [519, 264] width 8 height 7
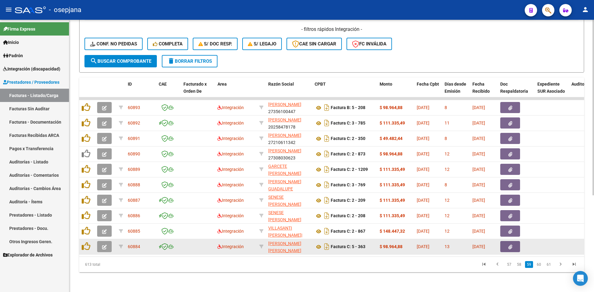
click at [106, 245] on icon "button" at bounding box center [104, 247] width 5 height 5
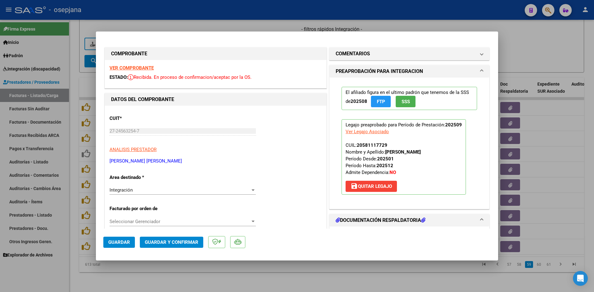
click at [142, 66] on strong "VER COMPROBANTE" at bounding box center [131, 68] width 44 height 6
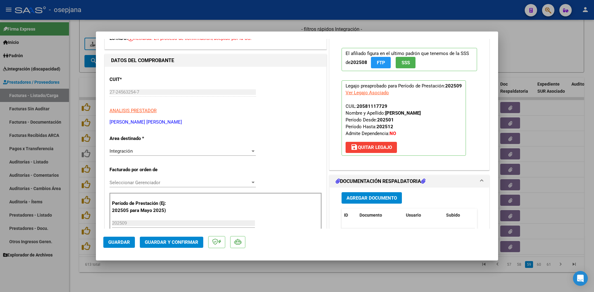
scroll to position [93, 0]
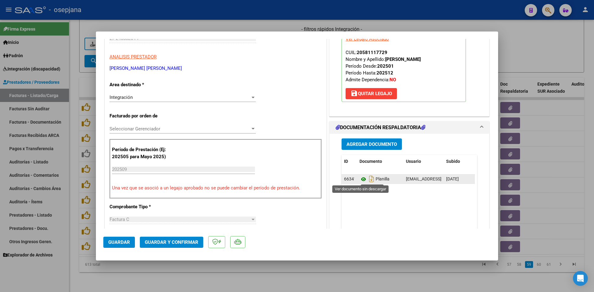
click at [361, 178] on icon at bounding box center [363, 179] width 8 height 7
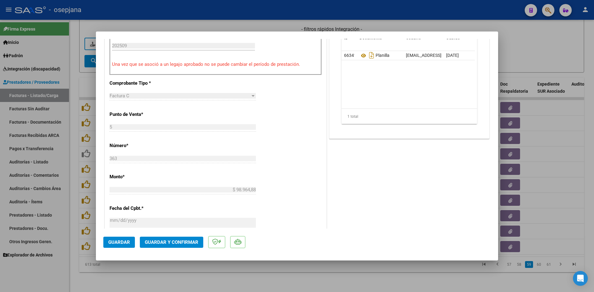
scroll to position [340, 0]
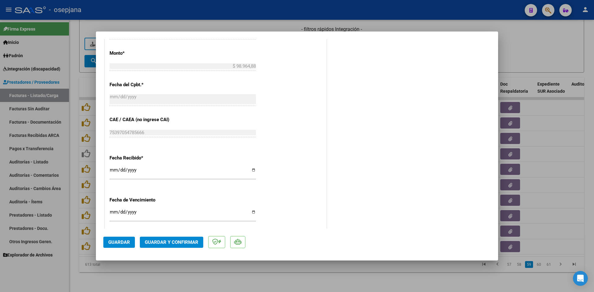
click at [113, 212] on input "[DATE]" at bounding box center [182, 215] width 146 height 10
click at [179, 239] on button "Guardar y Confirmar" at bounding box center [171, 242] width 63 height 11
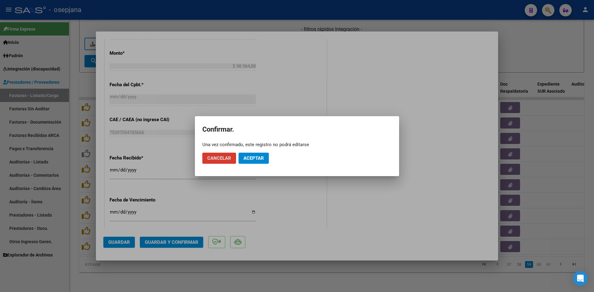
click at [251, 158] on span "Aceptar" at bounding box center [253, 158] width 20 height 6
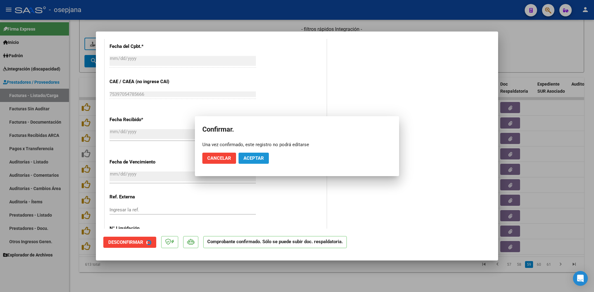
scroll to position [302, 0]
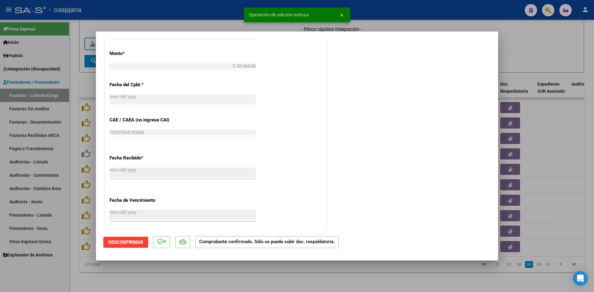
click at [517, 57] on div at bounding box center [297, 146] width 594 height 292
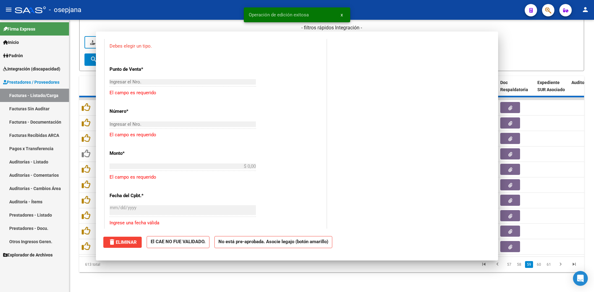
scroll to position [417, 0]
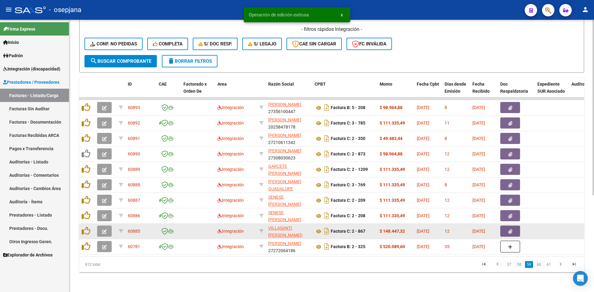
click at [104, 229] on icon "button" at bounding box center [104, 231] width 5 height 5
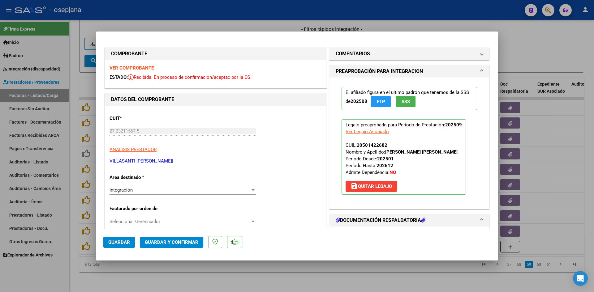
click at [132, 67] on strong "VER COMPROBANTE" at bounding box center [131, 68] width 44 height 6
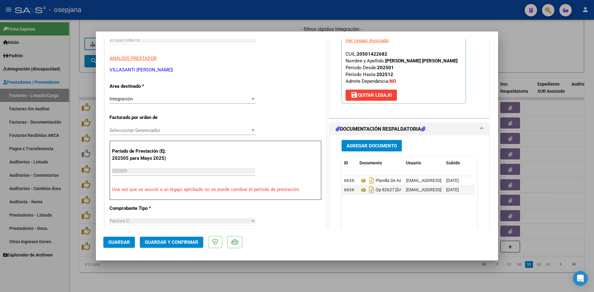
scroll to position [93, 0]
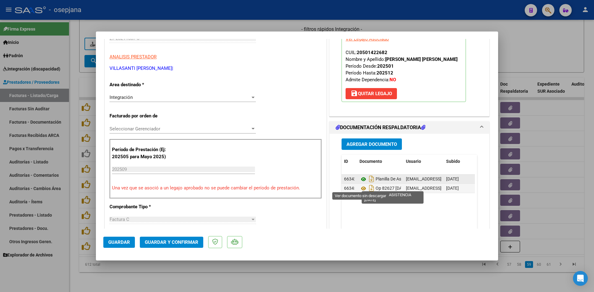
click at [360, 183] on icon at bounding box center [363, 179] width 8 height 7
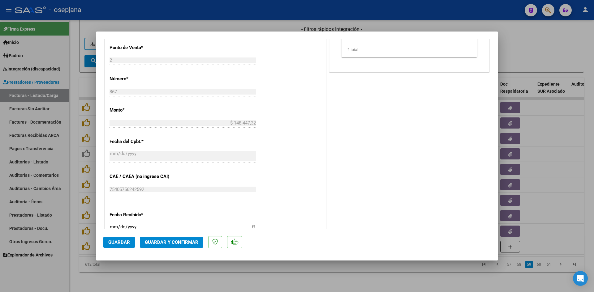
scroll to position [340, 0]
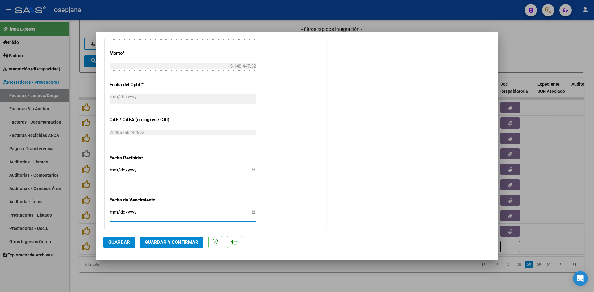
click at [113, 211] on input "Ingresar la fecha" at bounding box center [182, 215] width 146 height 10
click at [159, 241] on span "Guardar y Confirmar" at bounding box center [171, 243] width 53 height 6
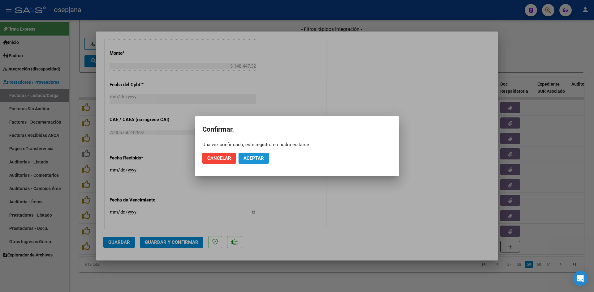
click at [245, 161] on span "Aceptar" at bounding box center [253, 158] width 20 height 6
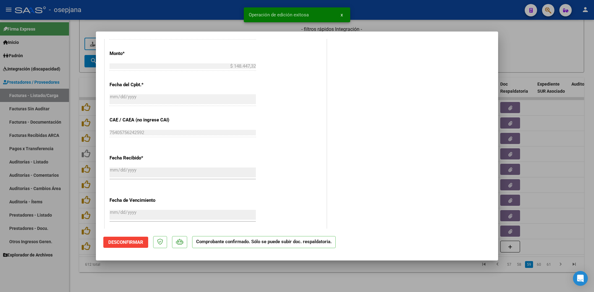
click at [530, 58] on div at bounding box center [297, 146] width 594 height 292
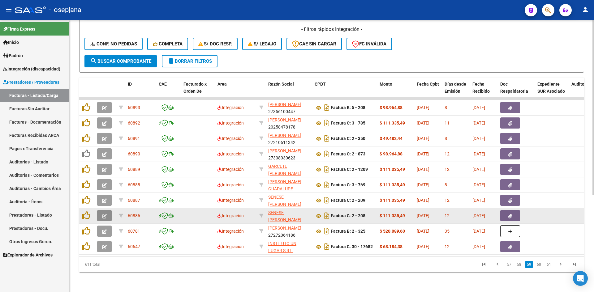
click at [106, 214] on icon "button" at bounding box center [104, 216] width 5 height 5
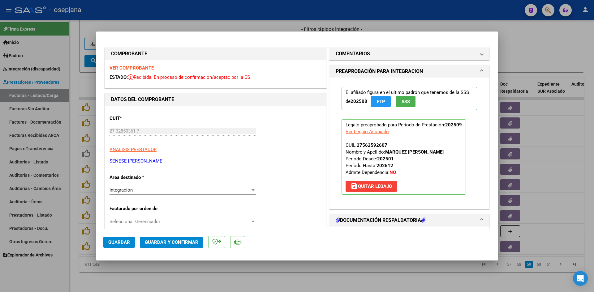
click at [122, 65] on strong "VER COMPROBANTE" at bounding box center [131, 68] width 44 height 6
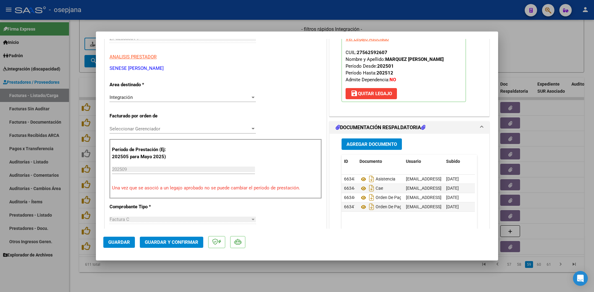
scroll to position [124, 0]
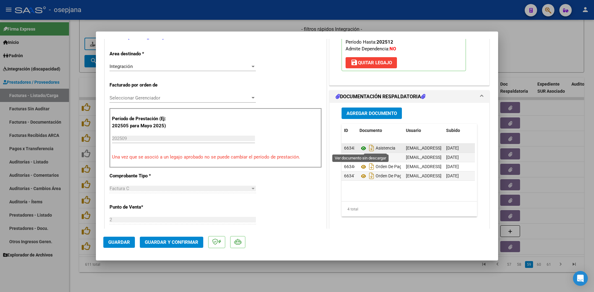
click at [361, 148] on icon at bounding box center [363, 148] width 8 height 7
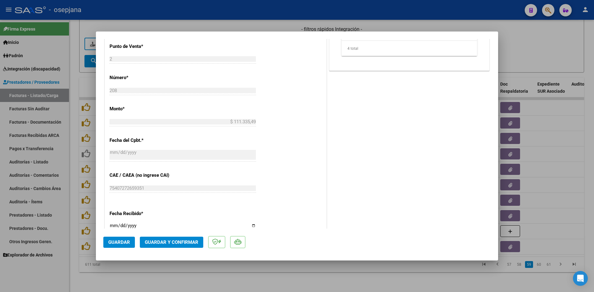
scroll to position [371, 0]
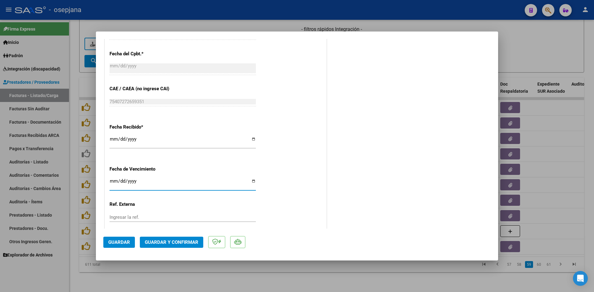
click at [111, 180] on input "Ingresar la fecha" at bounding box center [182, 184] width 146 height 10
click at [178, 242] on span "Guardar y Confirmar" at bounding box center [171, 243] width 53 height 6
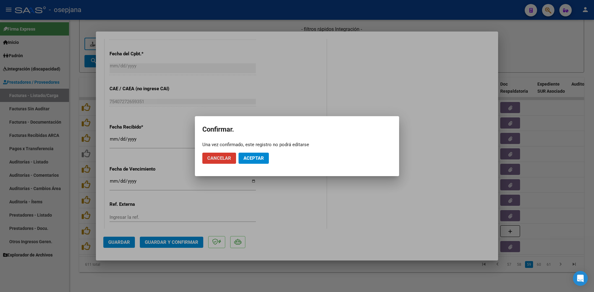
click at [251, 154] on button "Aceptar" at bounding box center [253, 158] width 30 height 11
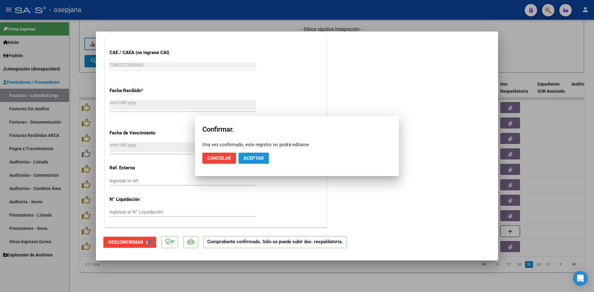
scroll to position [333, 0]
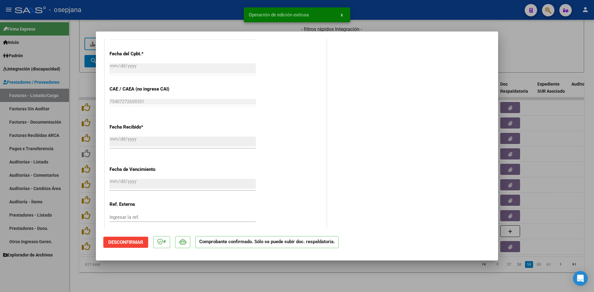
click at [543, 59] on div at bounding box center [297, 146] width 594 height 292
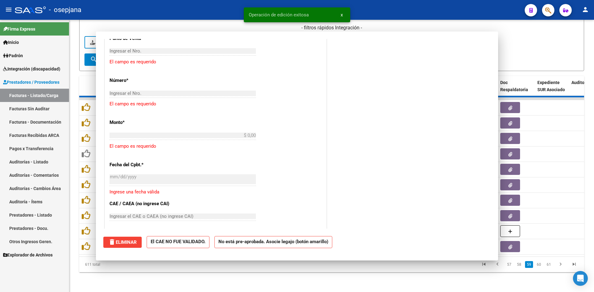
scroll to position [0, 0]
